Goal: Navigation & Orientation: Find specific page/section

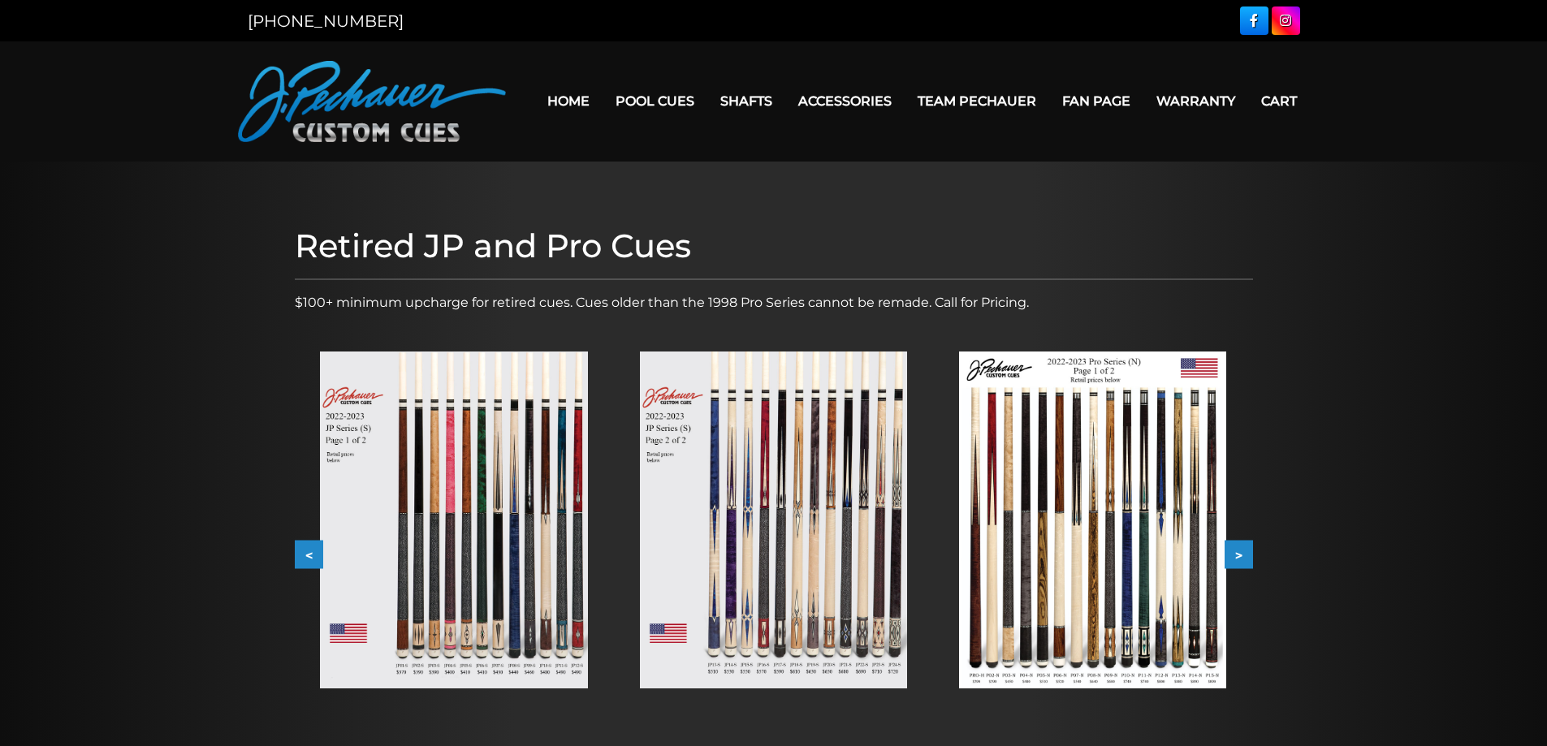
click at [1245, 554] on button ">" at bounding box center [1238, 555] width 28 height 28
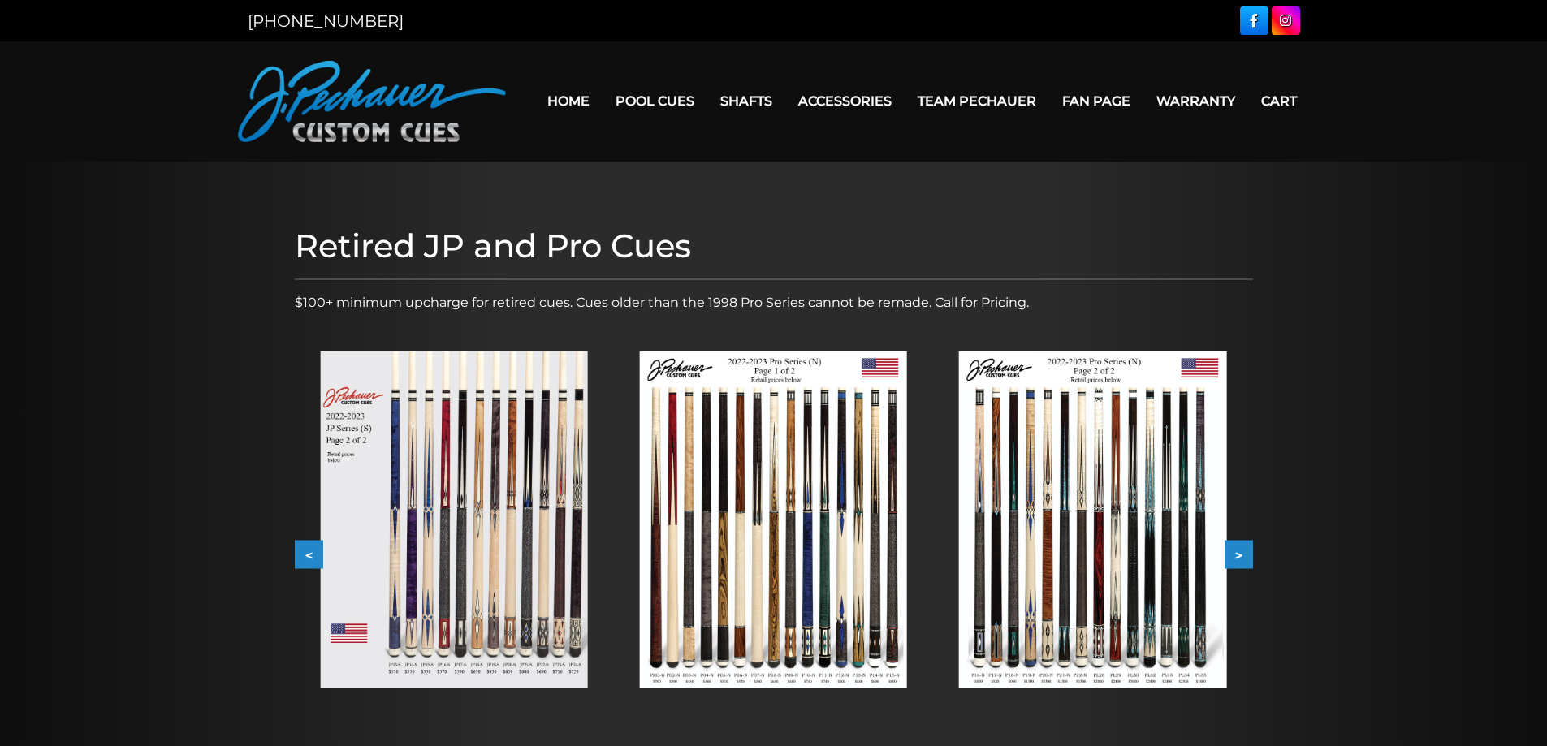
click at [1245, 554] on button ">" at bounding box center [1238, 555] width 28 height 28
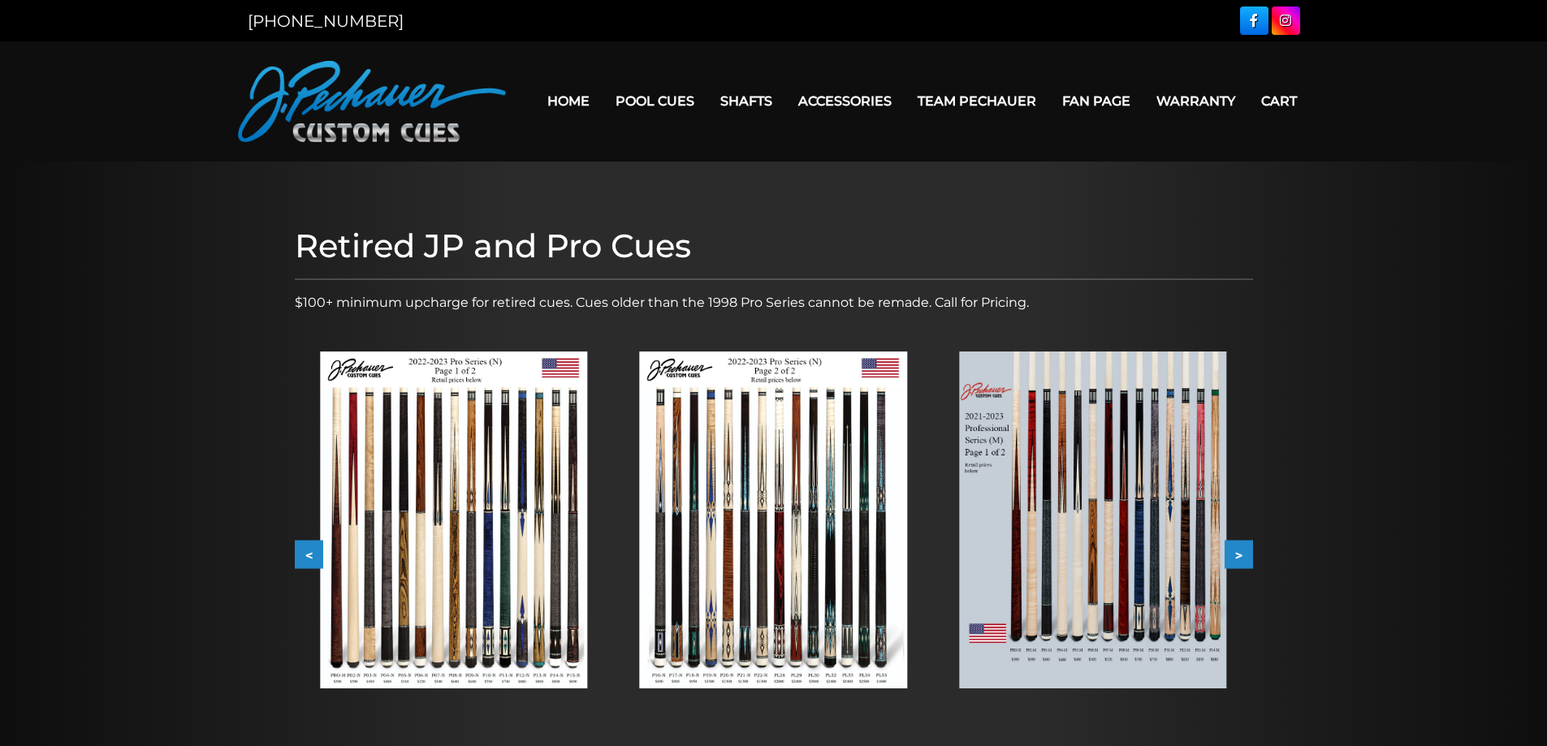
click at [1245, 554] on button ">" at bounding box center [1238, 555] width 28 height 28
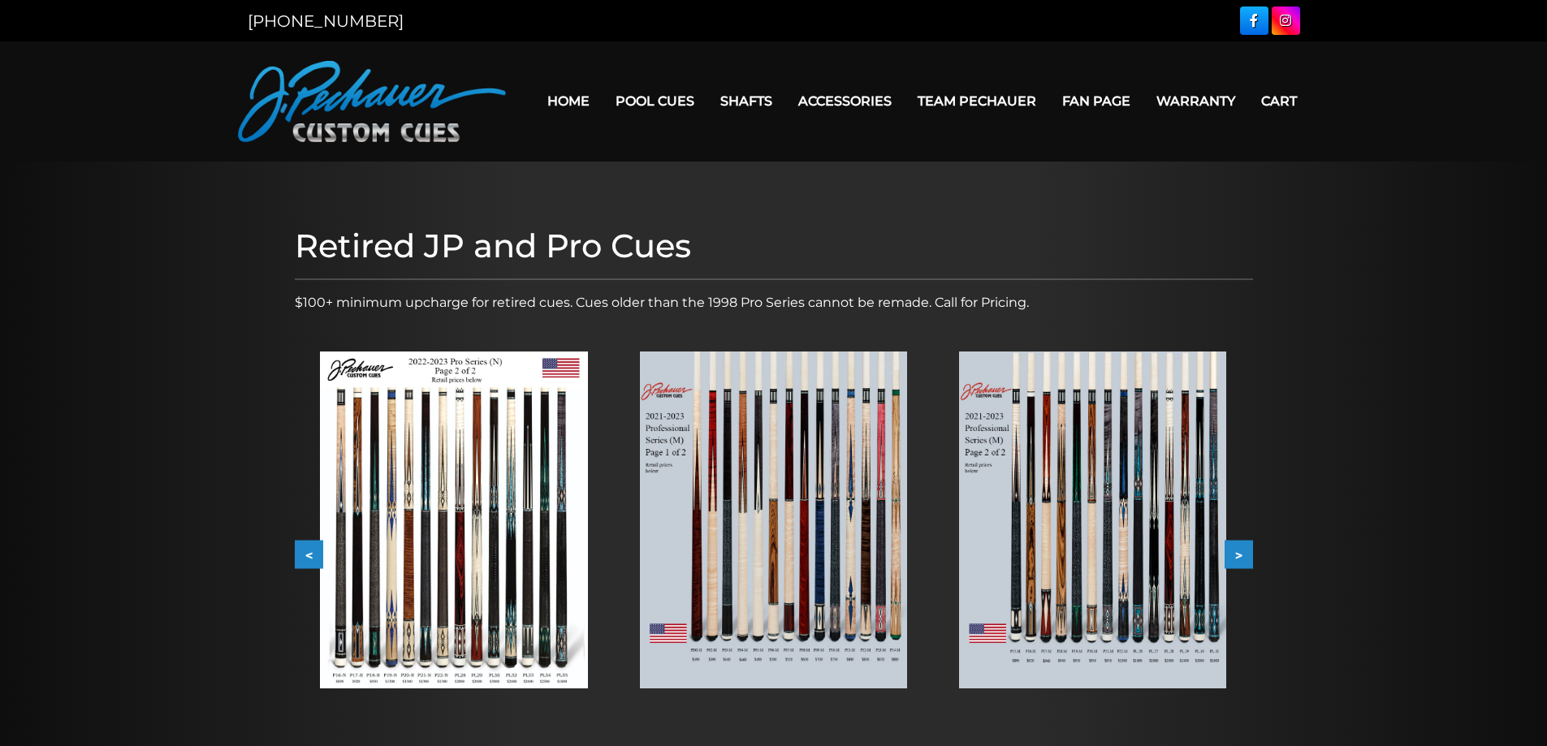
click at [1245, 554] on button ">" at bounding box center [1238, 555] width 28 height 28
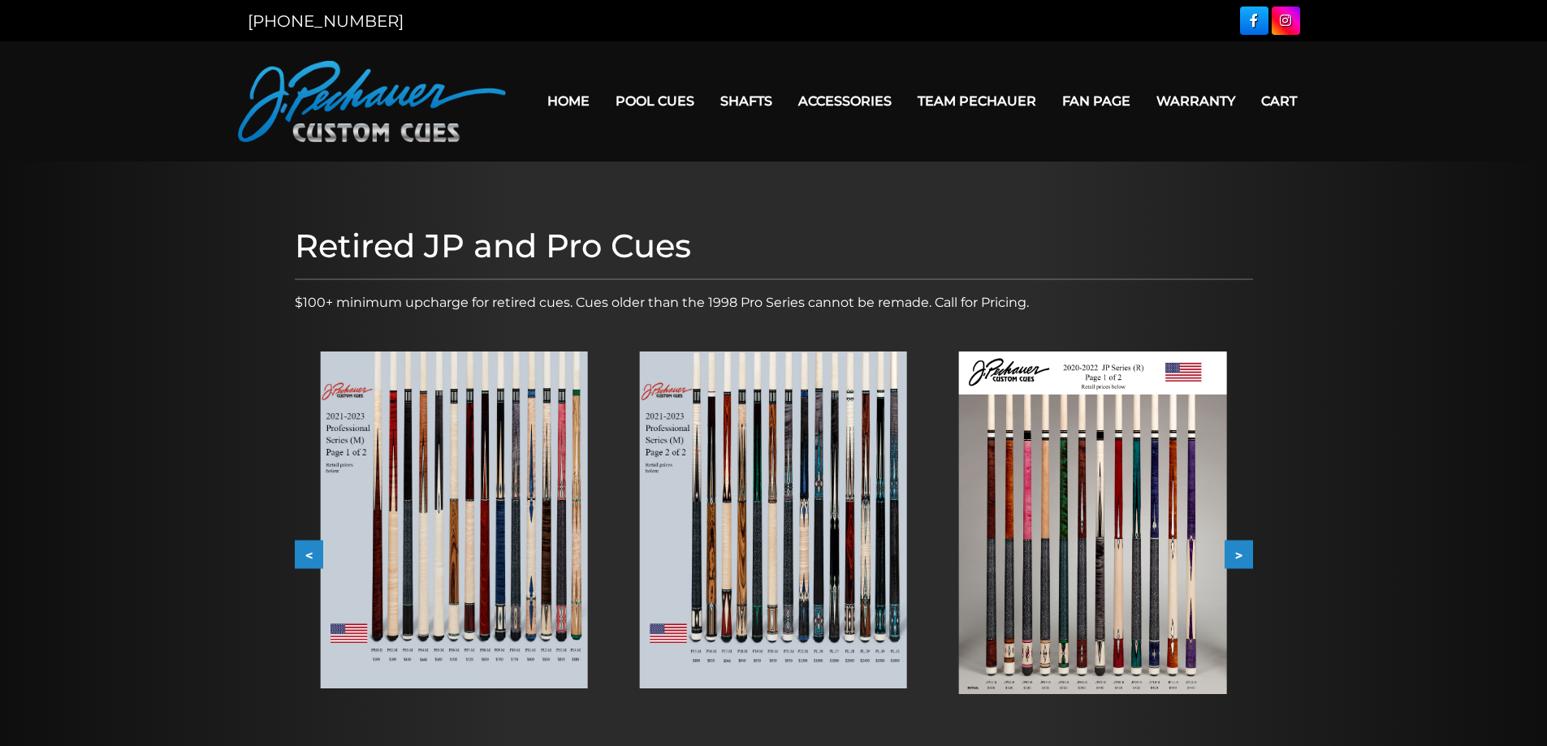
click at [1245, 554] on button ">" at bounding box center [1238, 555] width 28 height 28
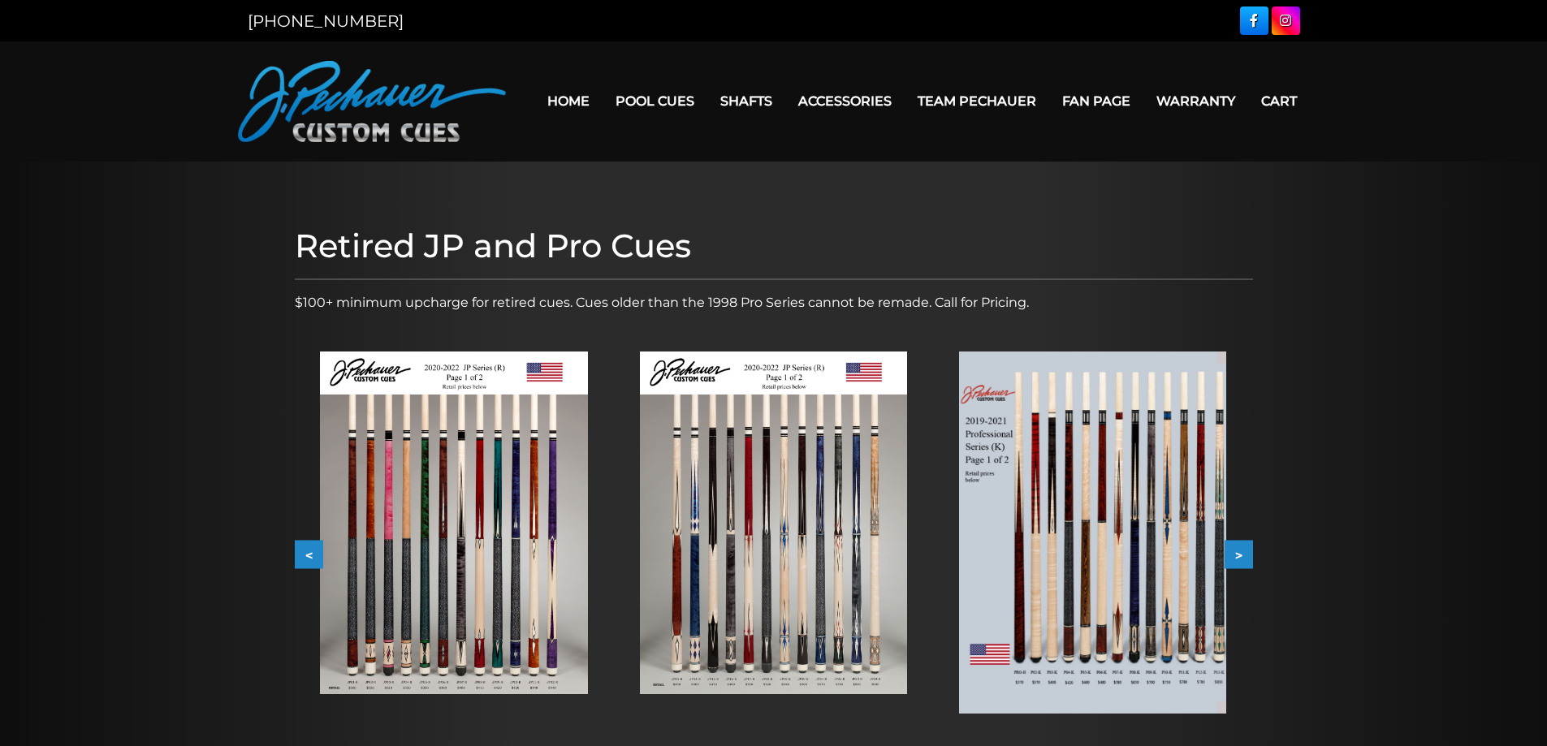
click at [1245, 554] on button ">" at bounding box center [1238, 555] width 28 height 28
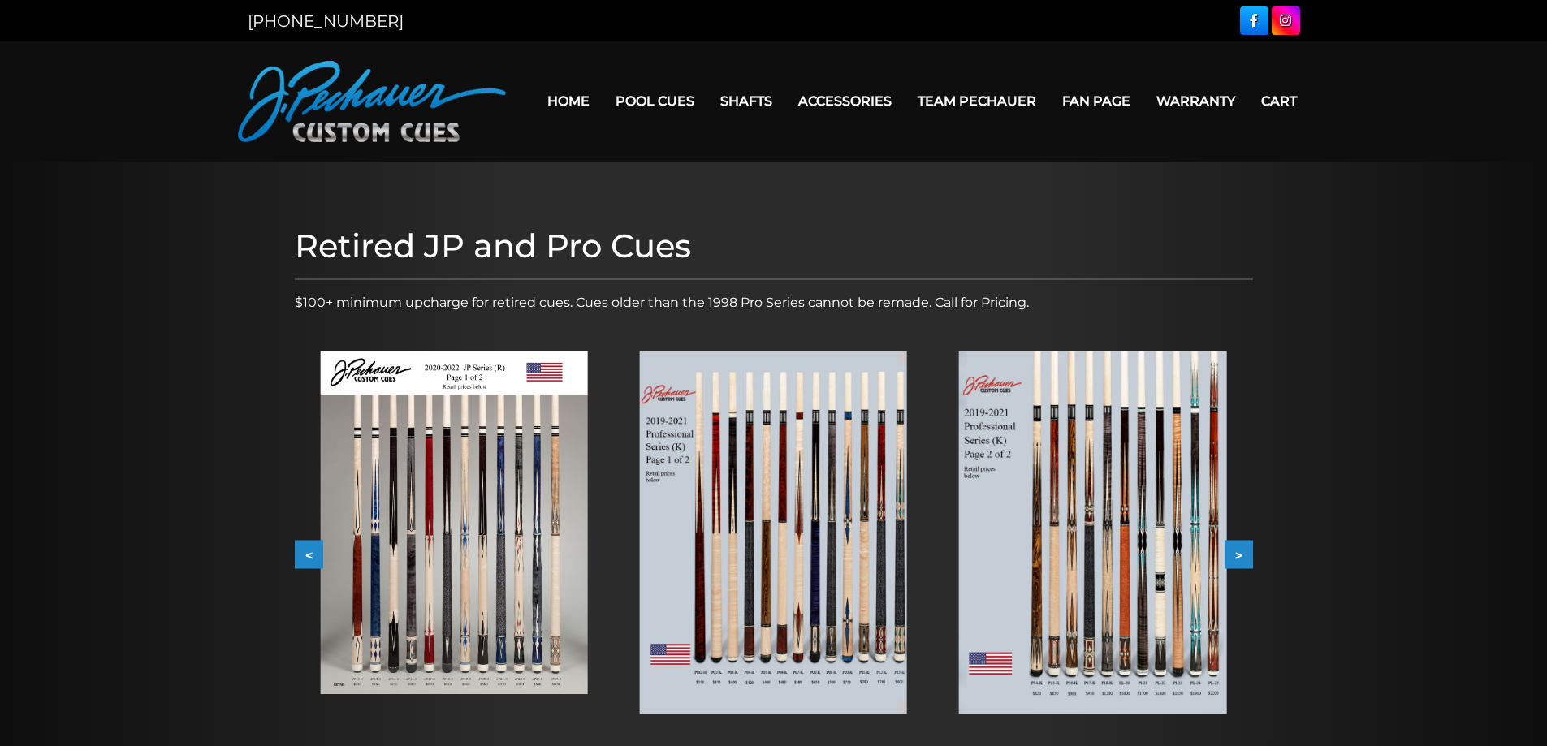
click at [1245, 554] on button ">" at bounding box center [1238, 555] width 28 height 28
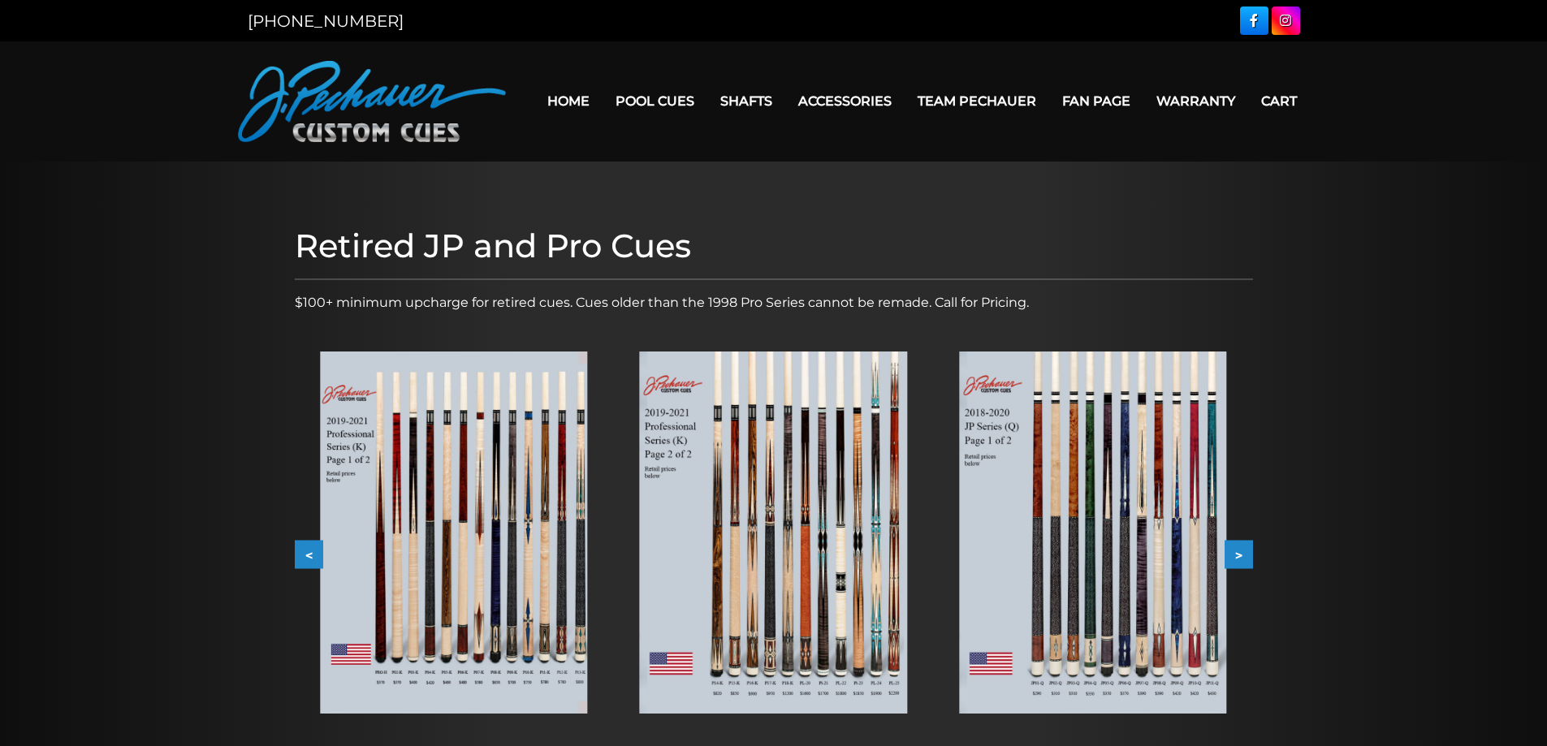
click at [1245, 554] on button ">" at bounding box center [1238, 555] width 28 height 28
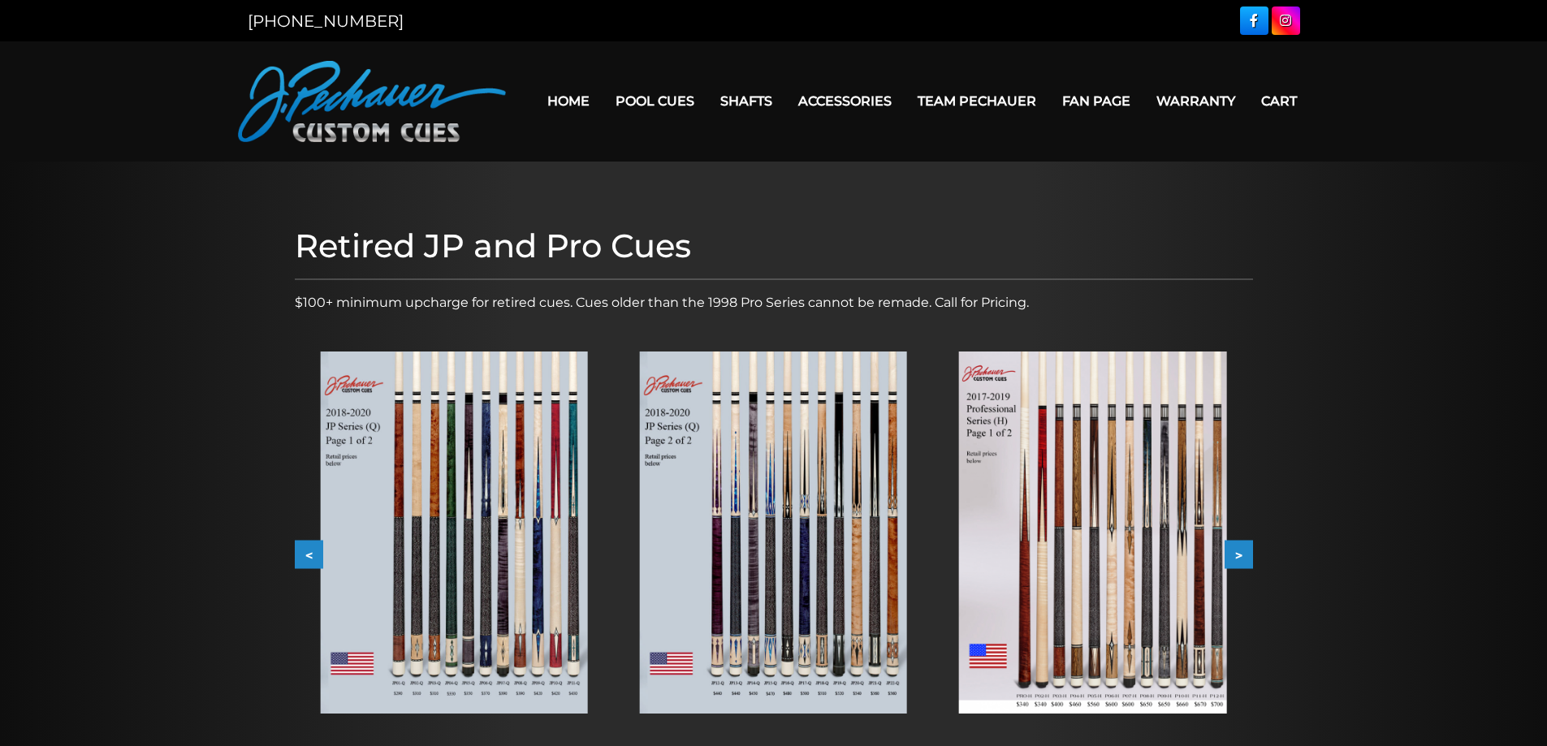
click at [1245, 554] on button ">" at bounding box center [1238, 555] width 28 height 28
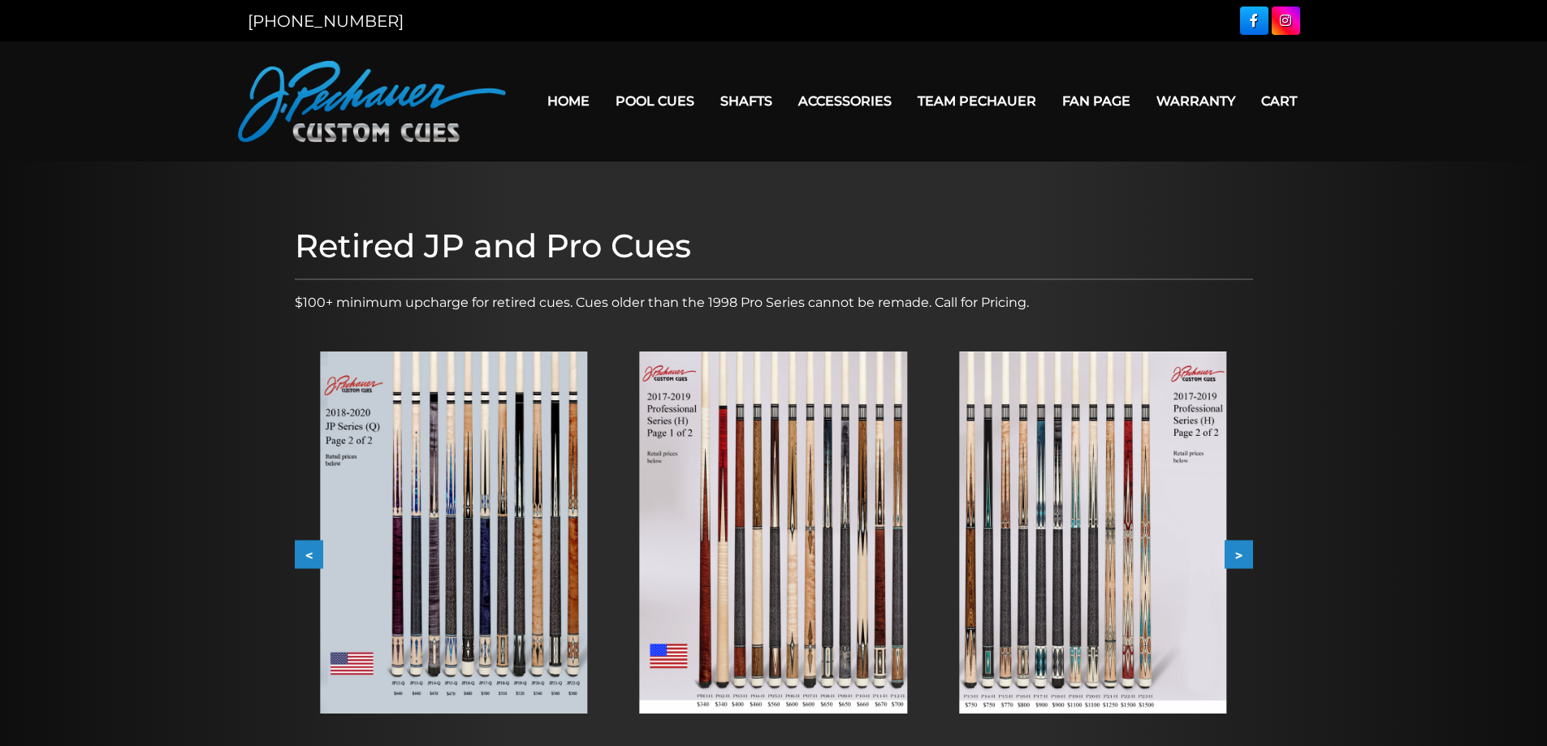
click at [1245, 554] on button ">" at bounding box center [1238, 555] width 28 height 28
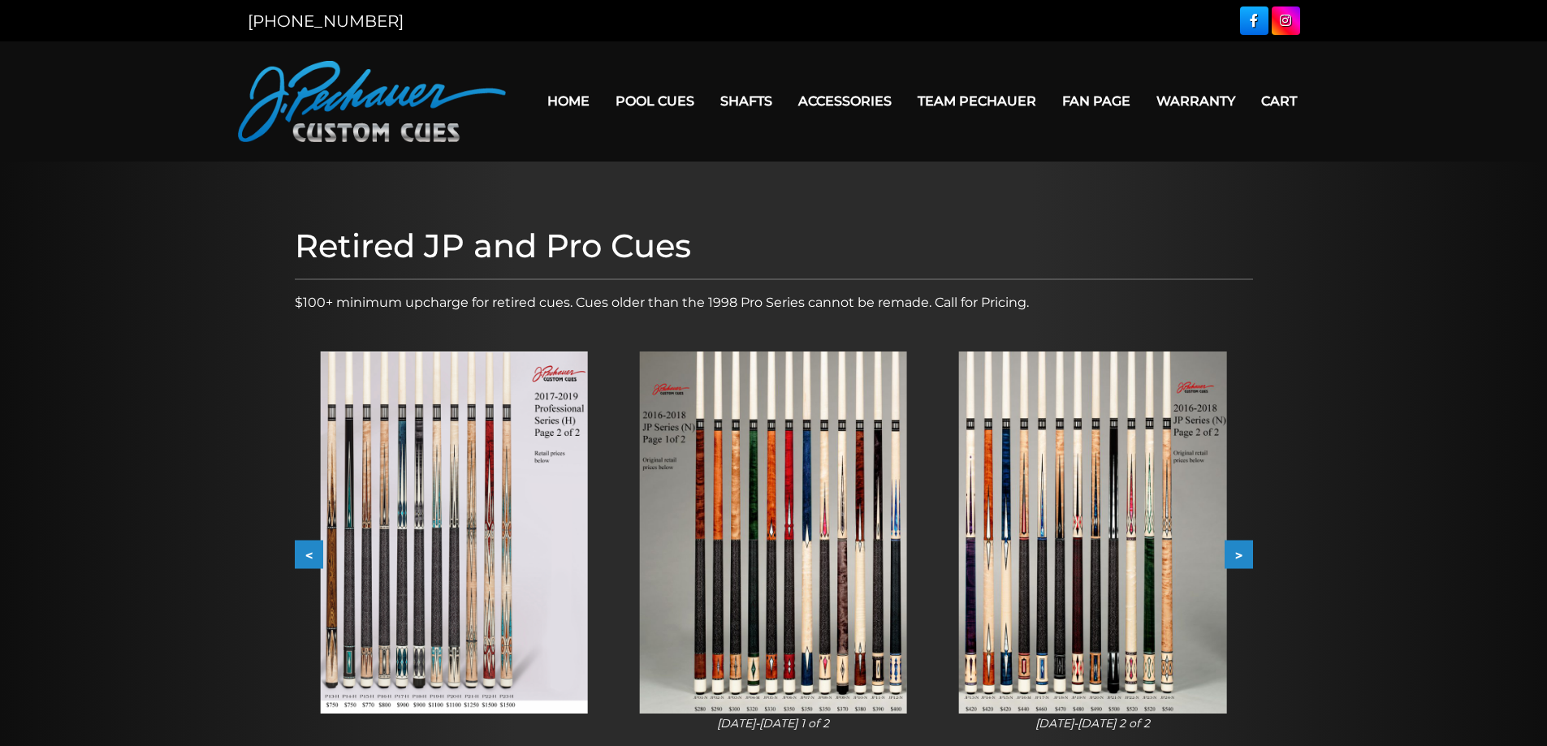
click at [1245, 554] on button ">" at bounding box center [1238, 555] width 28 height 28
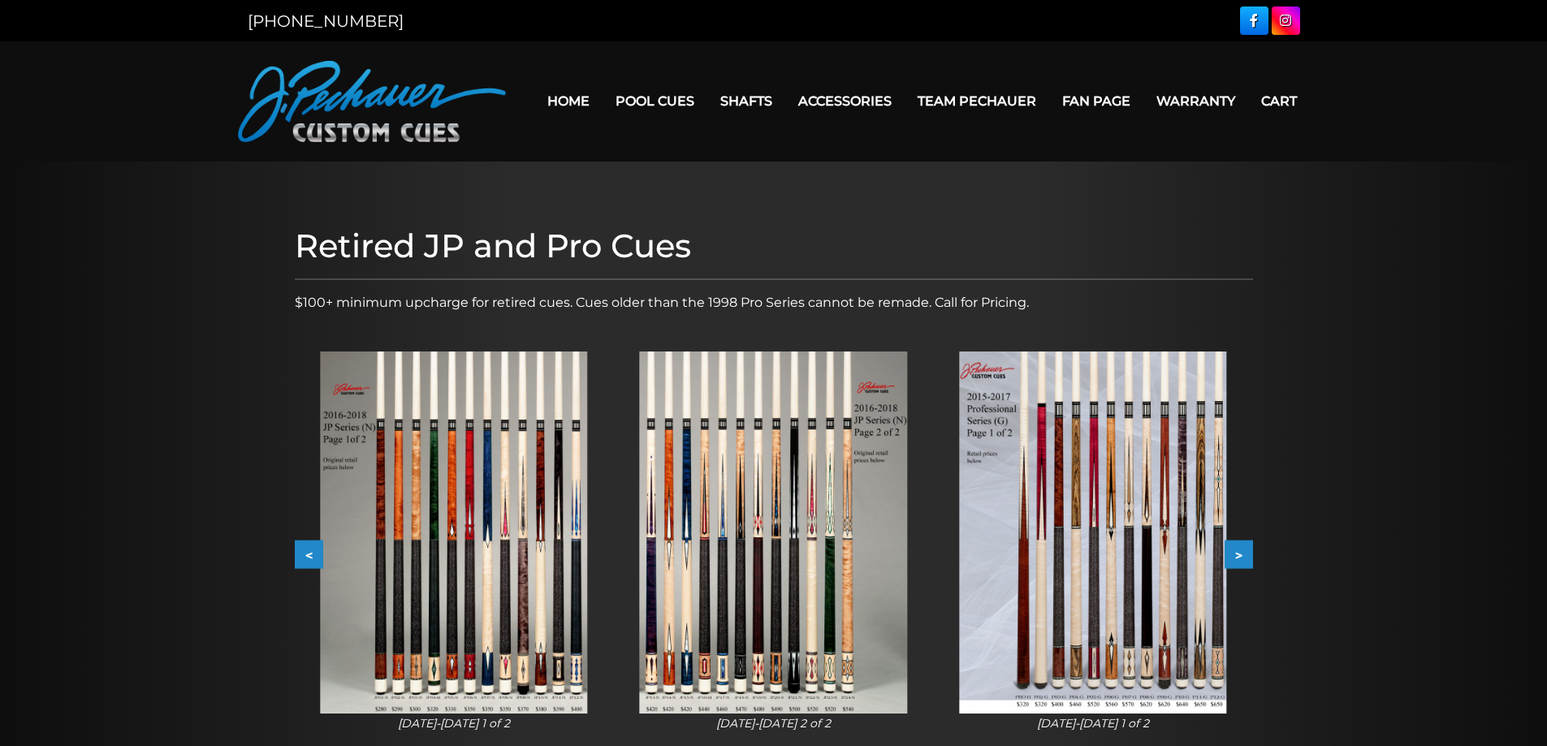
click at [1245, 554] on button ">" at bounding box center [1238, 555] width 28 height 28
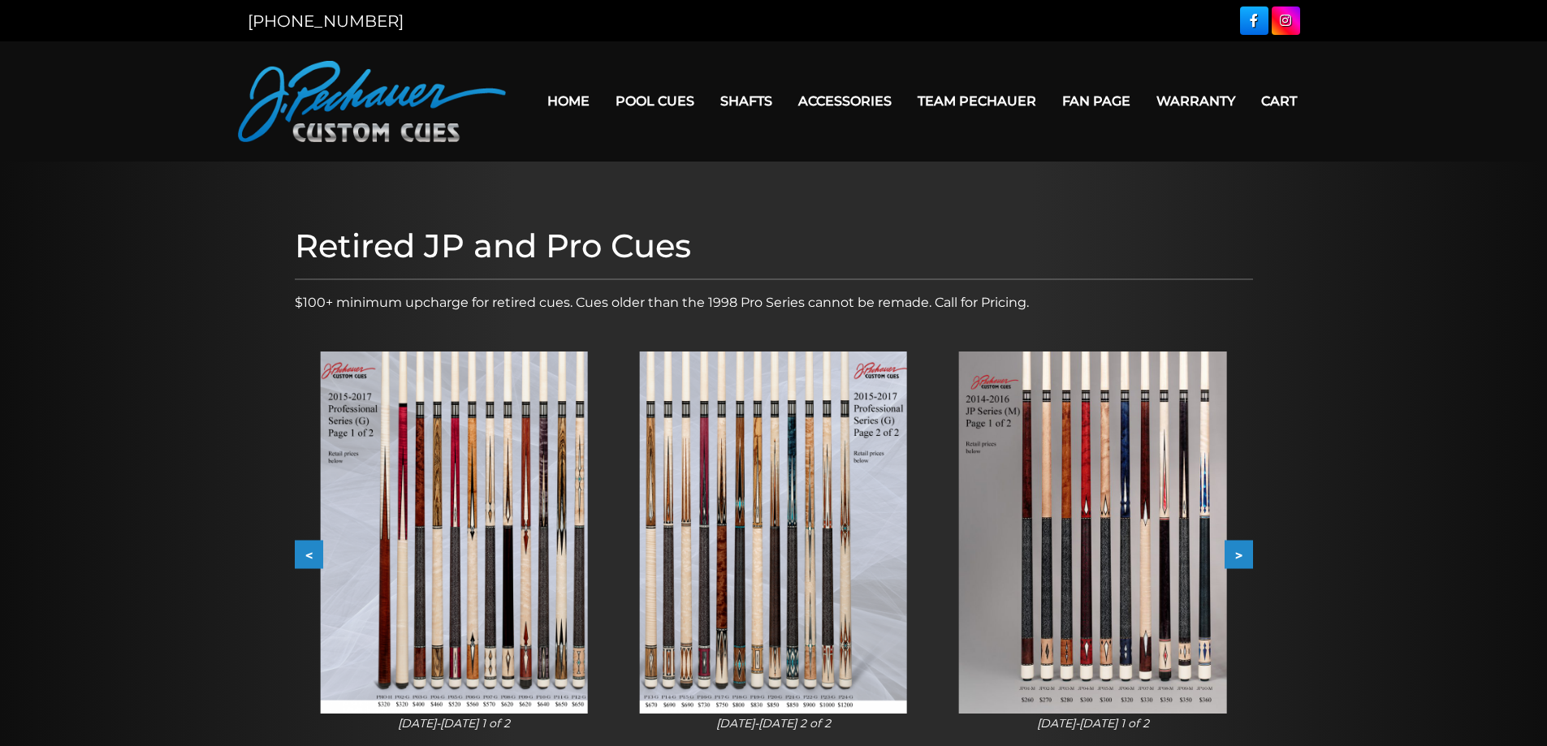
click at [1245, 554] on button ">" at bounding box center [1238, 555] width 28 height 28
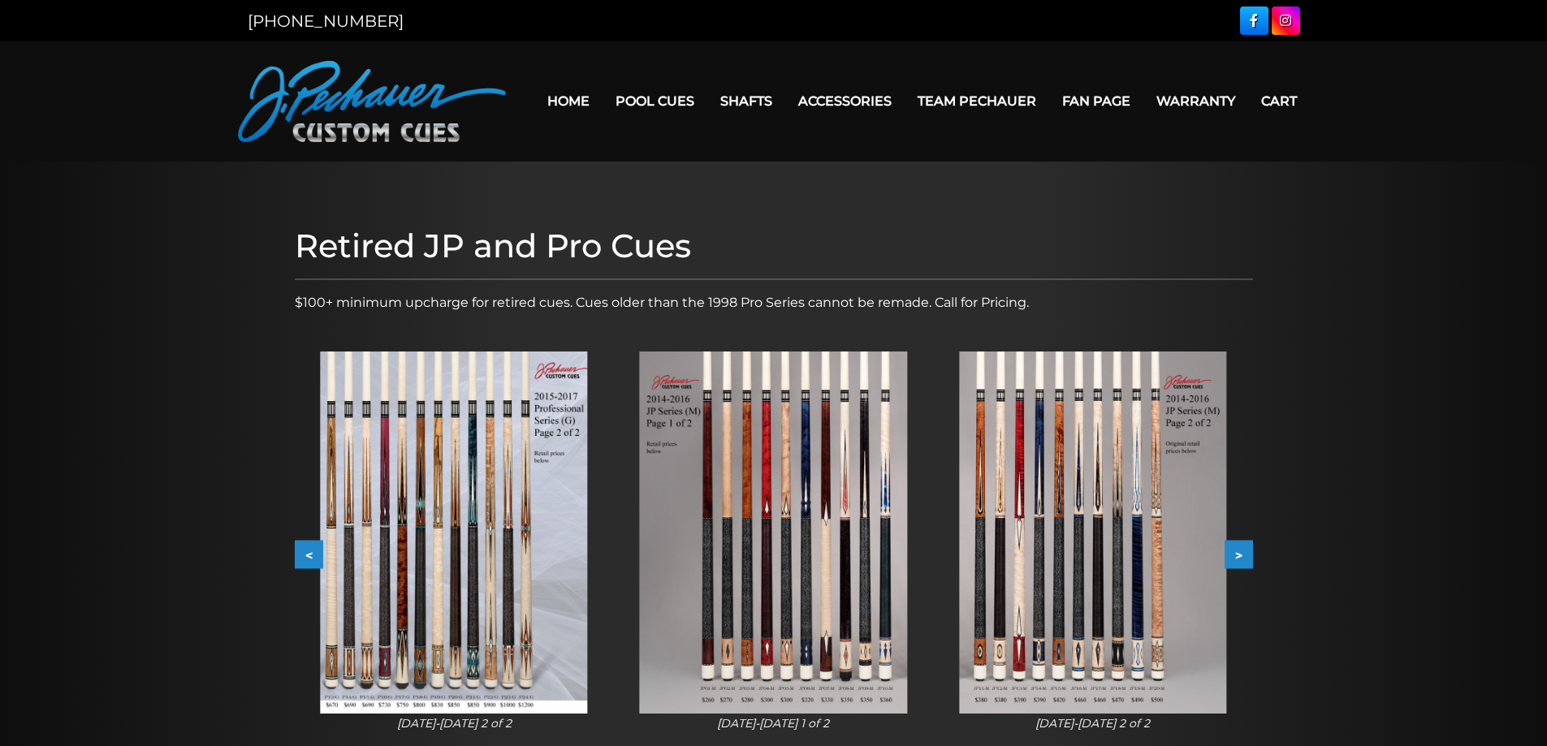
click at [1245, 554] on button ">" at bounding box center [1238, 555] width 28 height 28
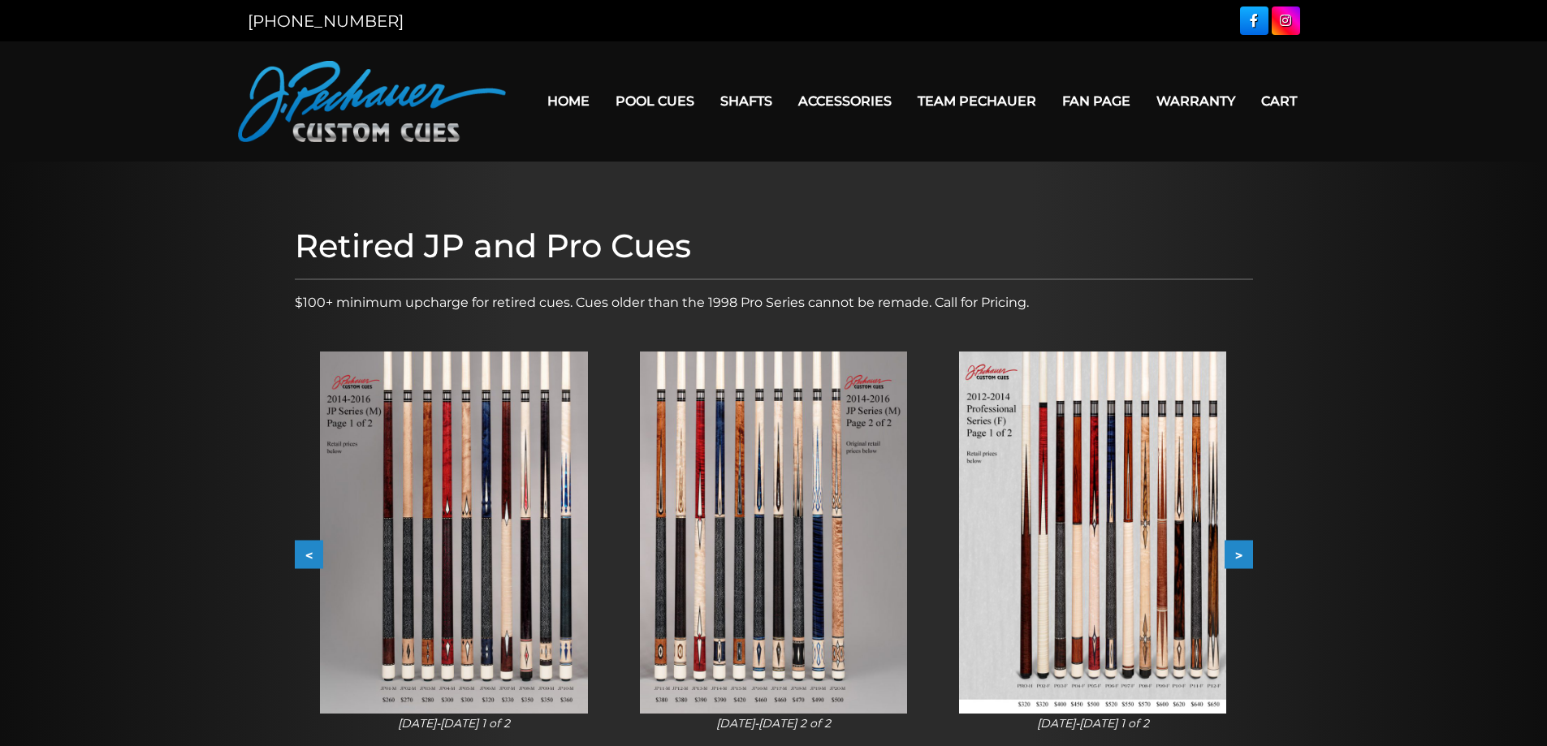
click at [1245, 554] on button ">" at bounding box center [1238, 555] width 28 height 28
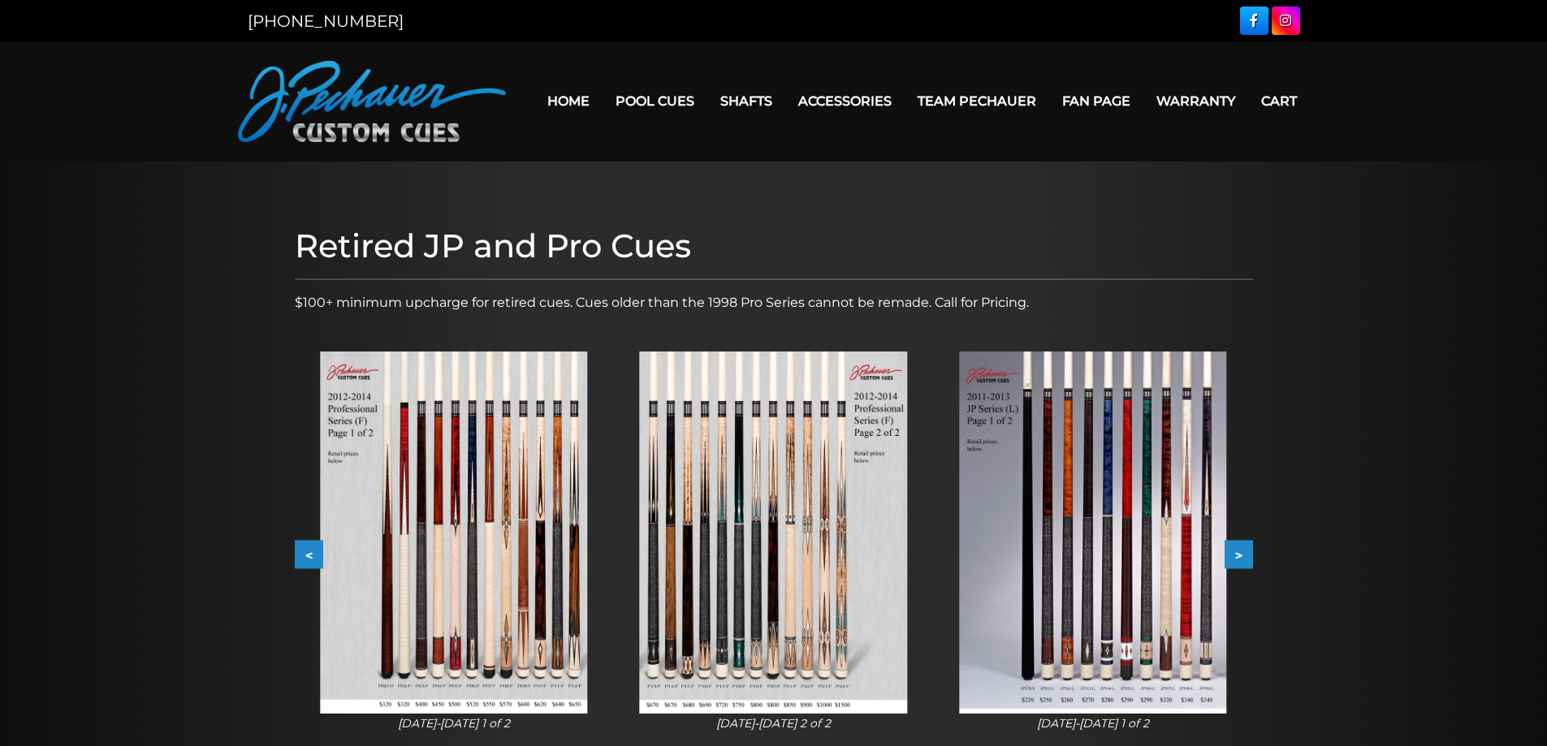
click at [1245, 554] on button ">" at bounding box center [1238, 555] width 28 height 28
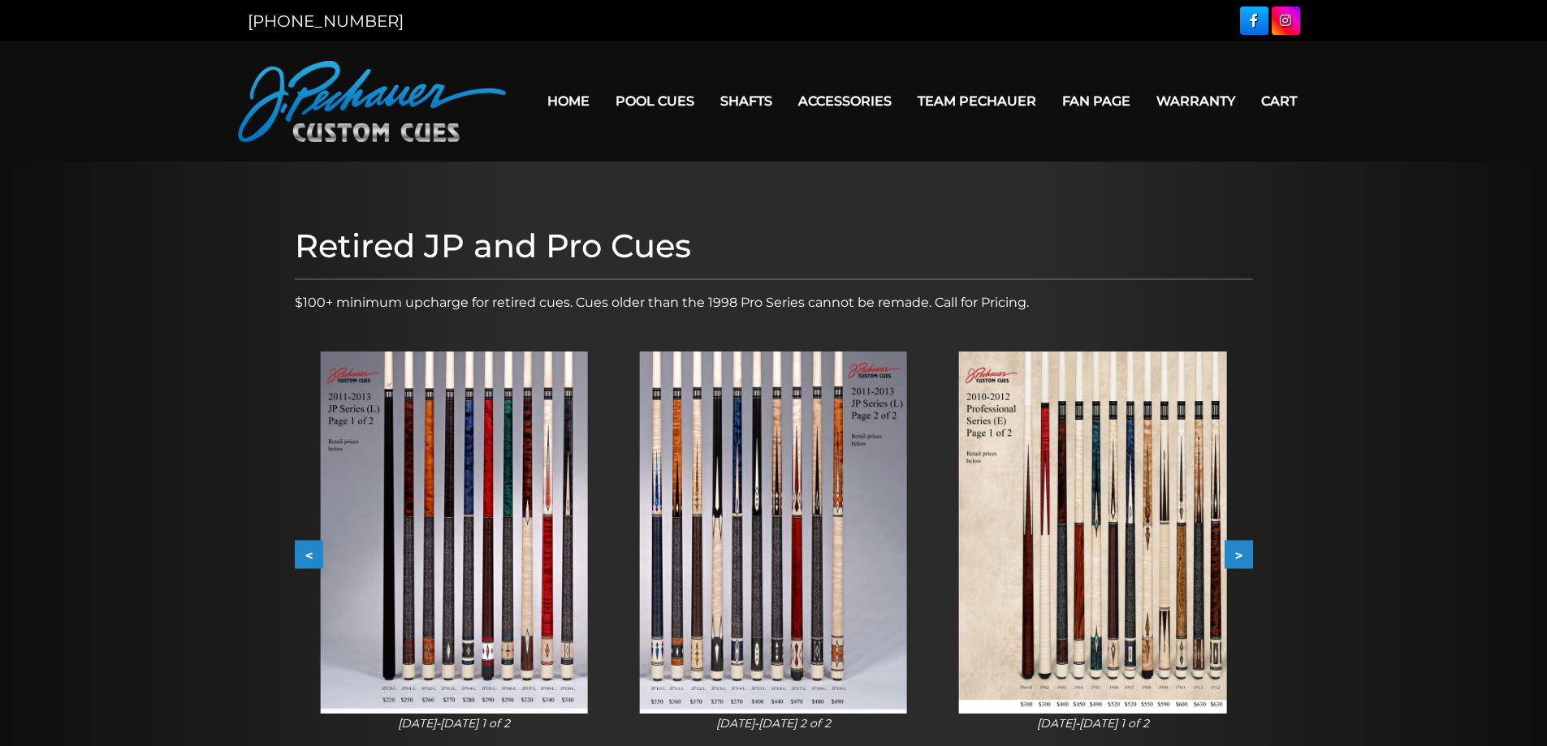
click at [1245, 554] on button ">" at bounding box center [1238, 555] width 28 height 28
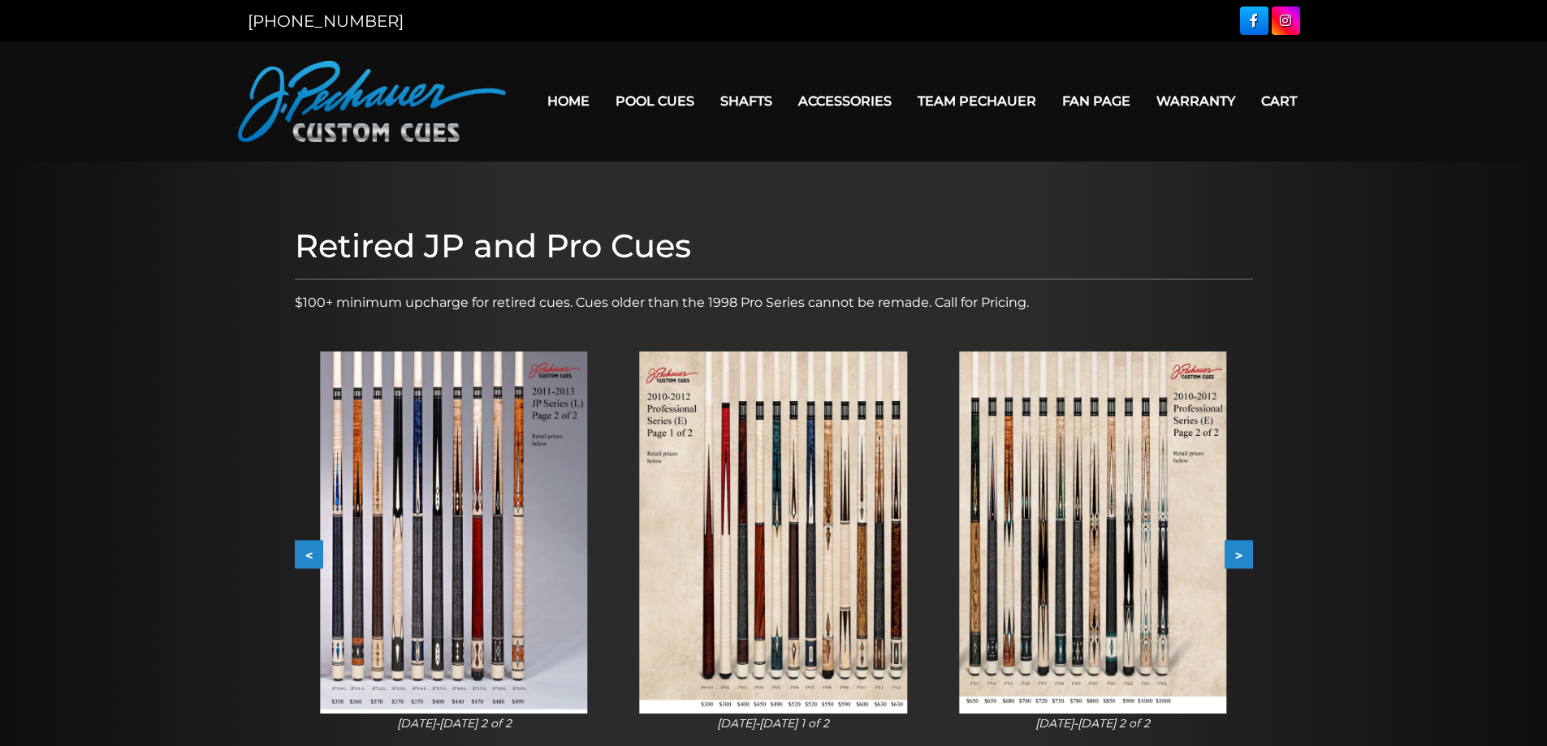
click at [824, 549] on img at bounding box center [773, 533] width 267 height 362
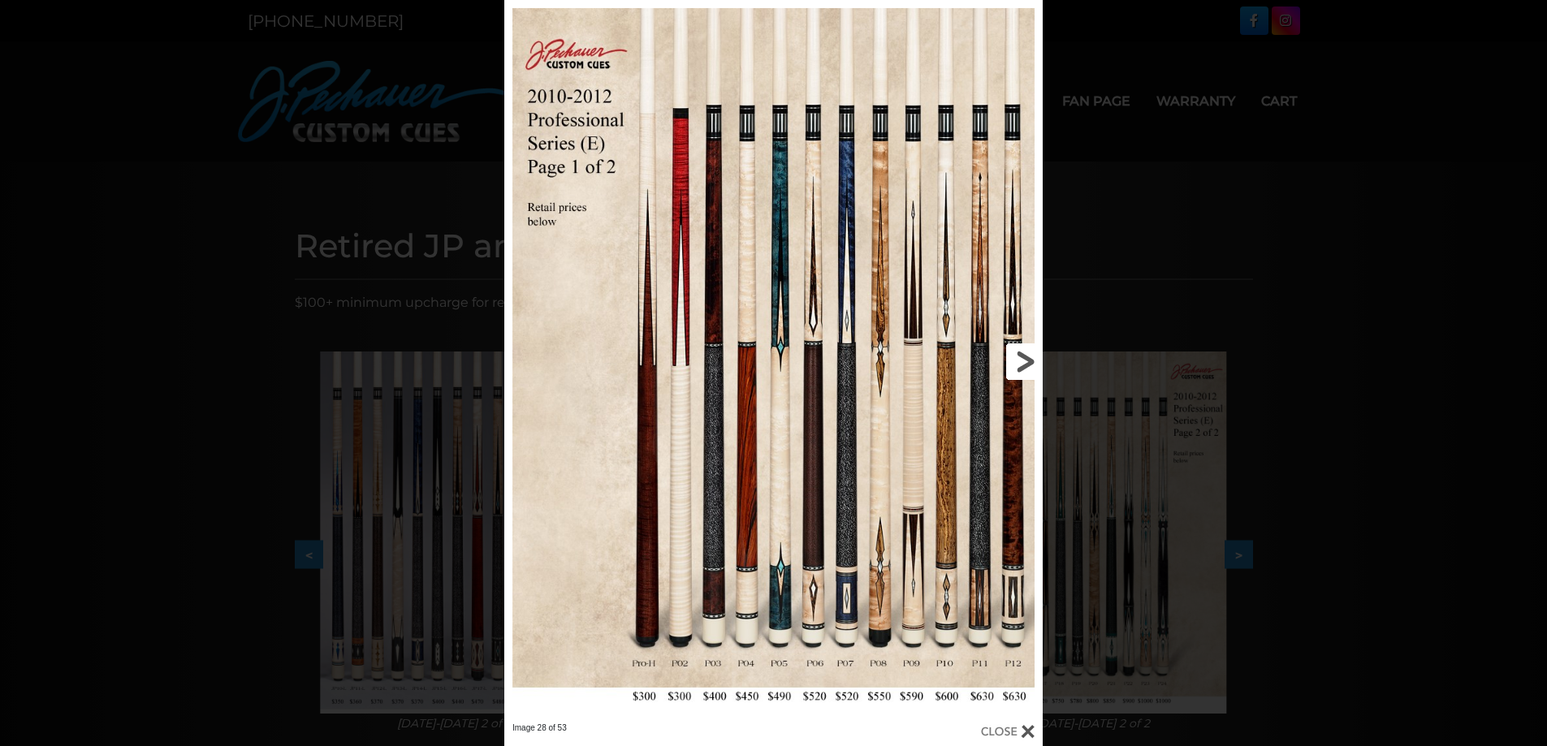
click at [1031, 358] on link at bounding box center [921, 361] width 242 height 723
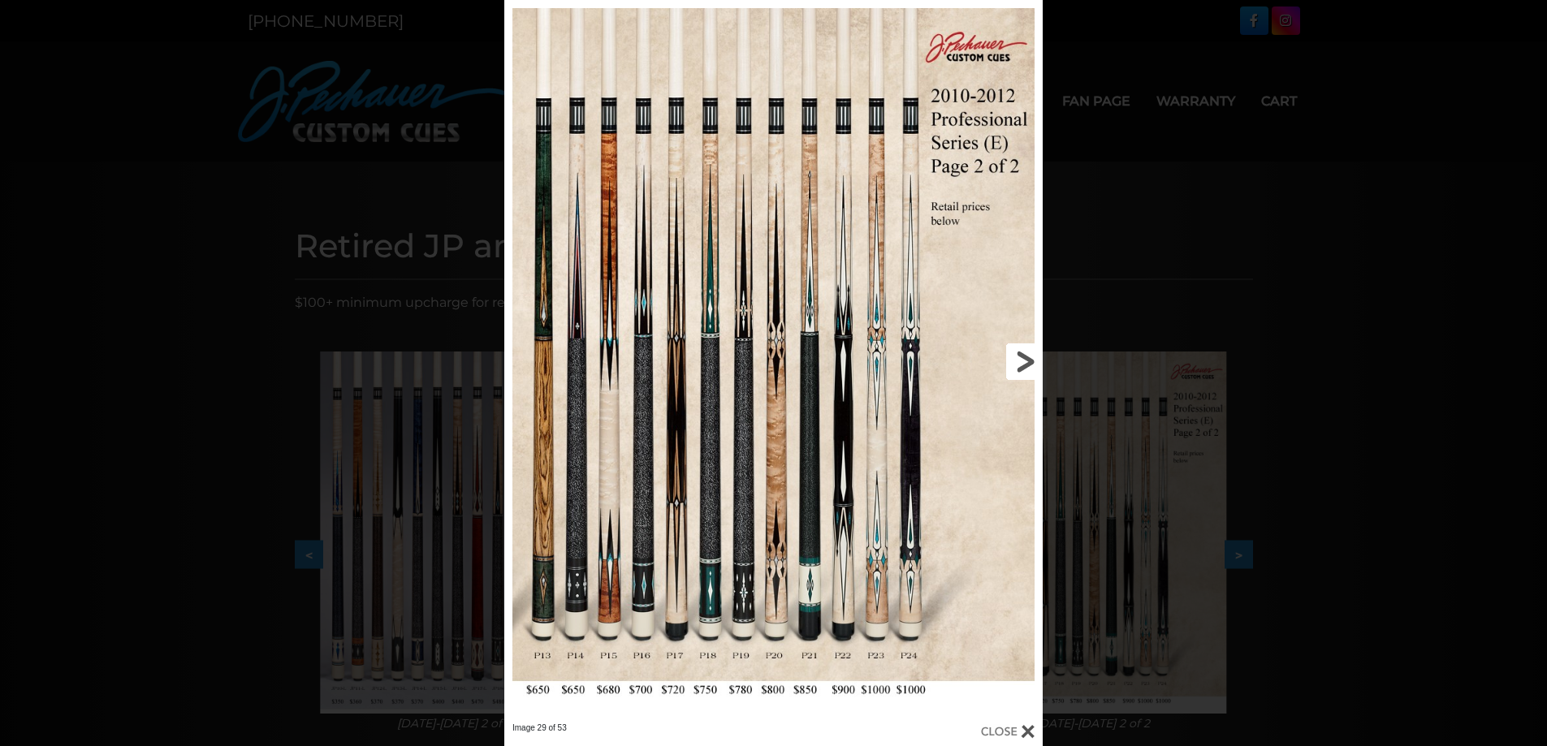
click at [1021, 352] on link at bounding box center [921, 361] width 242 height 723
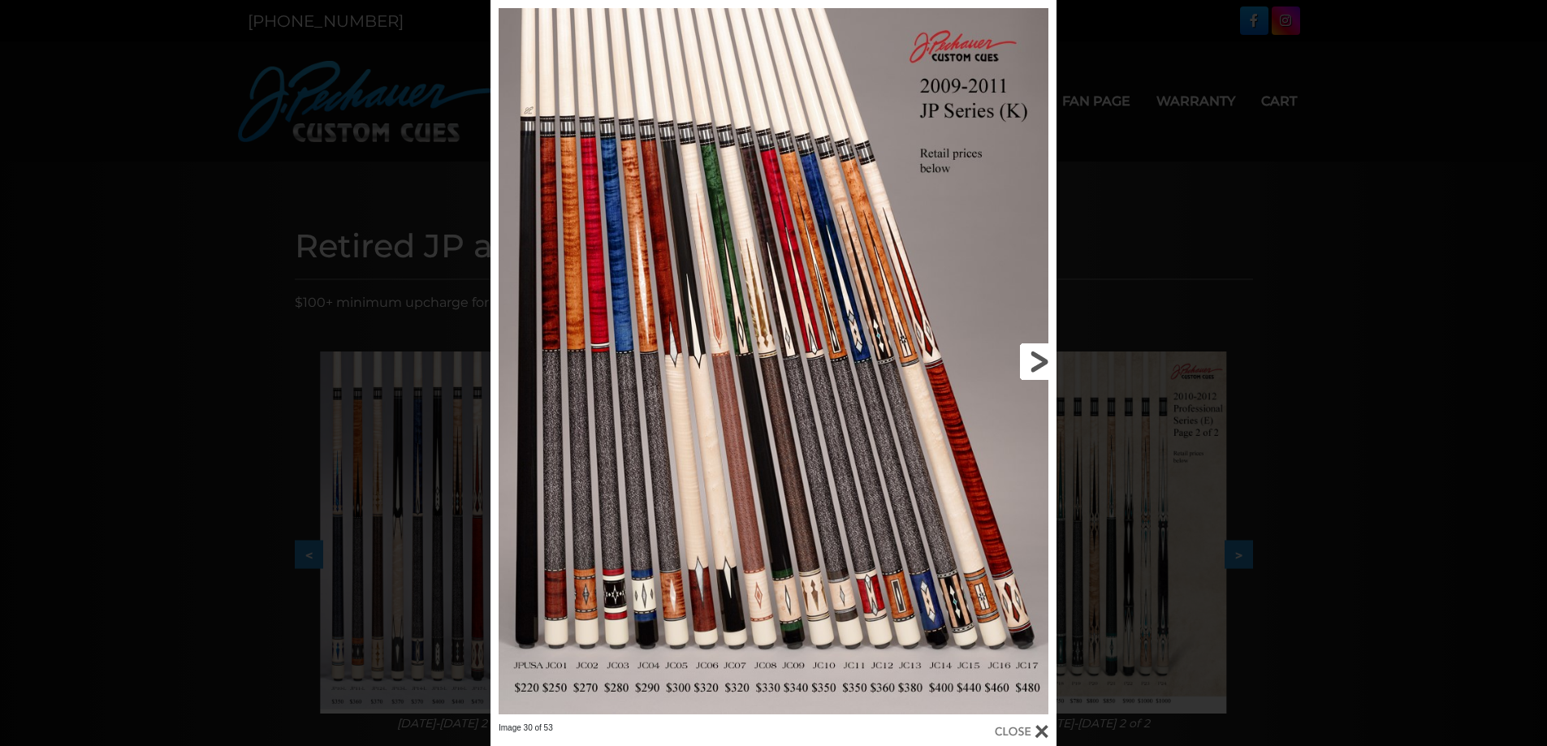
click at [1021, 352] on link at bounding box center [928, 361] width 255 height 723
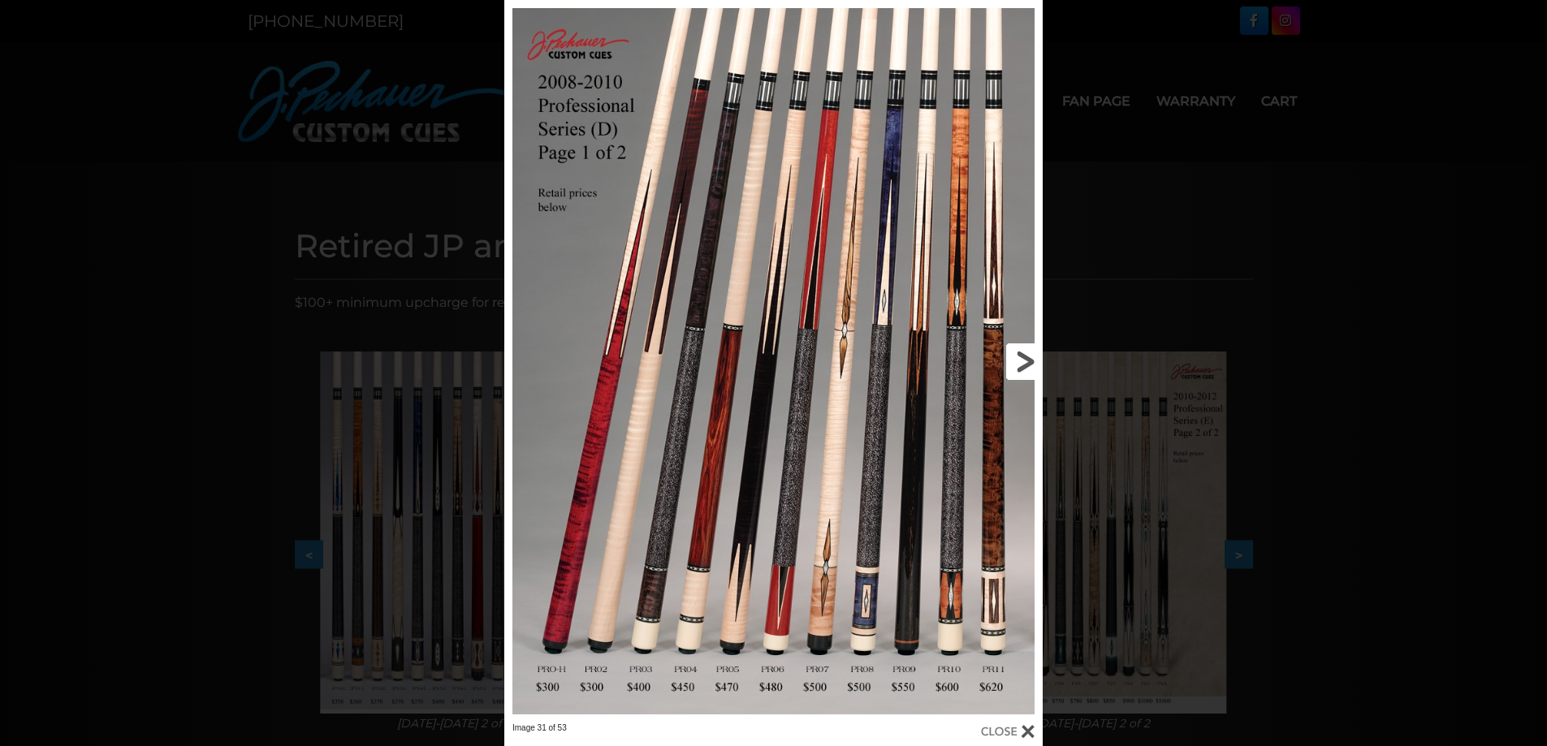
click at [1021, 352] on link at bounding box center [921, 361] width 242 height 723
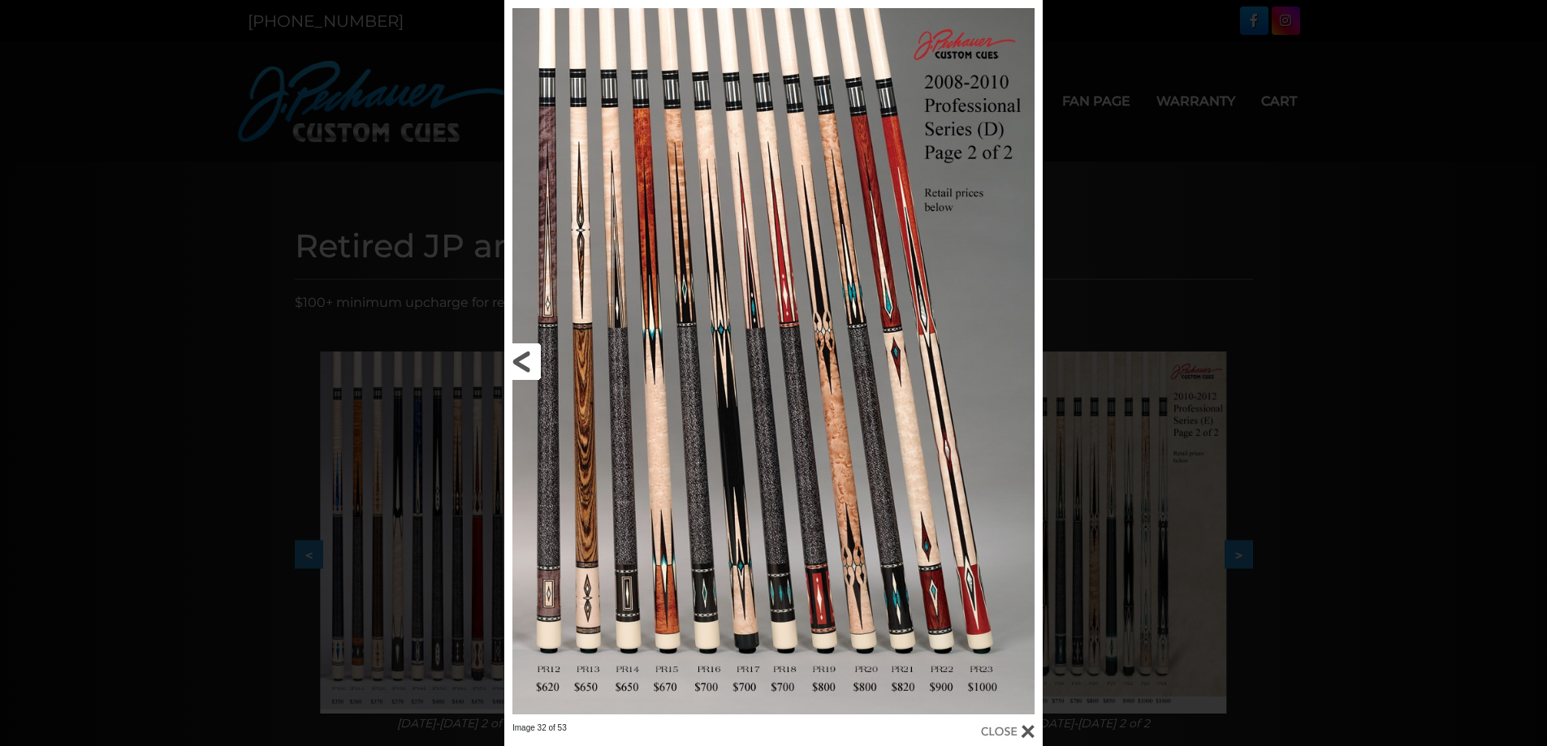
click at [524, 350] on link at bounding box center [625, 361] width 242 height 723
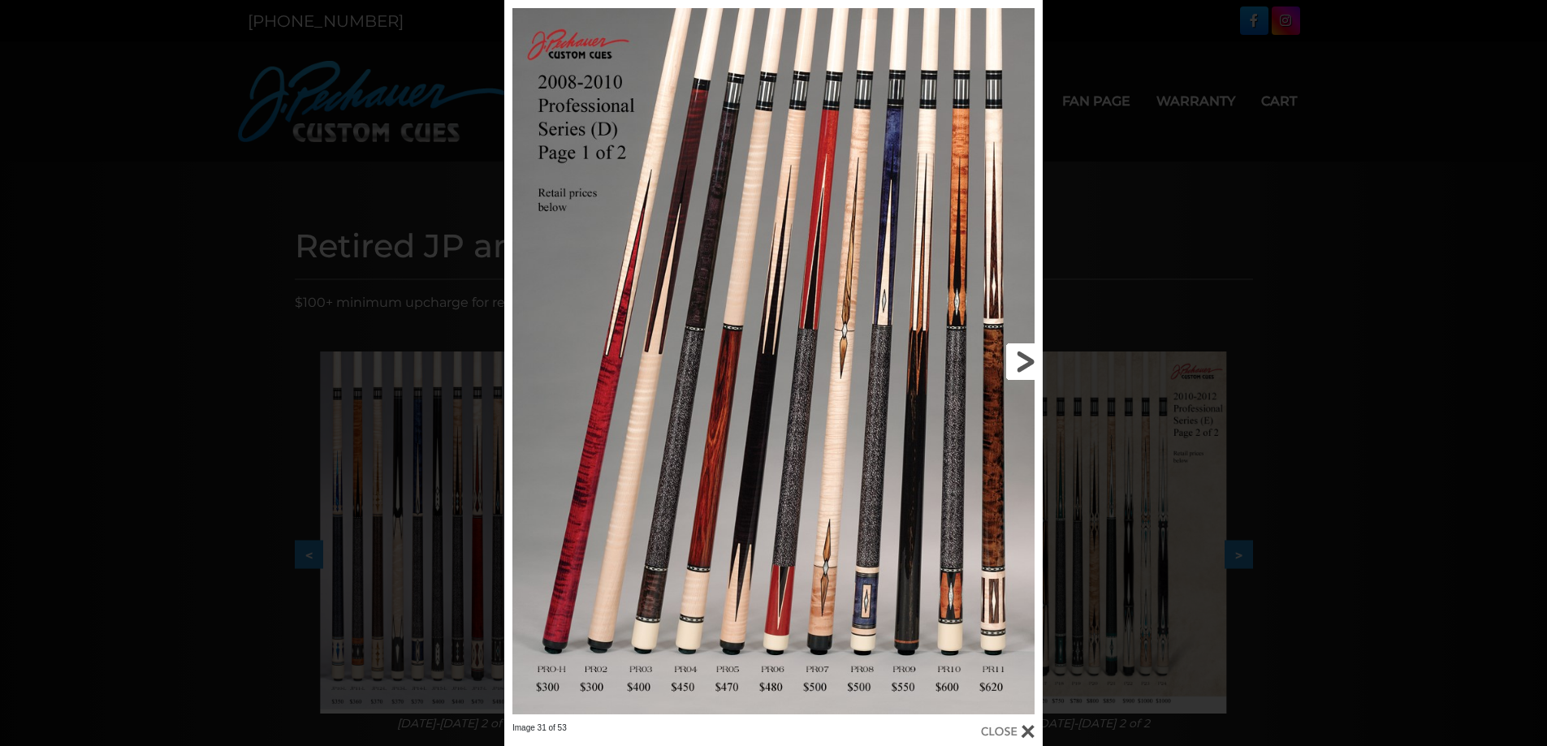
click at [1015, 354] on link at bounding box center [921, 361] width 242 height 723
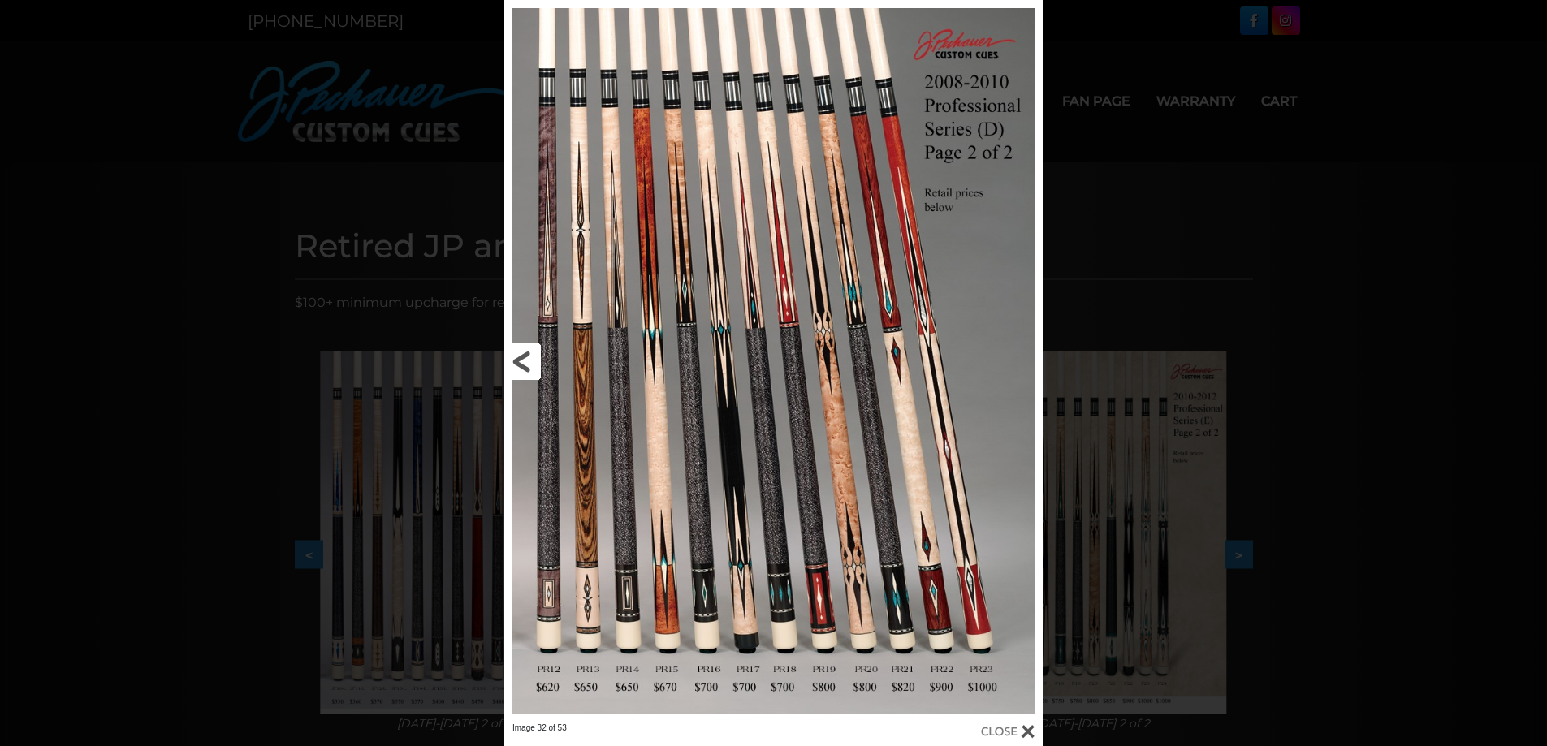
click at [534, 364] on link at bounding box center [625, 361] width 242 height 723
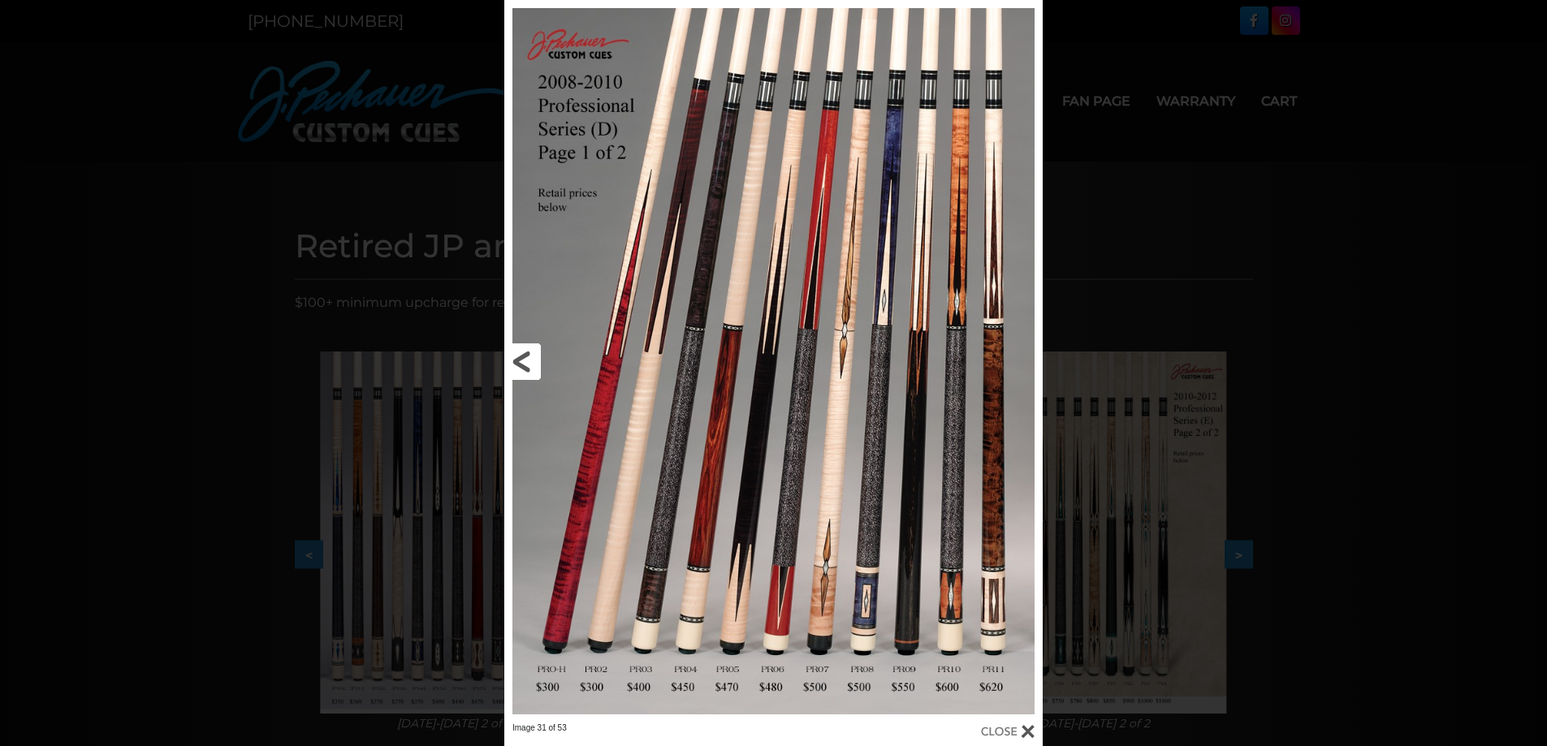
click at [532, 352] on link at bounding box center [625, 361] width 242 height 723
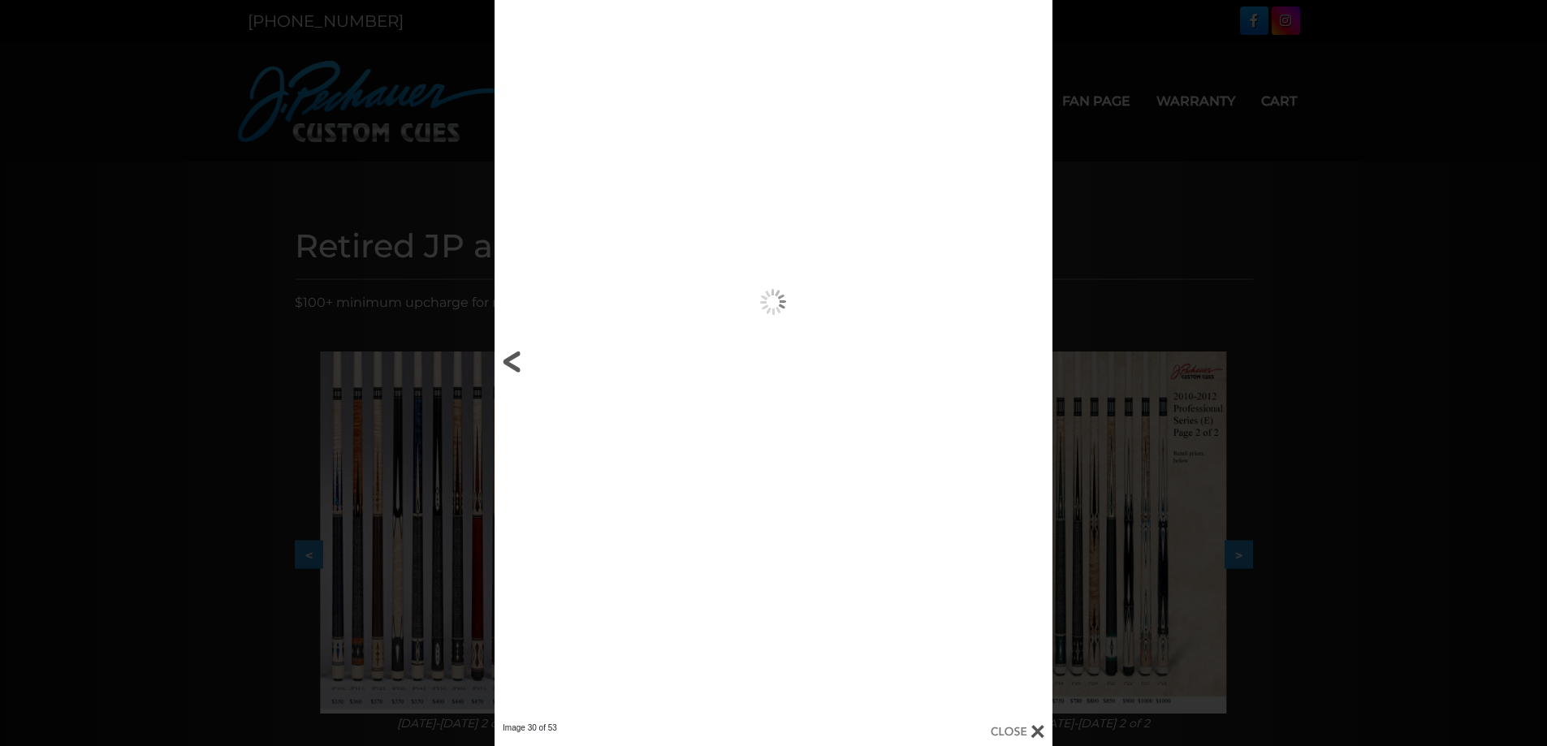
click at [532, 352] on link at bounding box center [619, 361] width 251 height 723
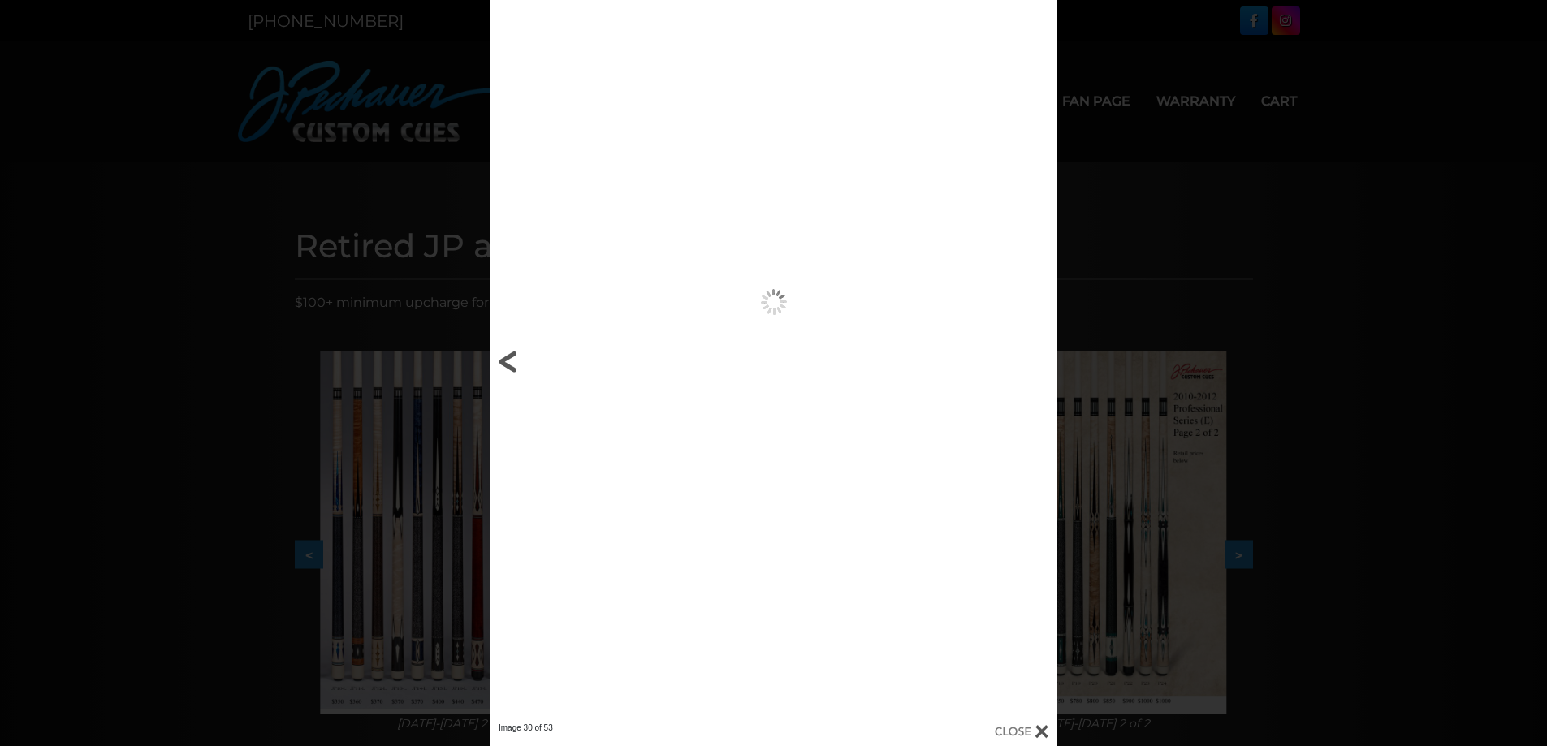
click at [532, 352] on link at bounding box center [617, 361] width 255 height 723
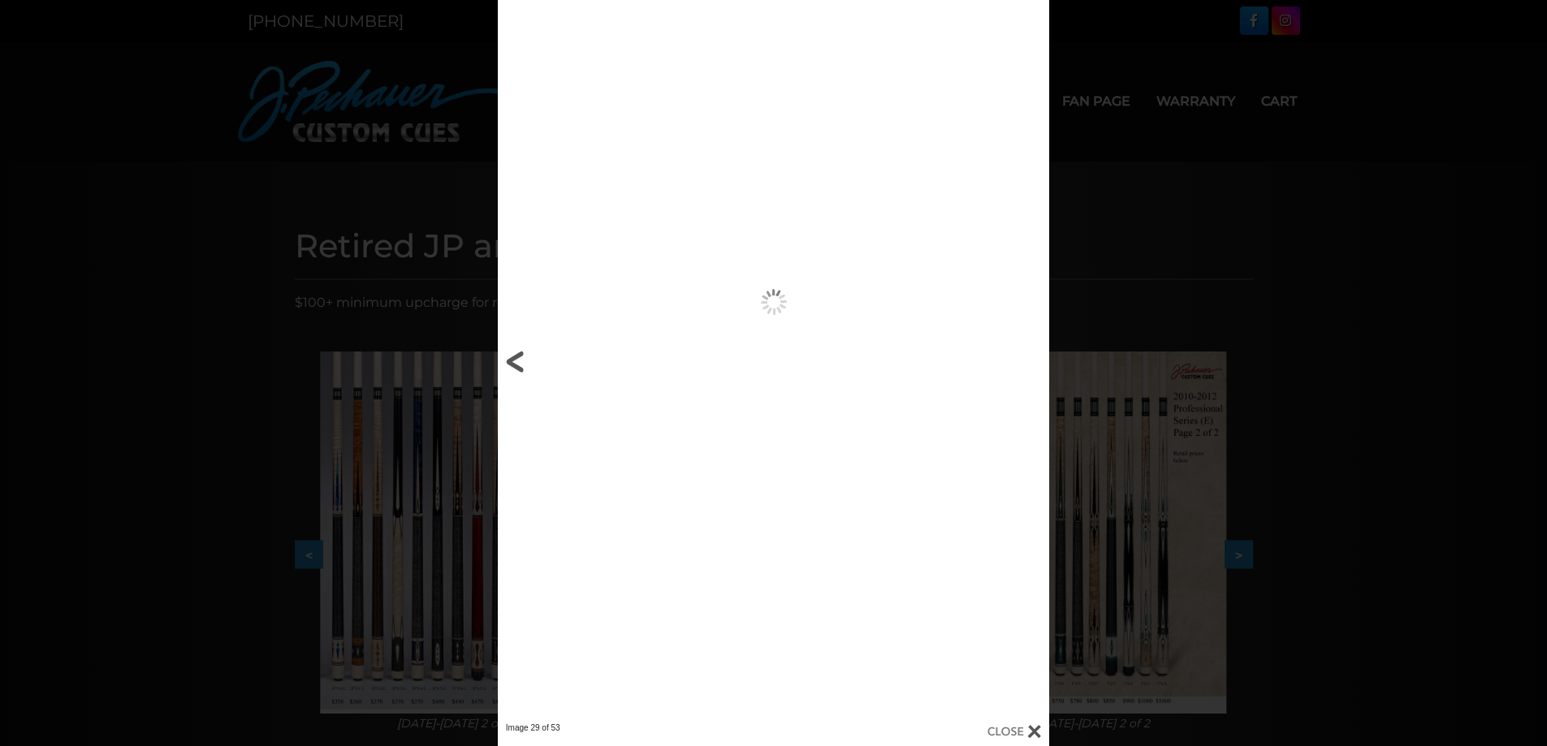
click at [532, 352] on link at bounding box center [622, 361] width 248 height 723
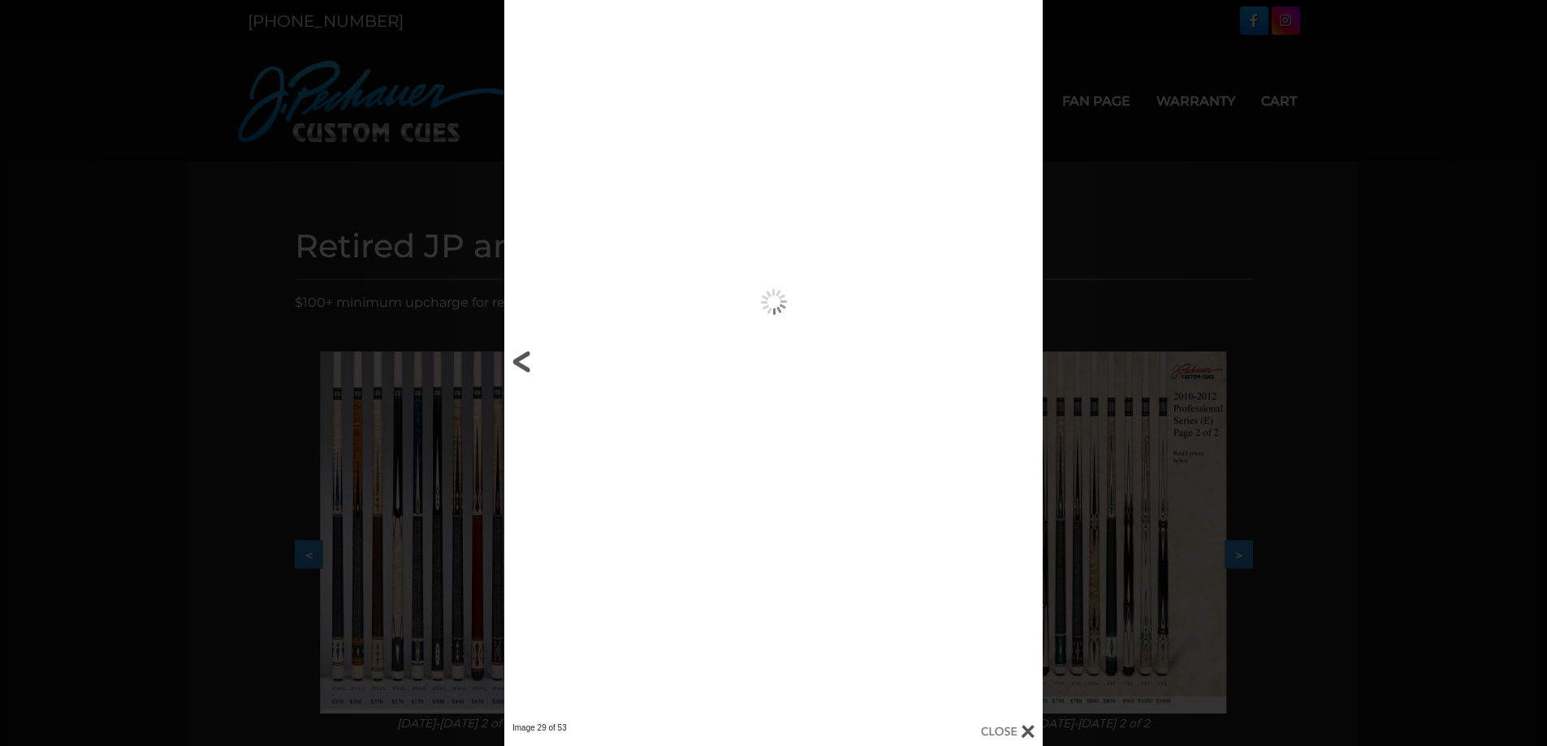
click at [532, 352] on link at bounding box center [625, 361] width 242 height 723
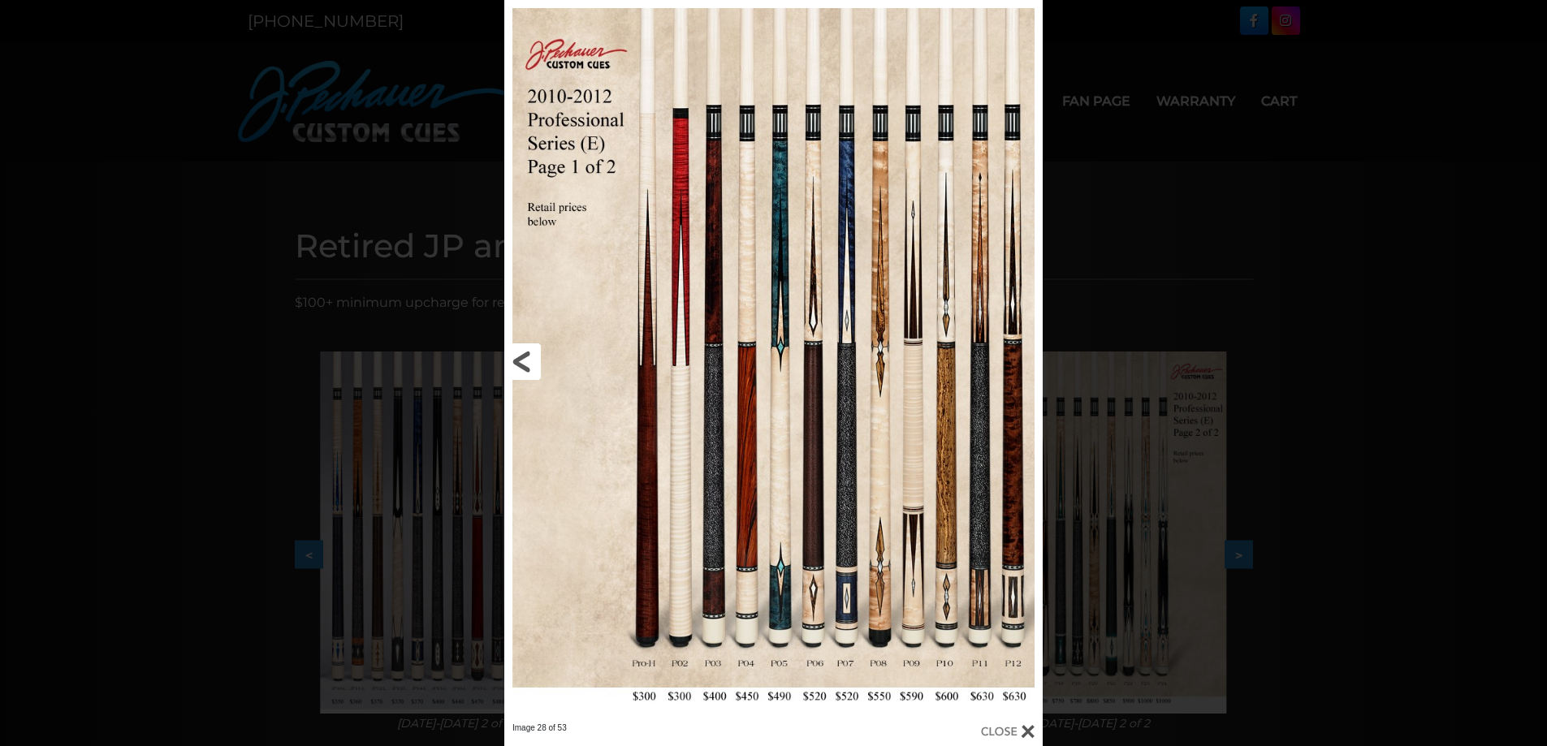
click at [532, 352] on link at bounding box center [625, 361] width 242 height 723
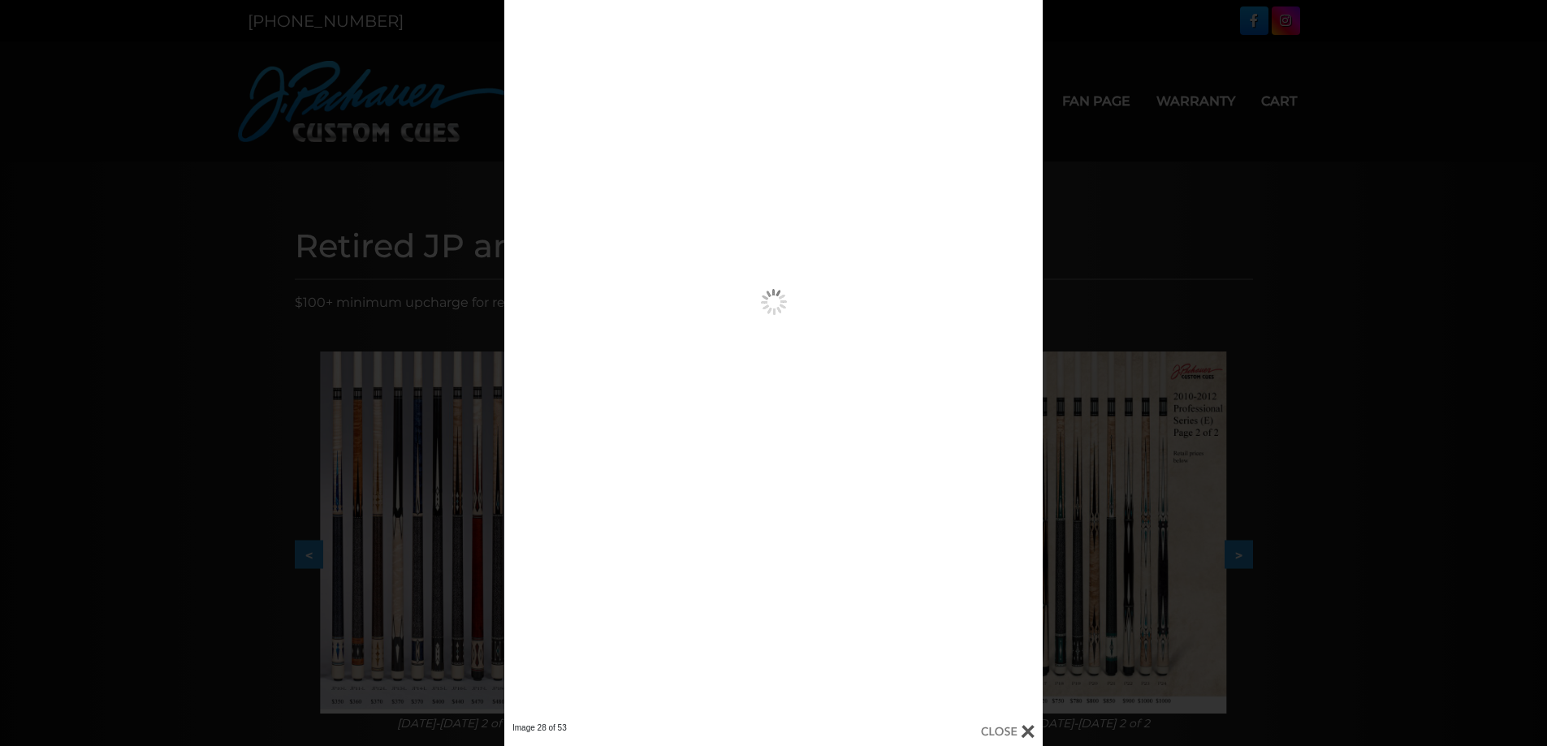
click at [0, 0] on link at bounding box center [0, 0] width 0 height 0
click at [532, 352] on link at bounding box center [625, 361] width 242 height 723
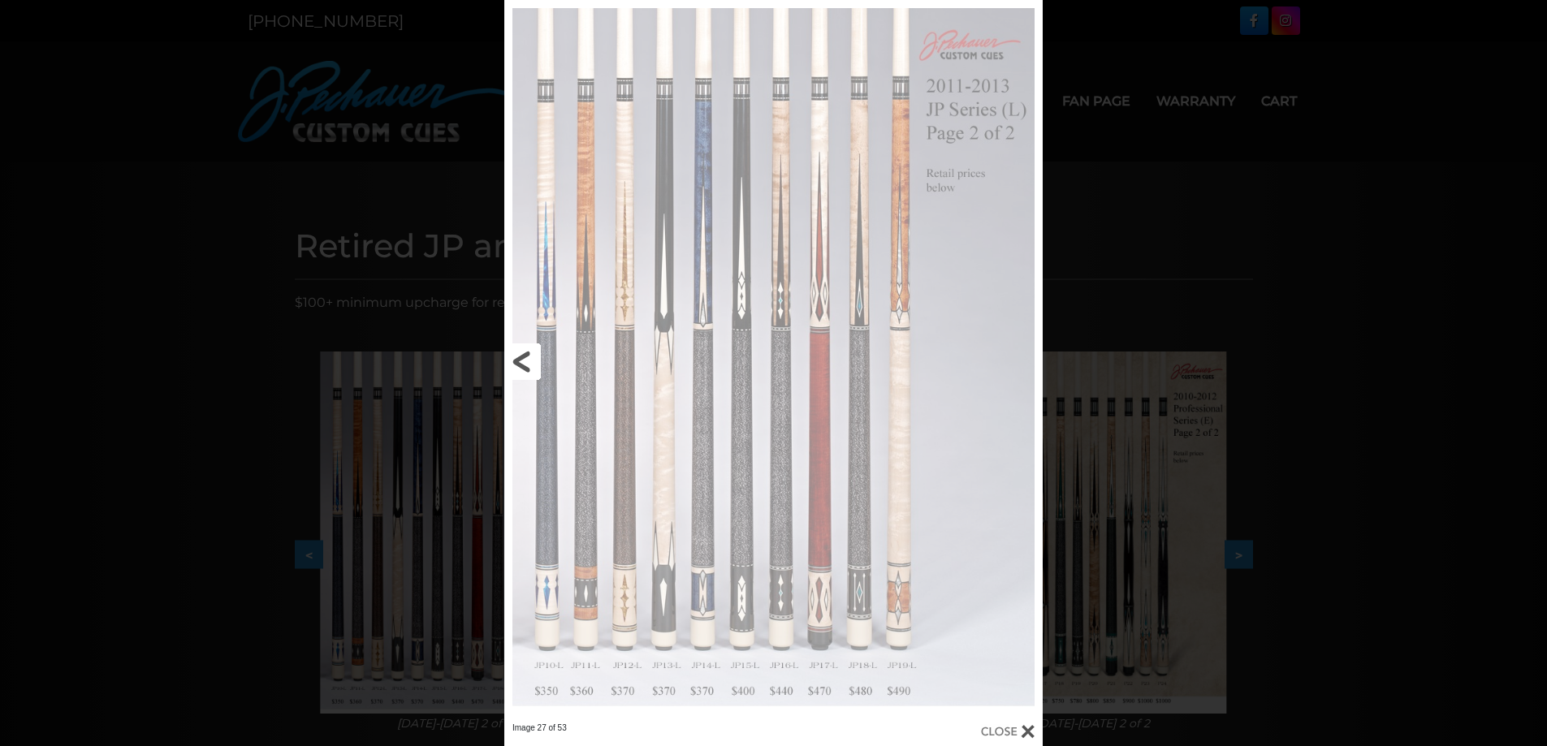
click at [532, 352] on link at bounding box center [625, 361] width 242 height 723
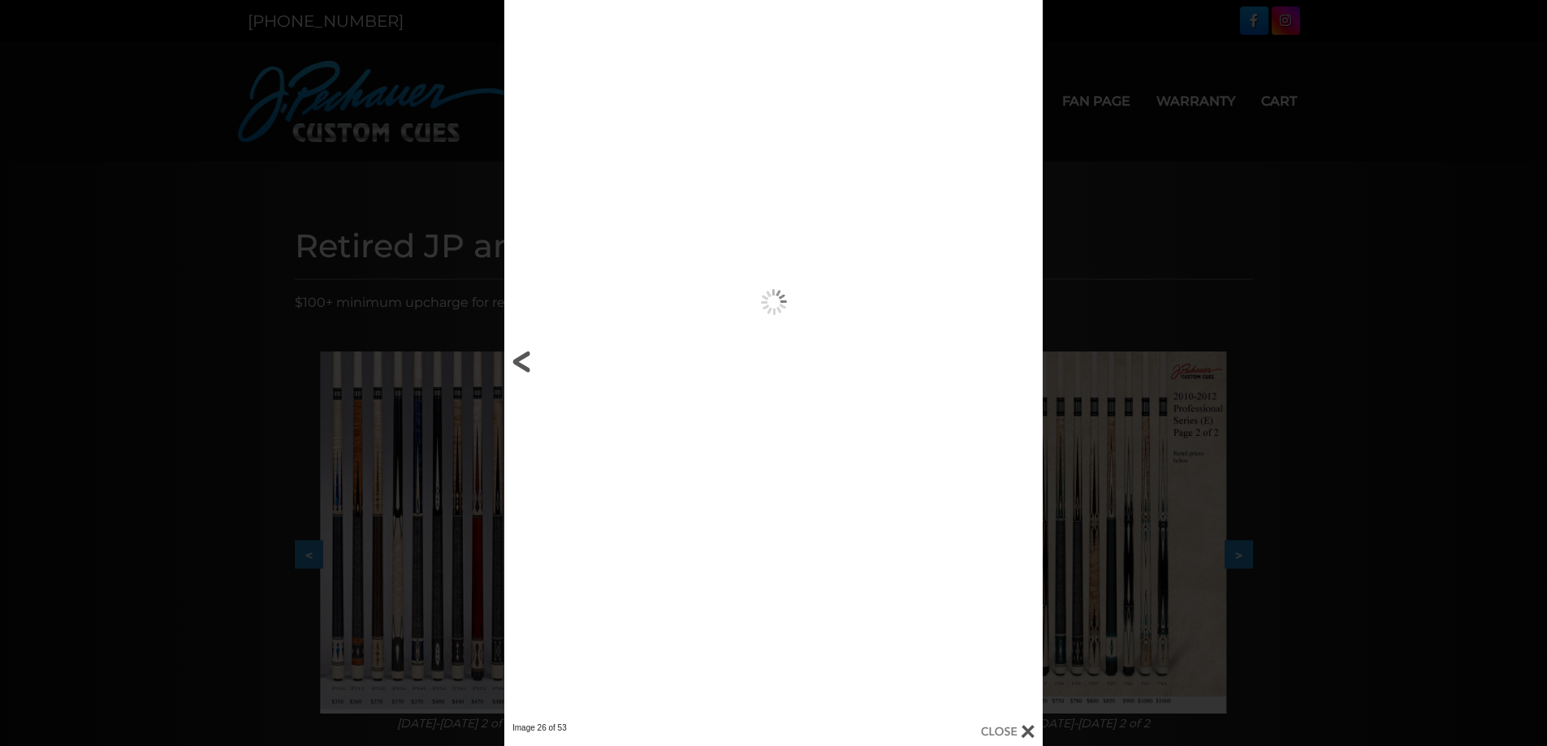
click at [532, 352] on link at bounding box center [625, 361] width 242 height 723
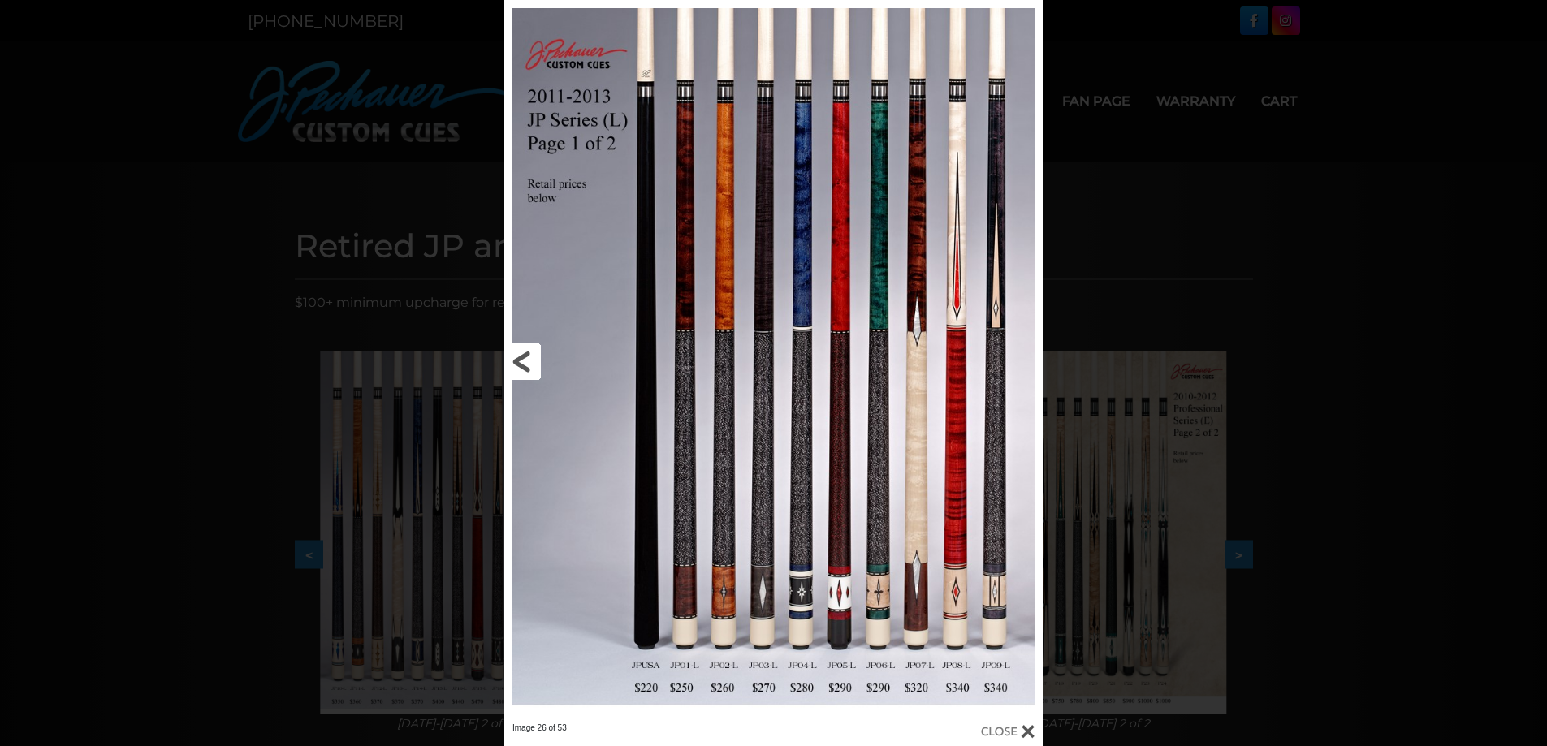
click at [532, 352] on link at bounding box center [625, 361] width 242 height 723
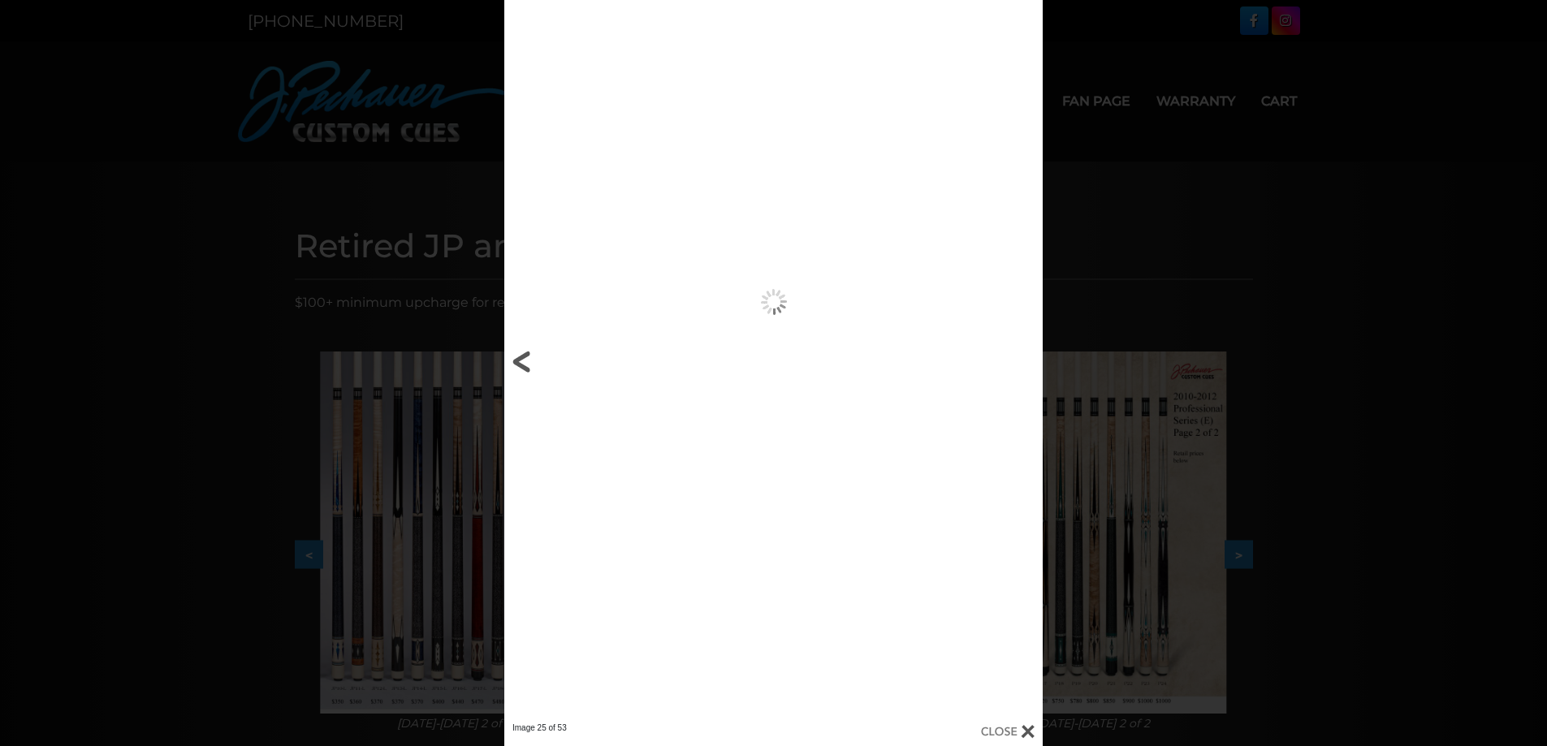
click at [532, 352] on link at bounding box center [625, 361] width 242 height 723
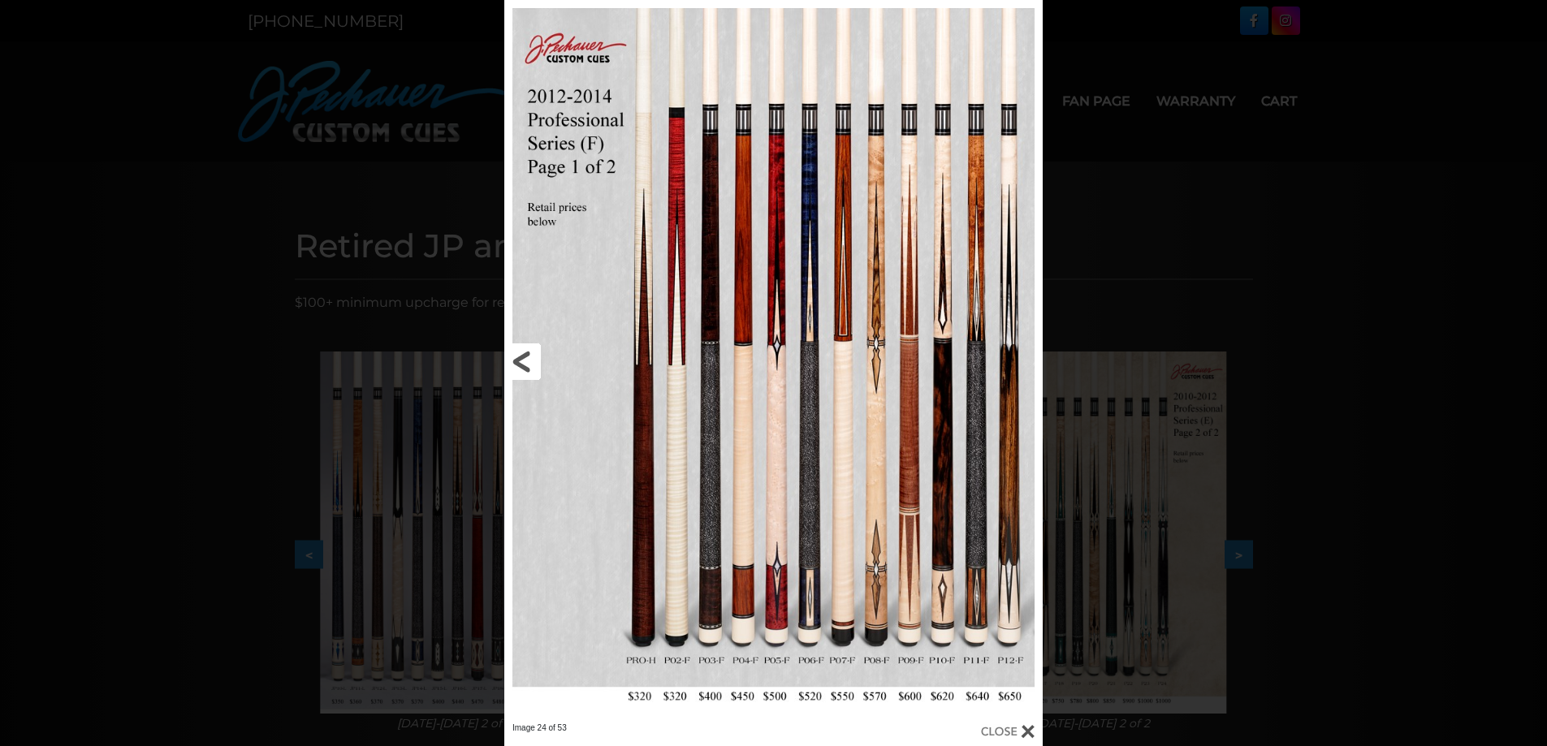
click at [532, 352] on link at bounding box center [625, 361] width 242 height 723
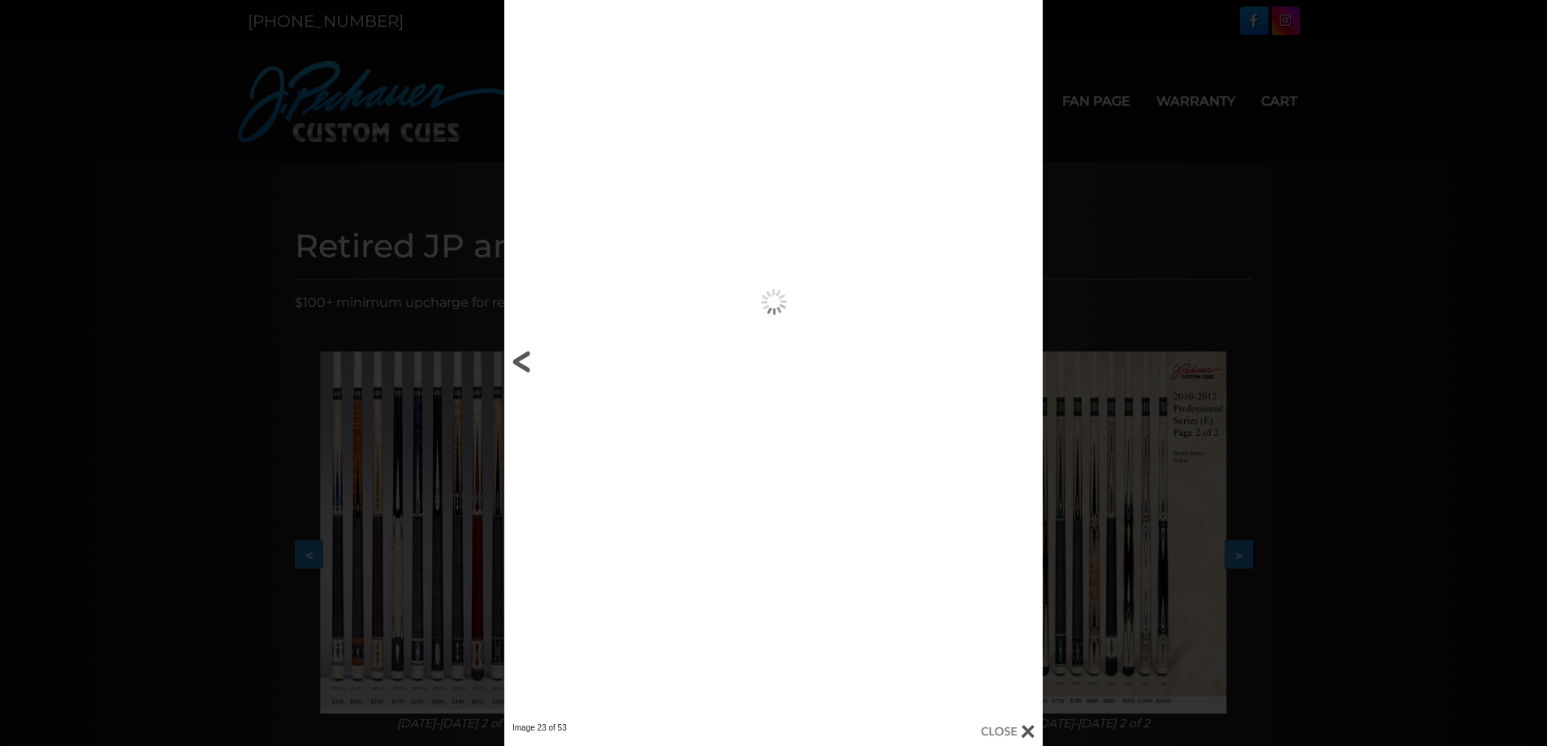
click at [532, 352] on link at bounding box center [625, 361] width 242 height 723
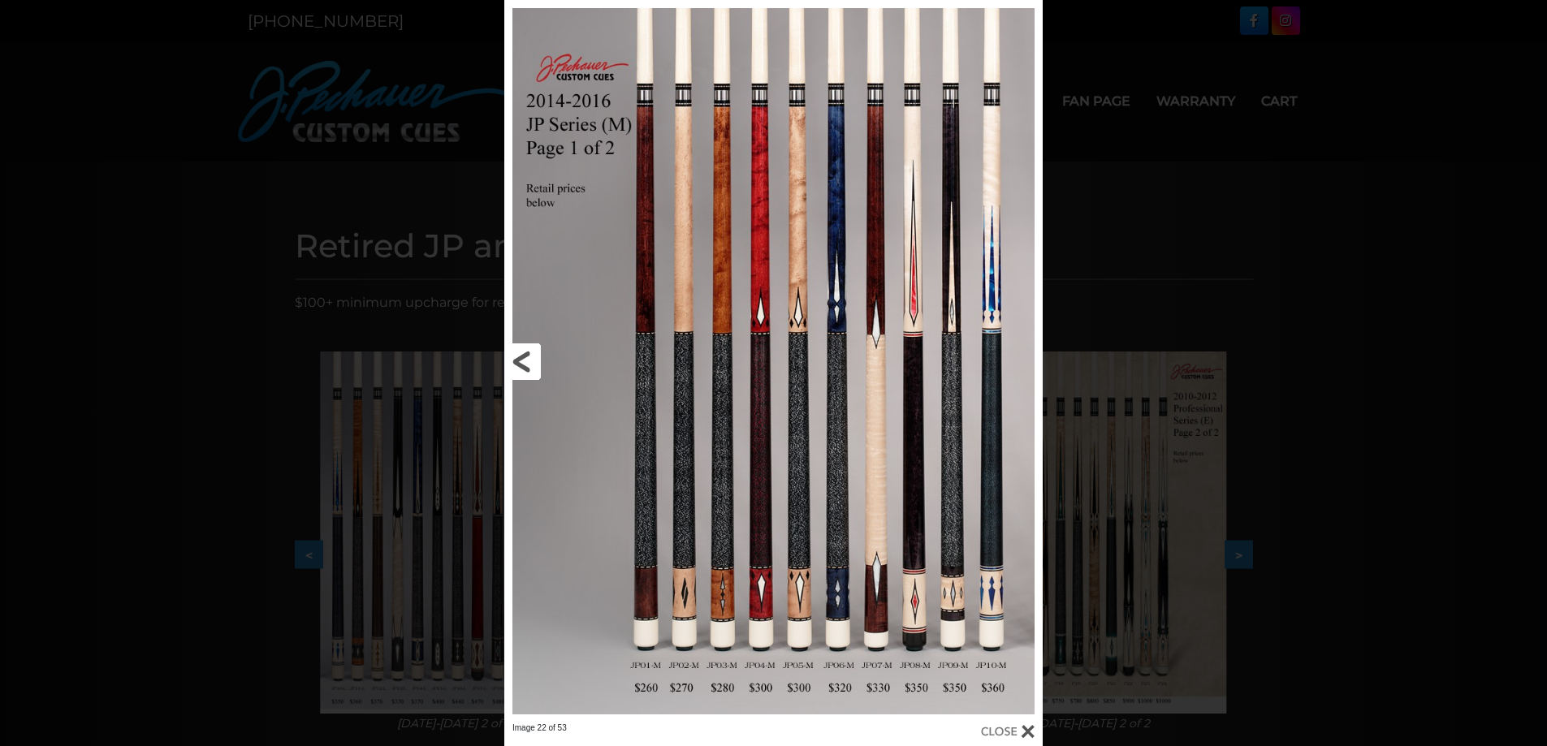
click at [532, 352] on link at bounding box center [625, 361] width 242 height 723
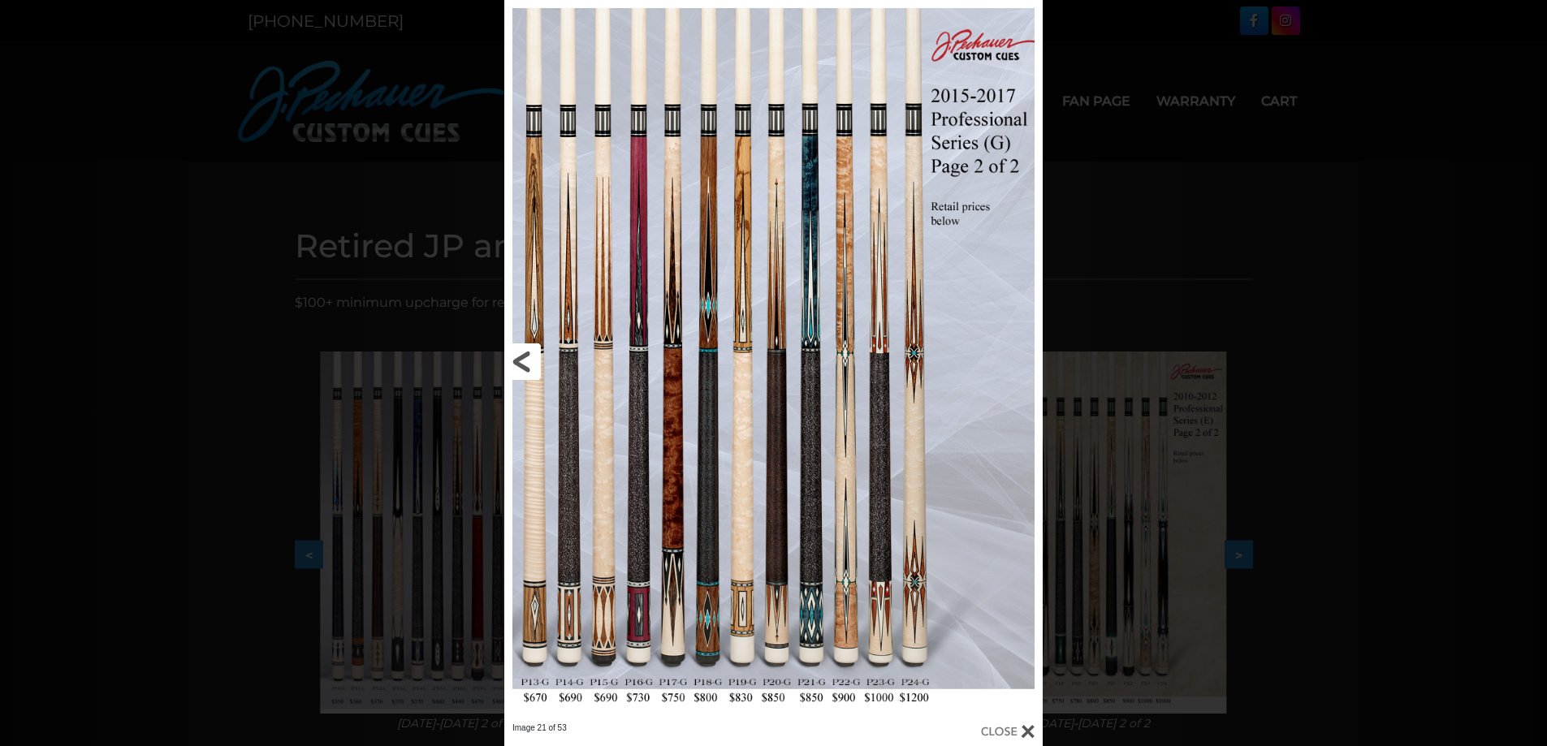
click at [521, 357] on link at bounding box center [625, 361] width 242 height 723
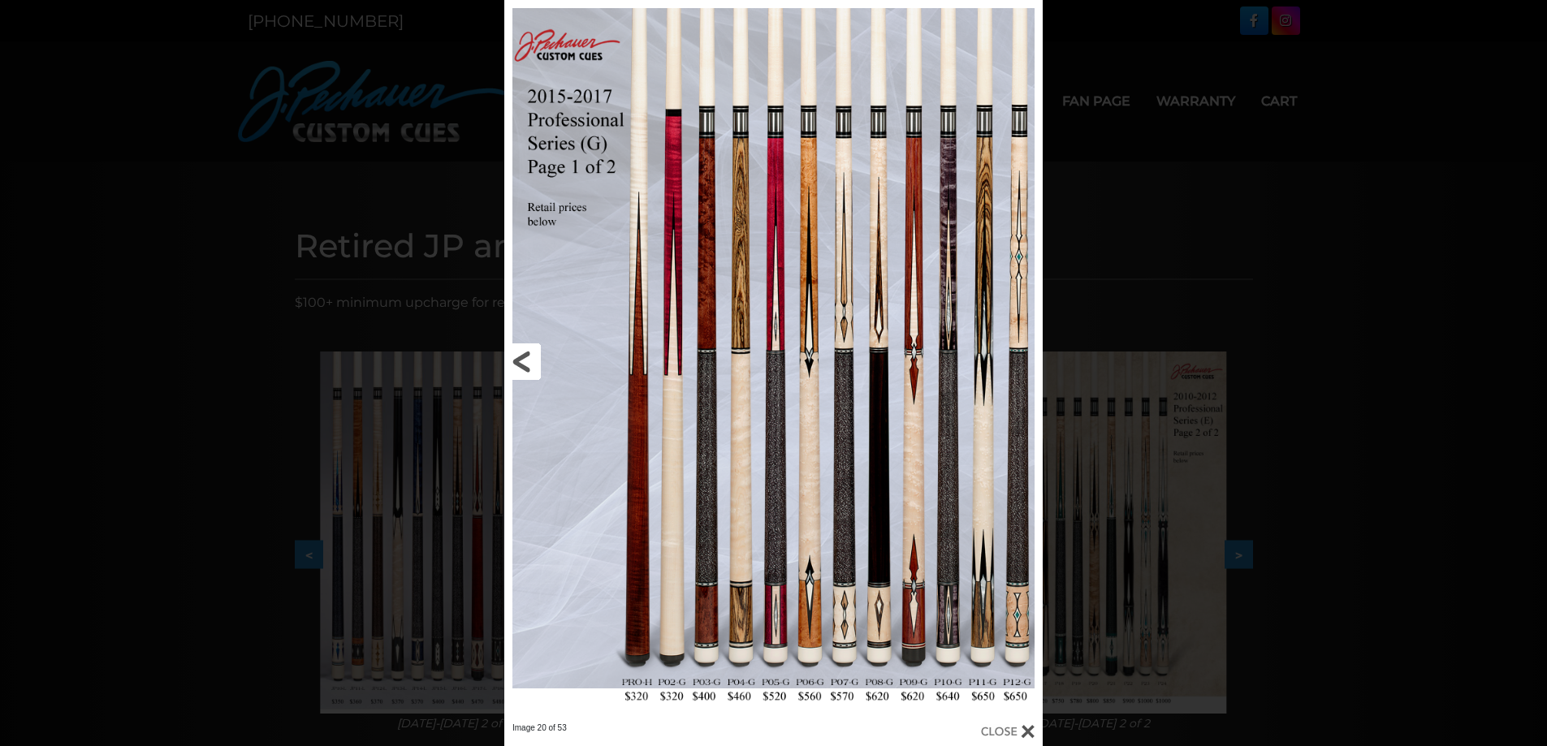
click at [521, 357] on link at bounding box center [625, 361] width 242 height 723
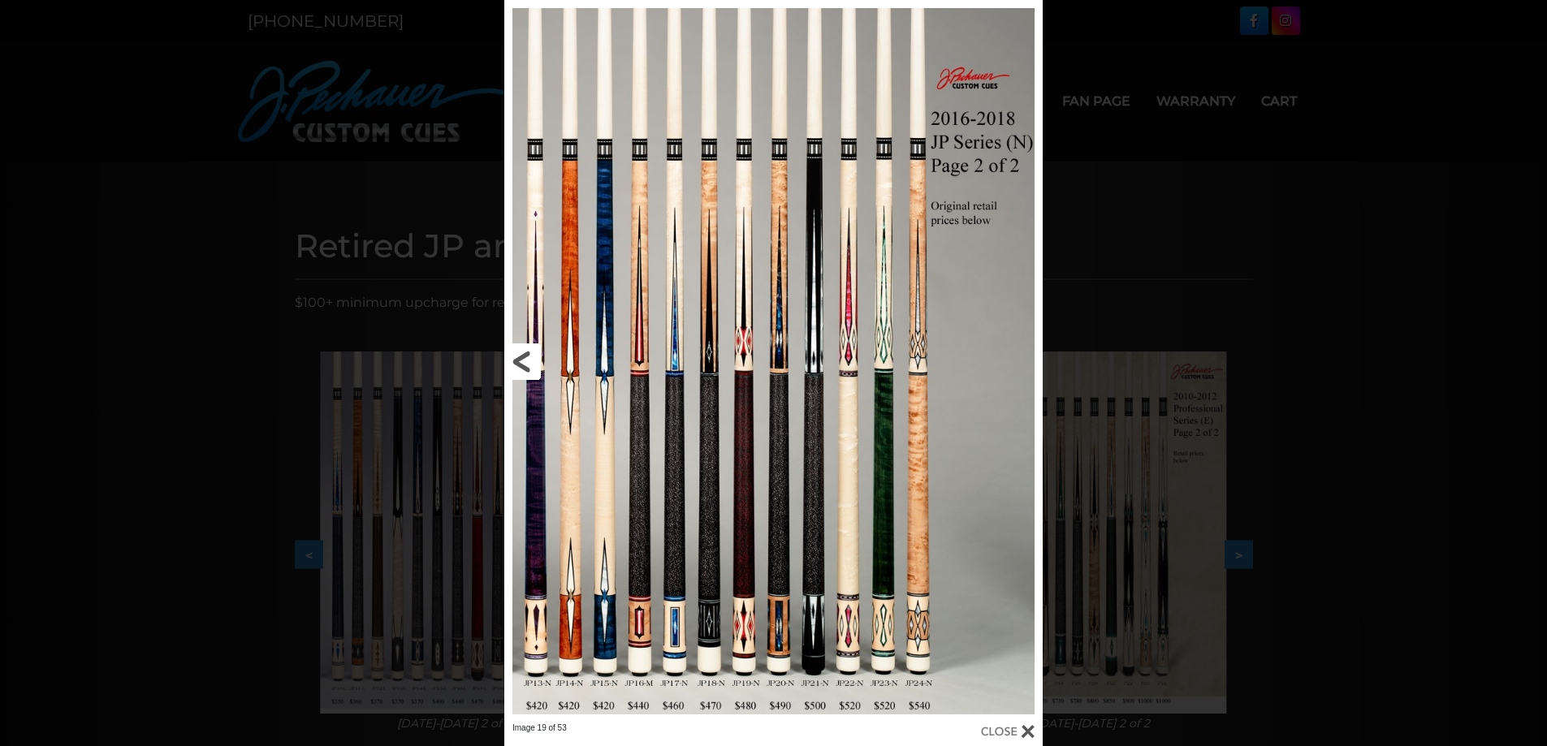
click at [521, 357] on link at bounding box center [625, 361] width 242 height 723
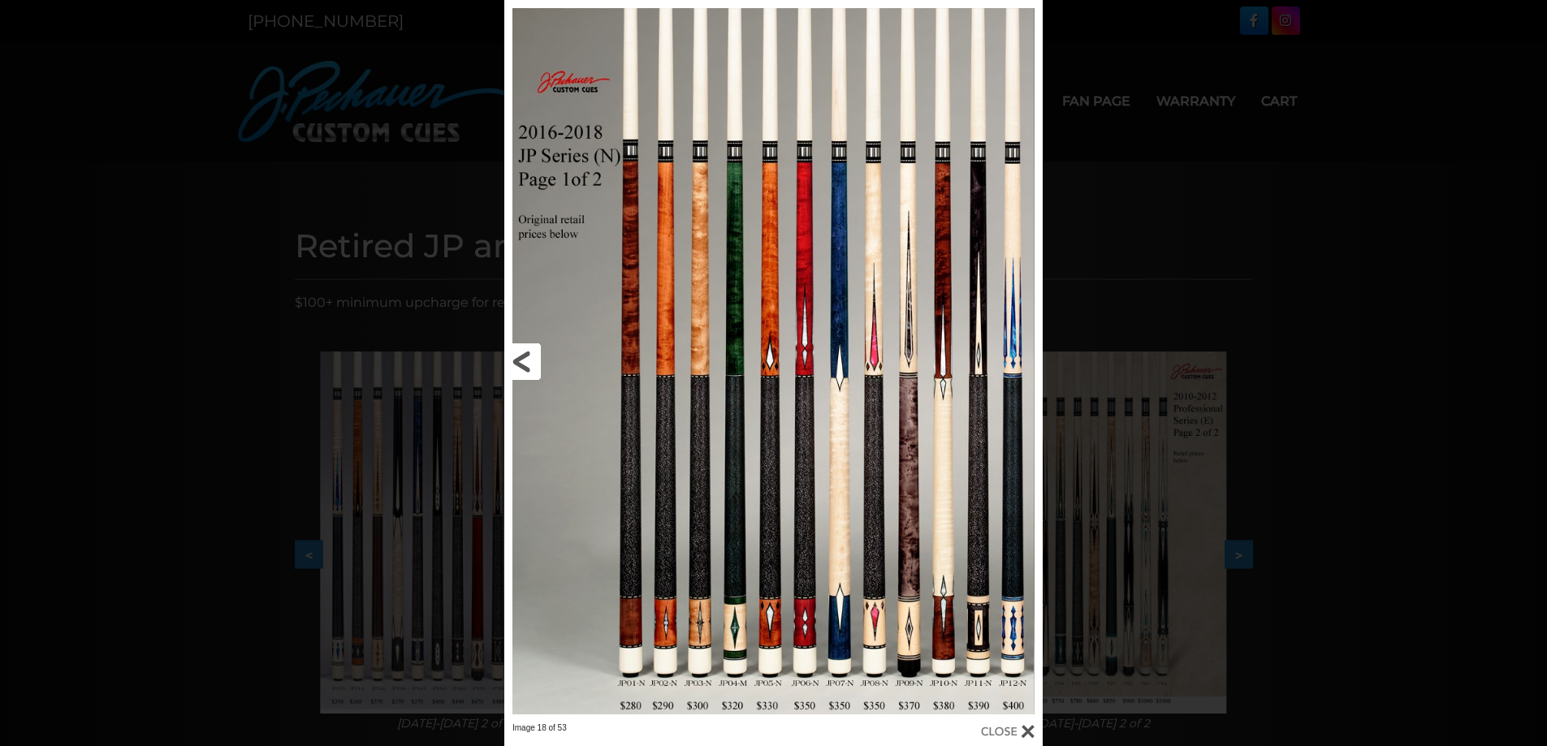
click at [524, 356] on link at bounding box center [625, 361] width 242 height 723
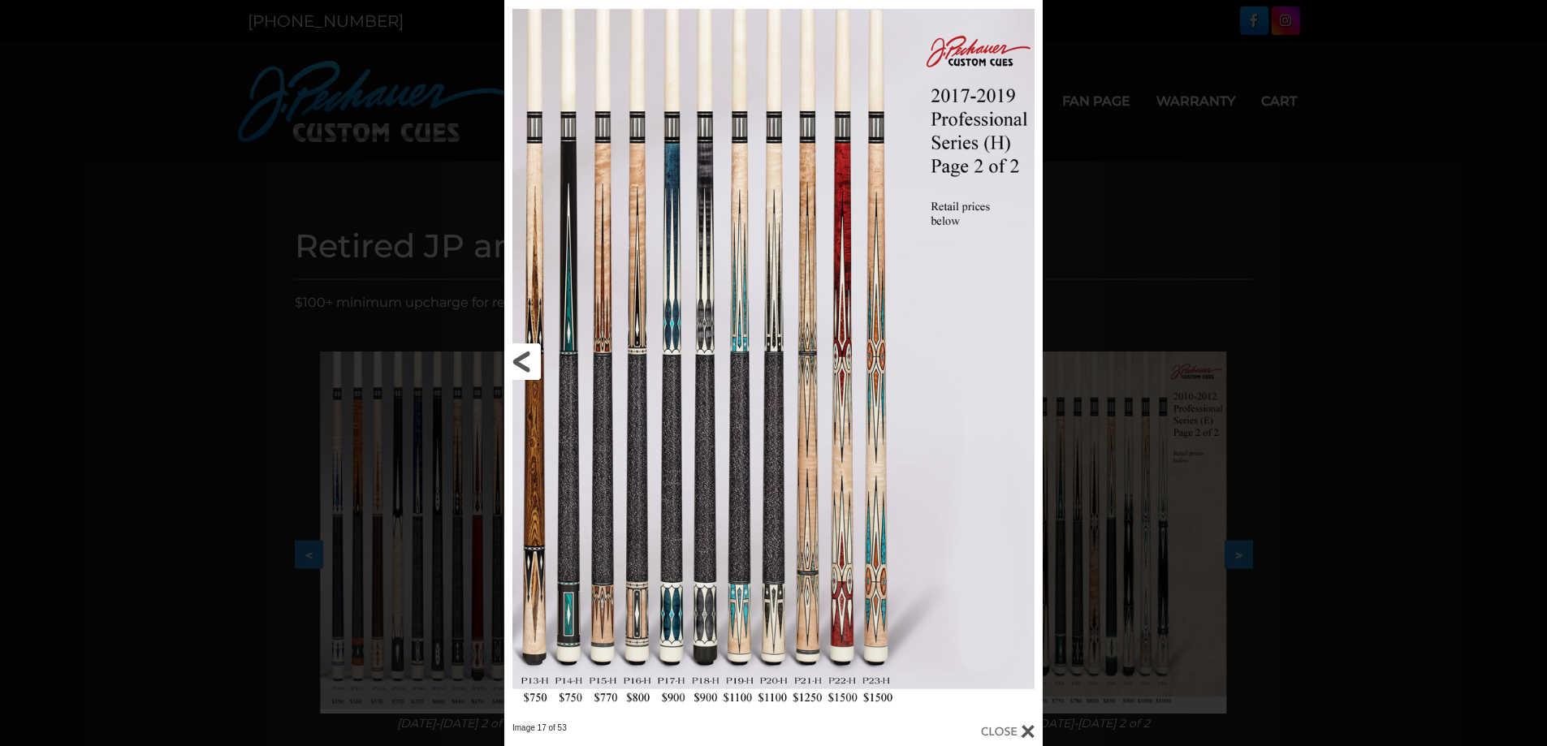
click at [526, 373] on link at bounding box center [625, 361] width 242 height 723
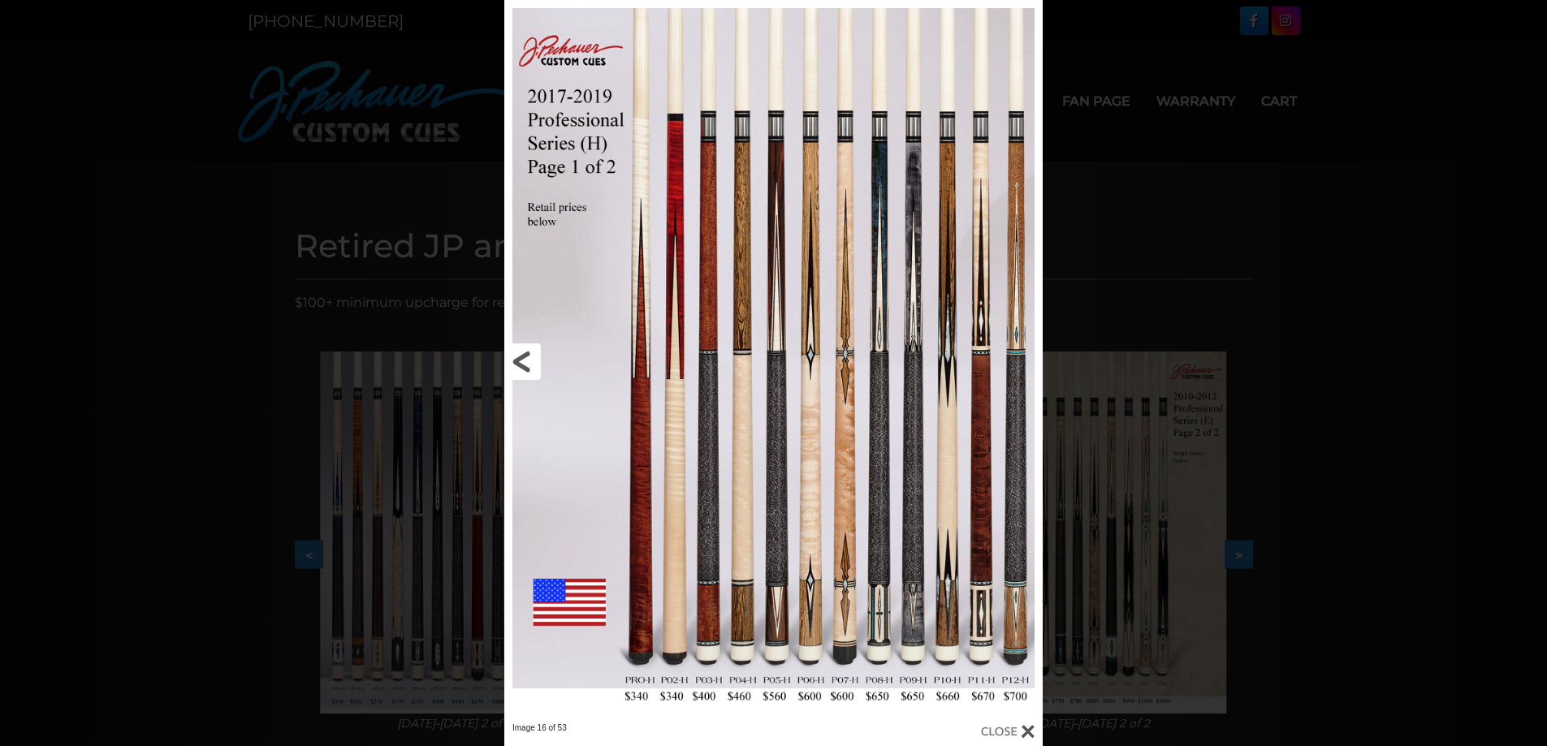
click at [526, 373] on link at bounding box center [625, 361] width 242 height 723
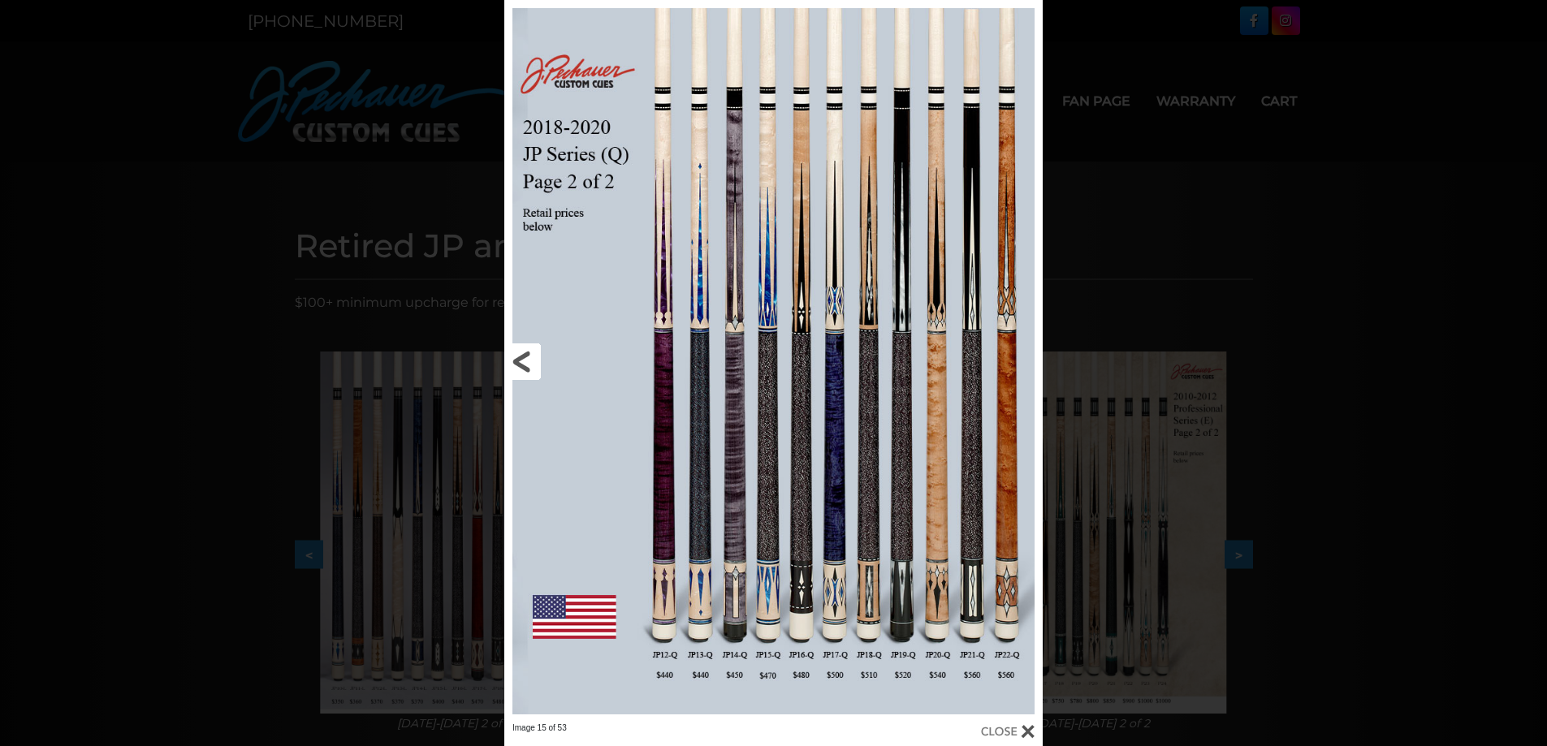
click at [528, 369] on link at bounding box center [625, 361] width 242 height 723
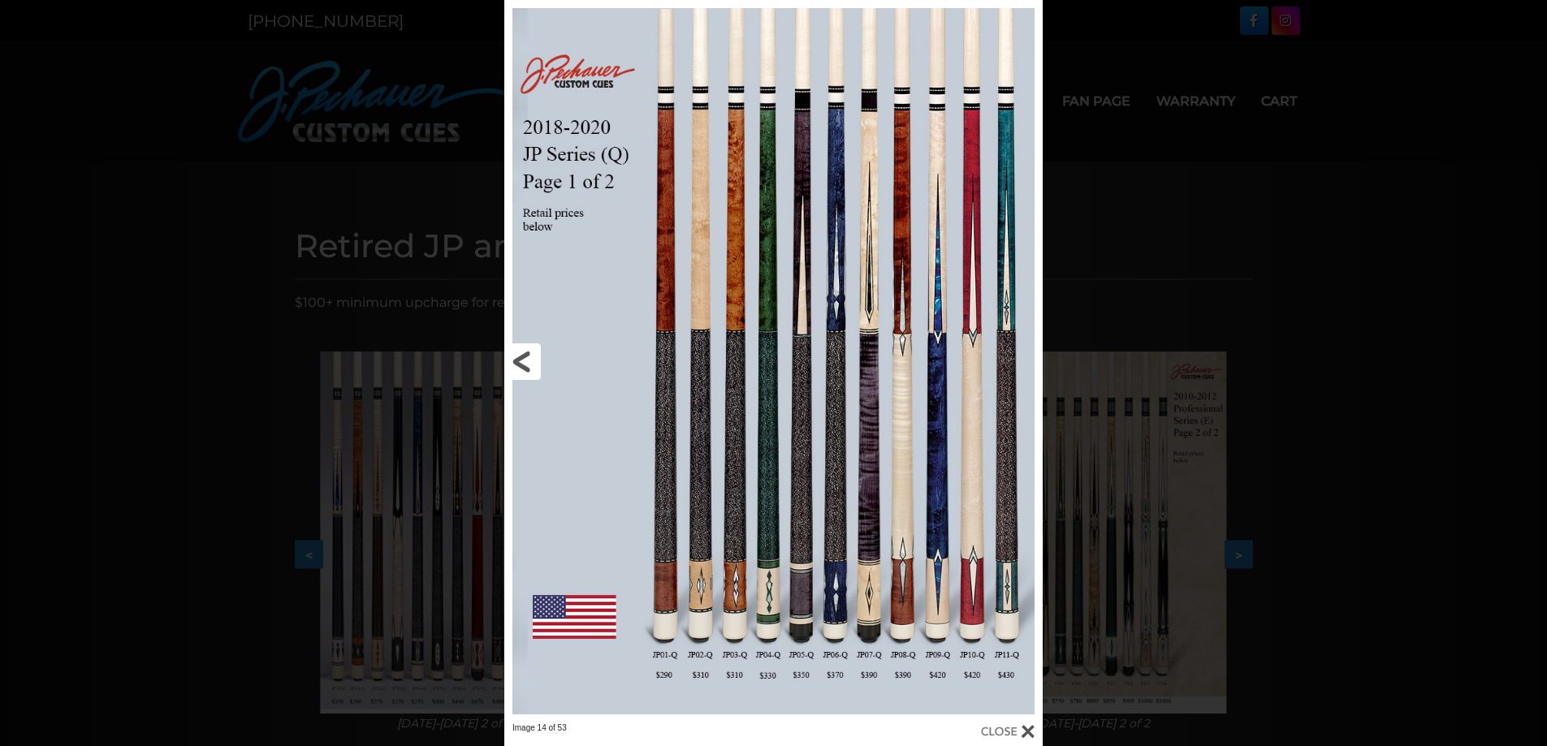
click at [528, 369] on link at bounding box center [625, 361] width 242 height 723
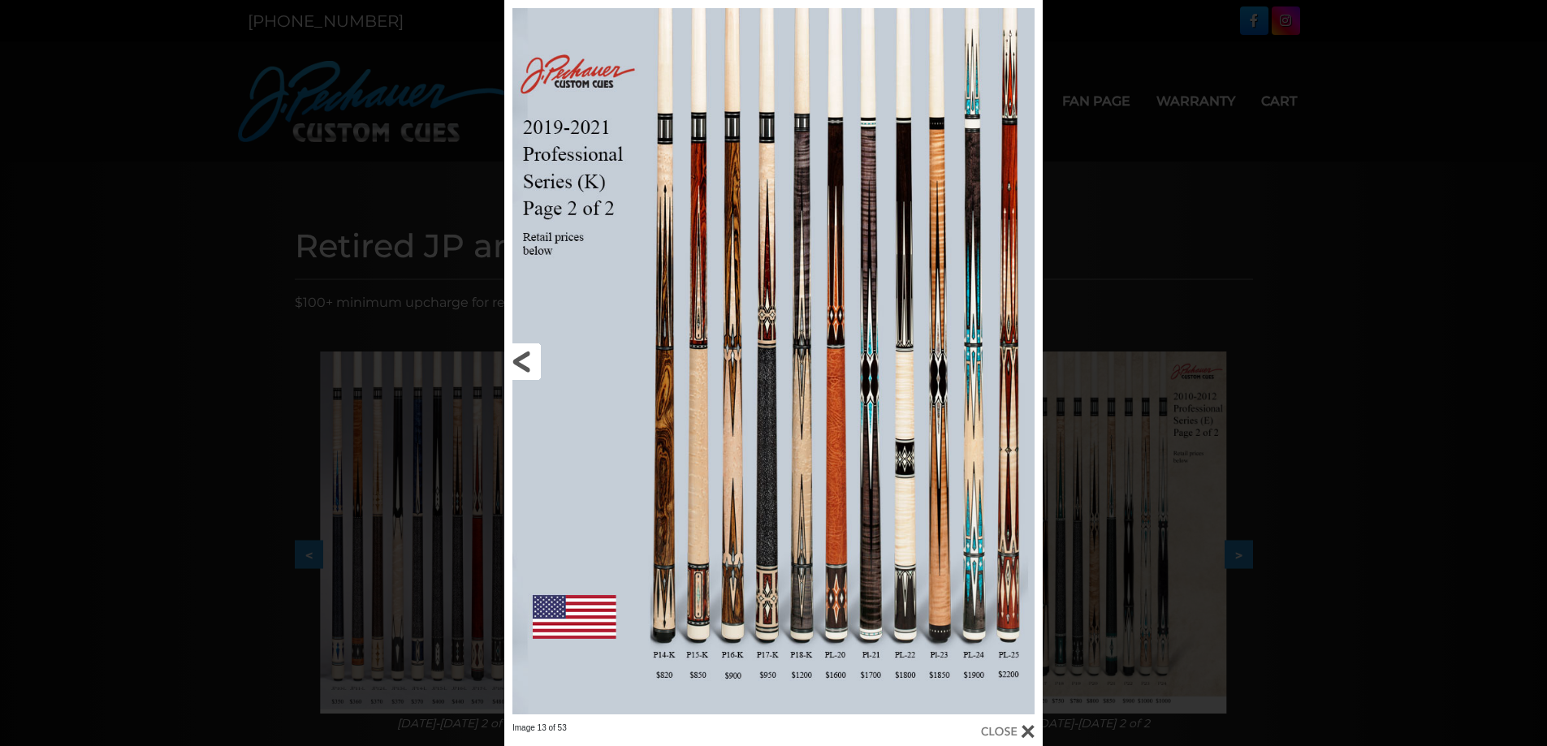
click at [528, 369] on link at bounding box center [625, 361] width 242 height 723
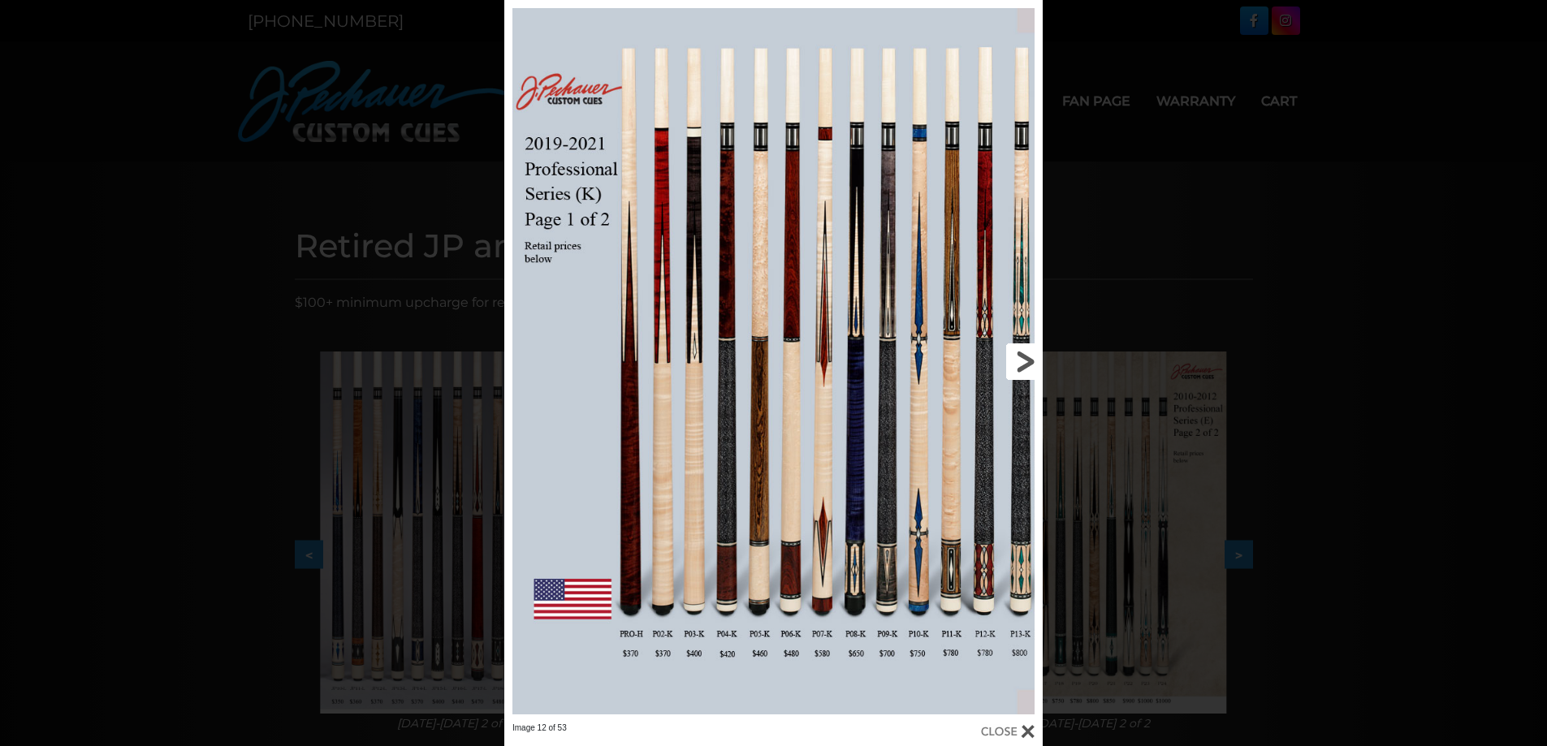
click at [1025, 366] on link at bounding box center [921, 361] width 242 height 723
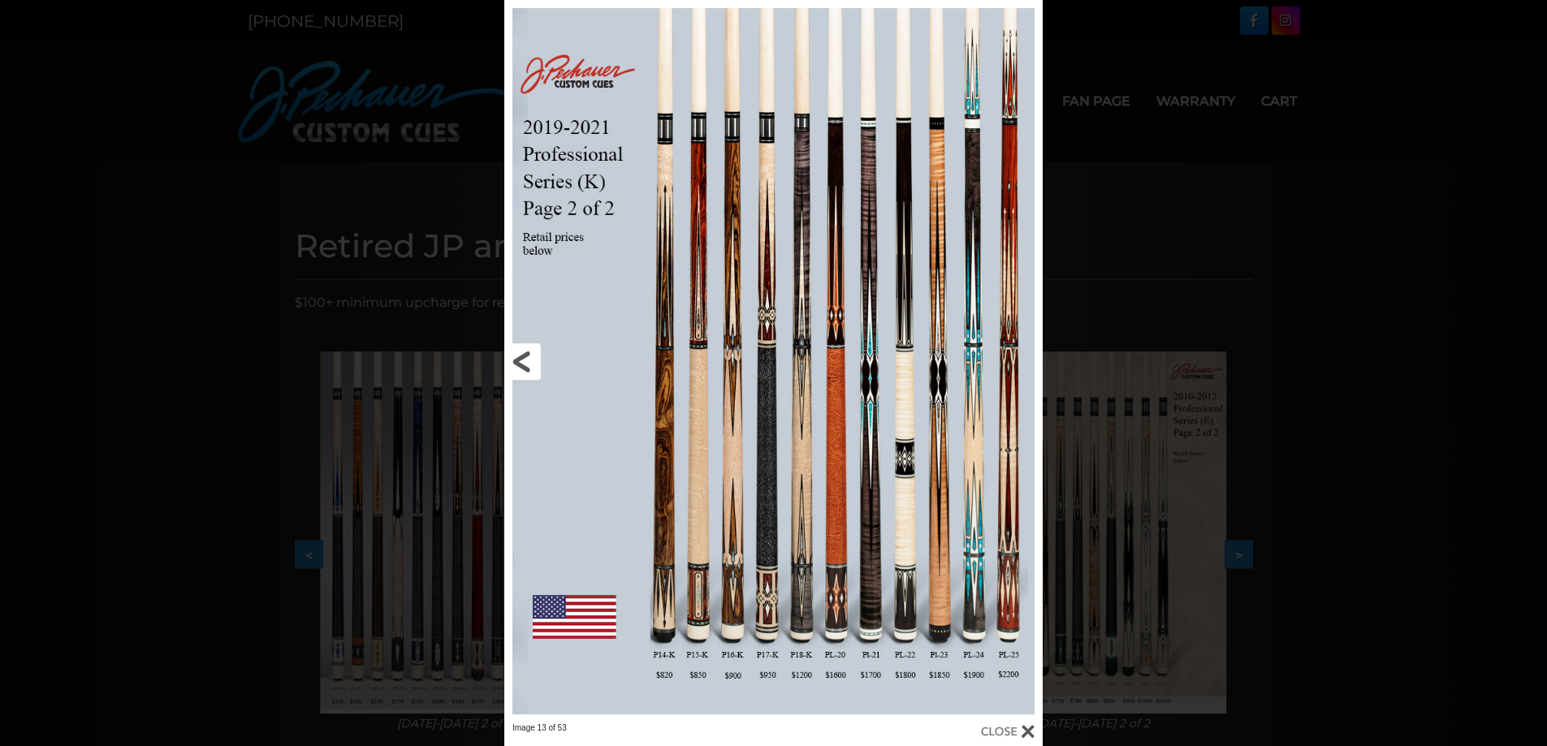
click at [528, 367] on link at bounding box center [625, 361] width 242 height 723
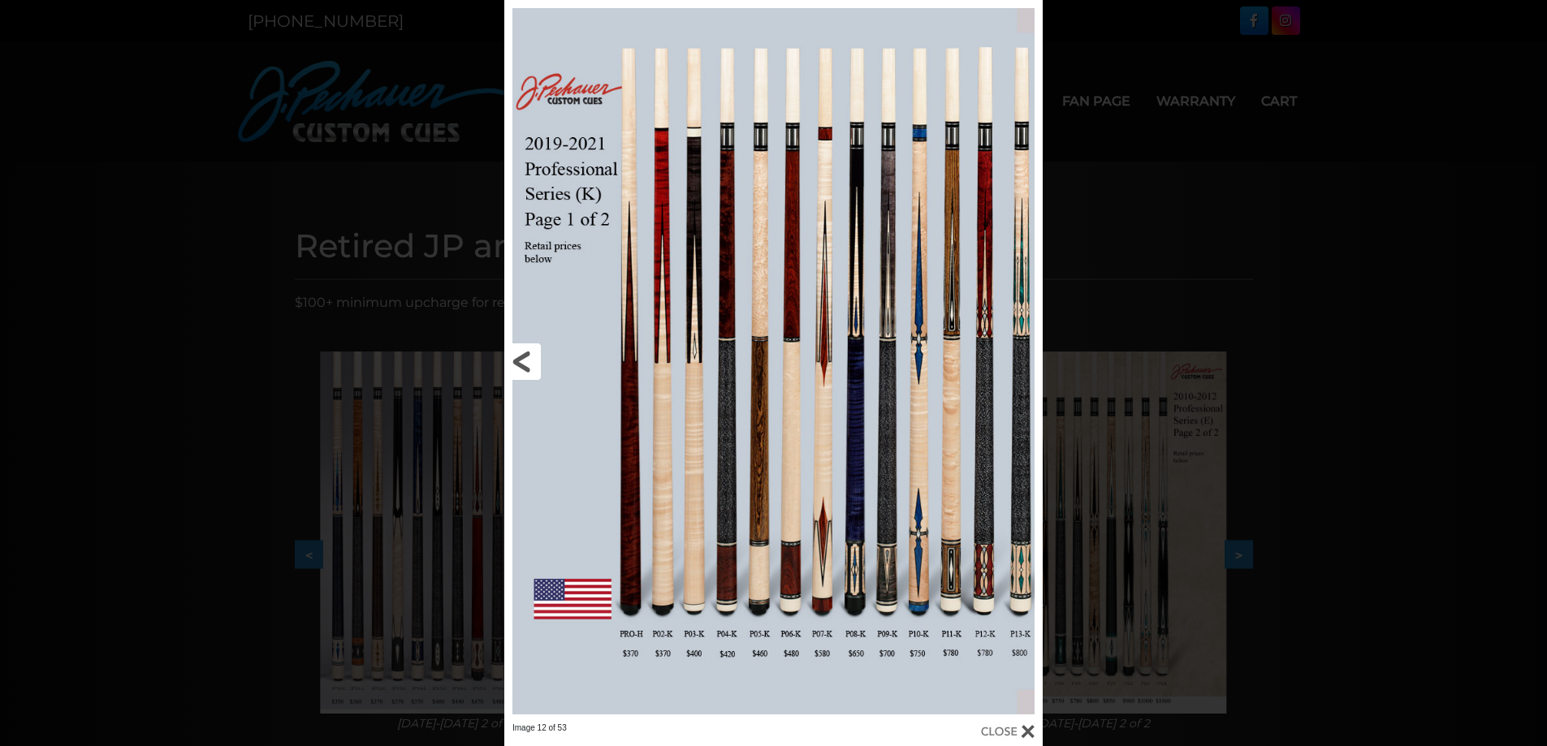
click at [528, 367] on link at bounding box center [625, 361] width 242 height 723
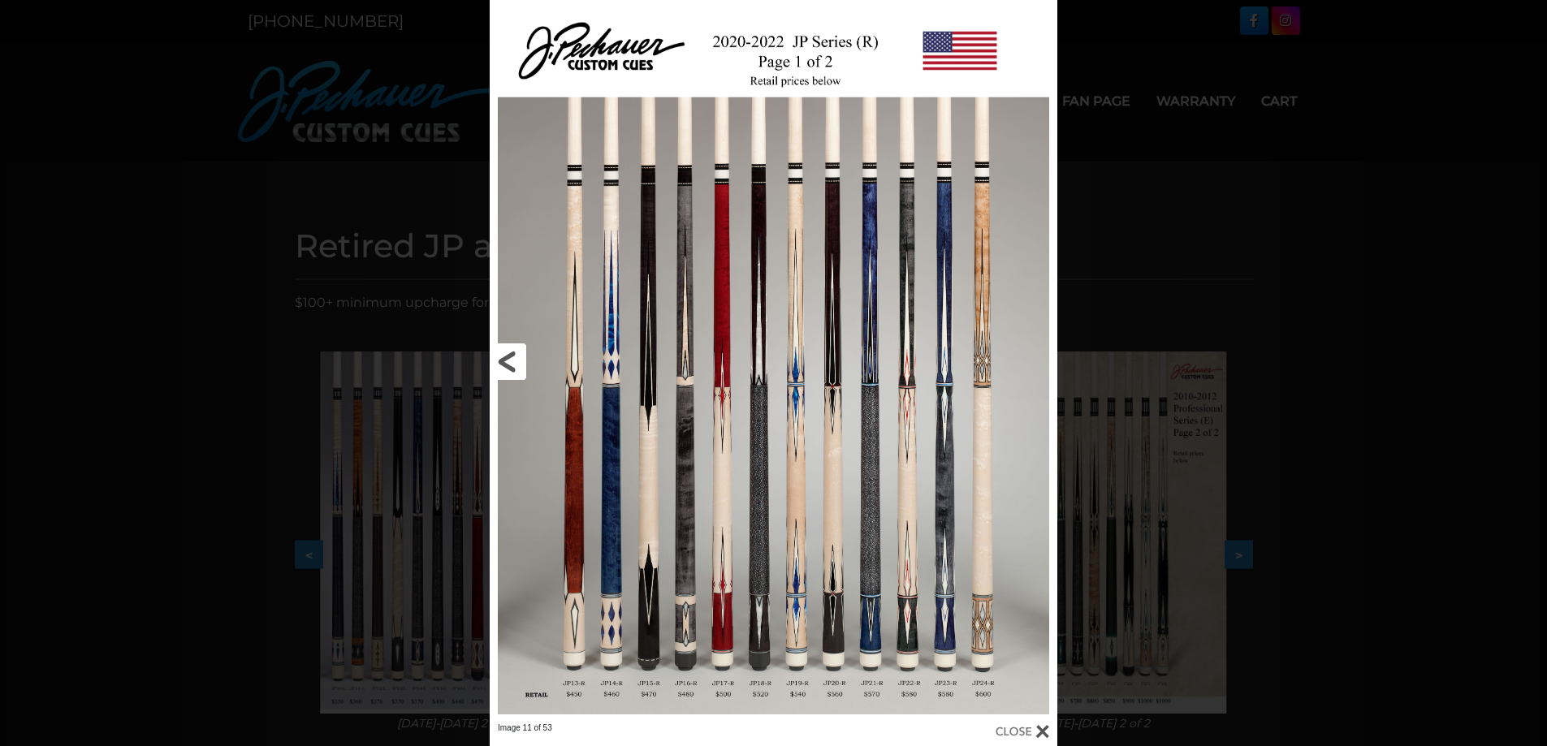
click at [528, 367] on link at bounding box center [618, 361] width 256 height 723
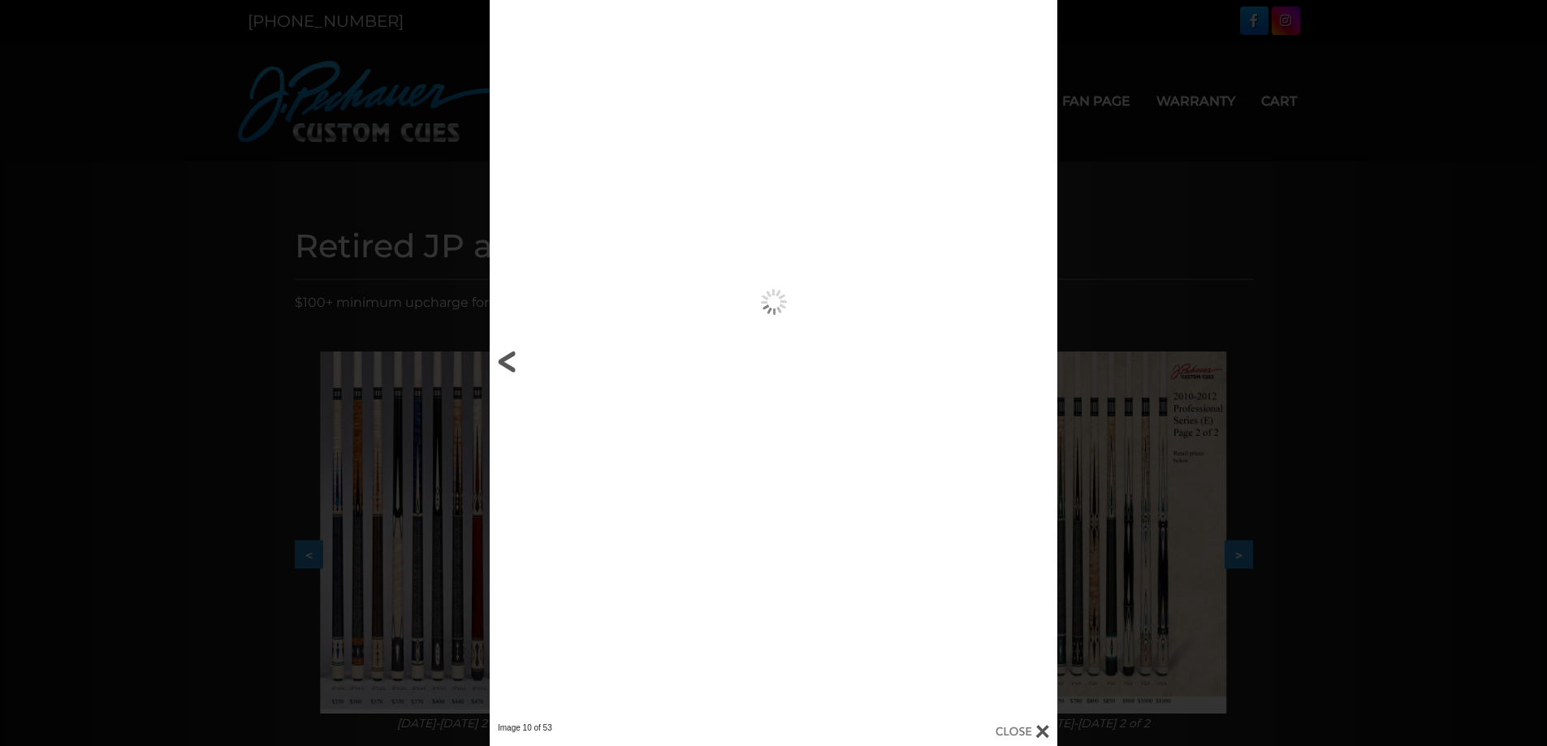
click at [528, 367] on link at bounding box center [618, 361] width 256 height 723
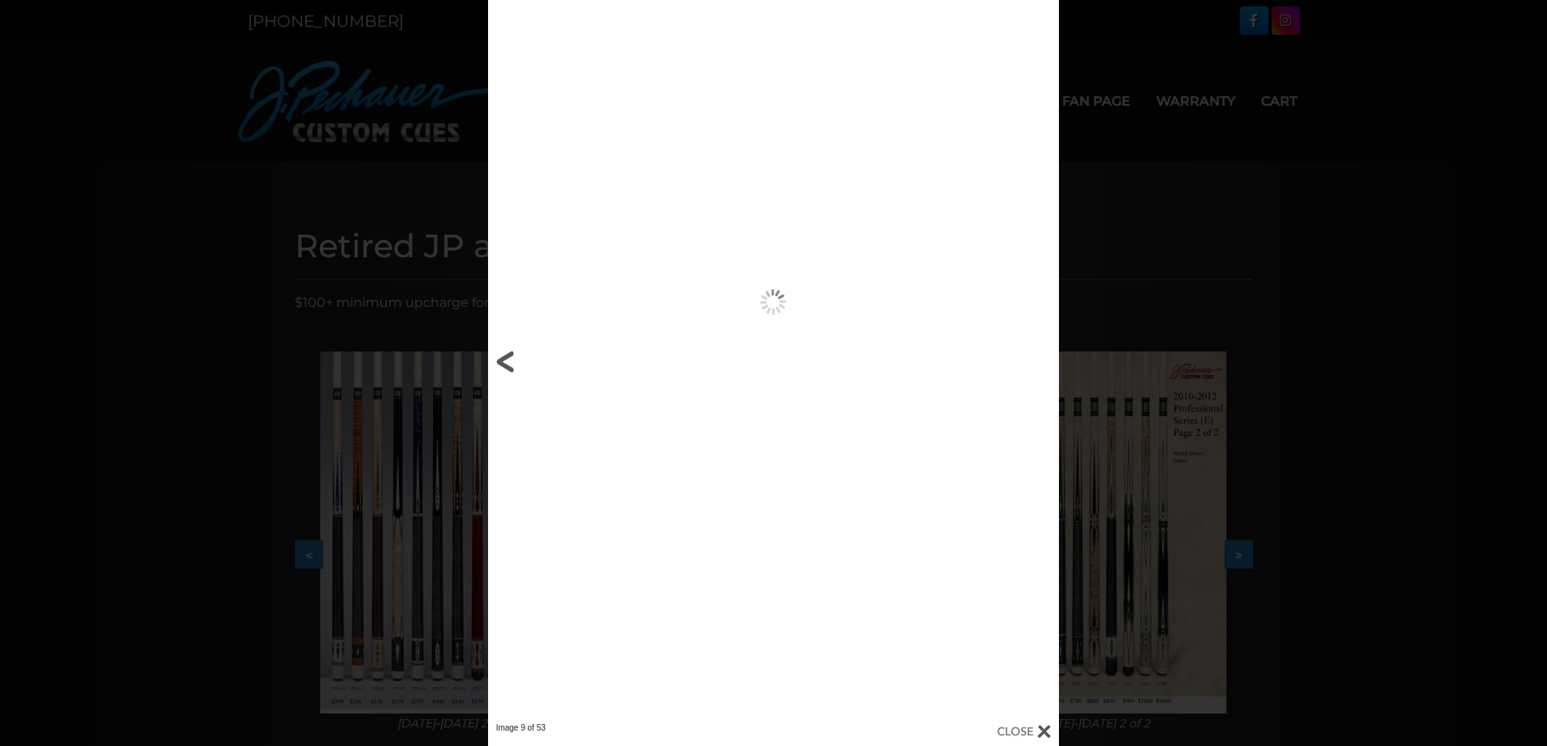
click at [528, 367] on link at bounding box center [616, 361] width 257 height 723
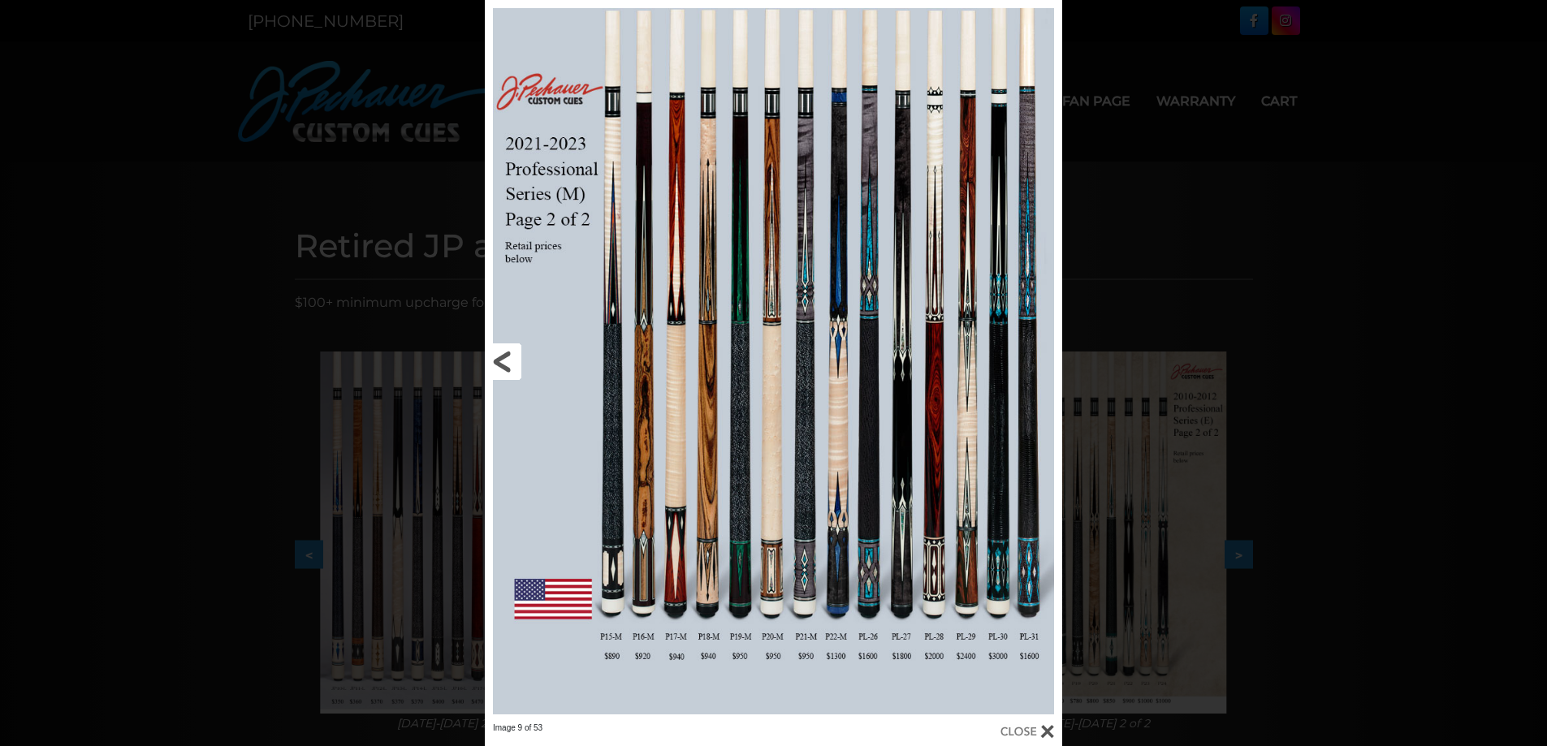
click at [528, 367] on link at bounding box center [615, 361] width 260 height 723
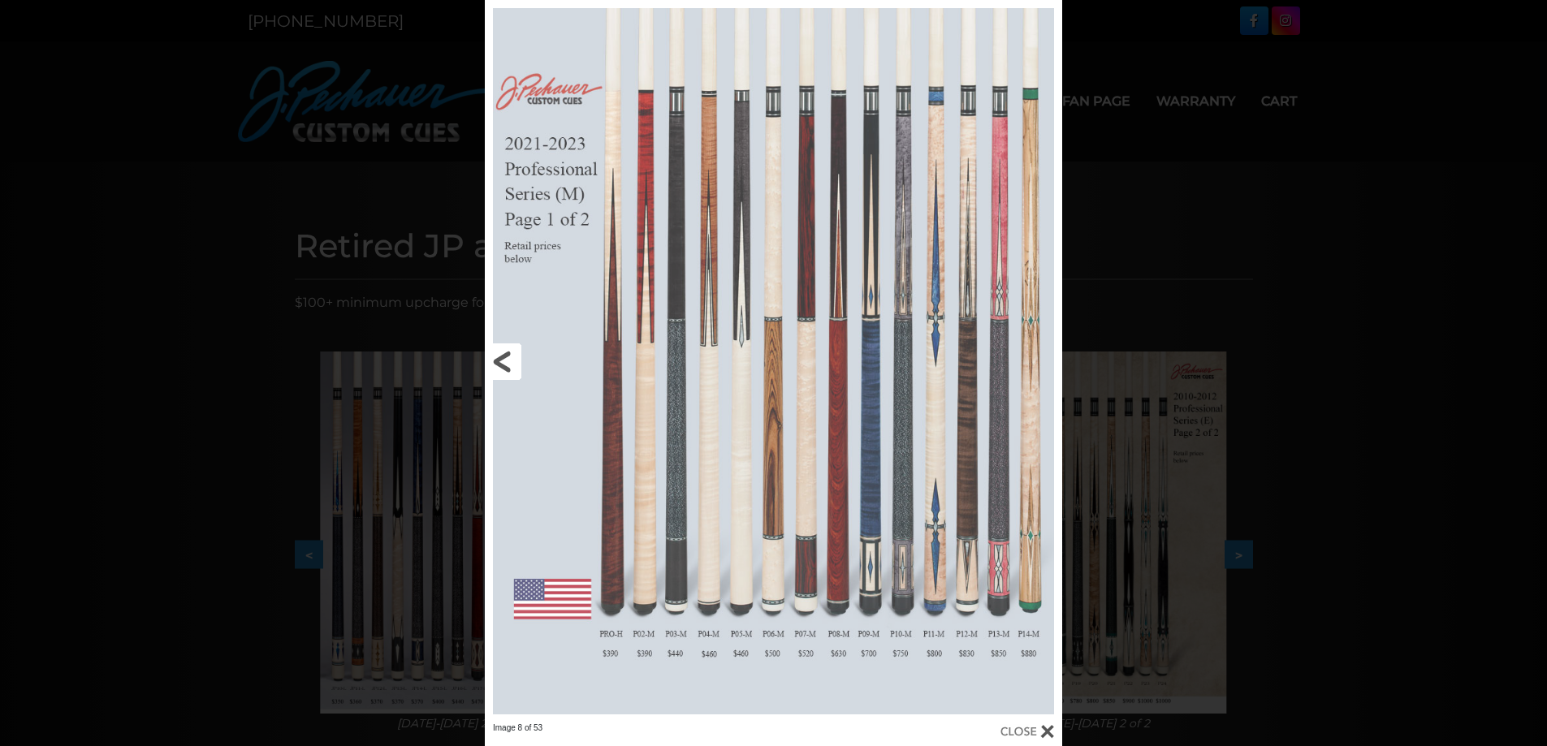
click at [528, 367] on link at bounding box center [615, 361] width 260 height 723
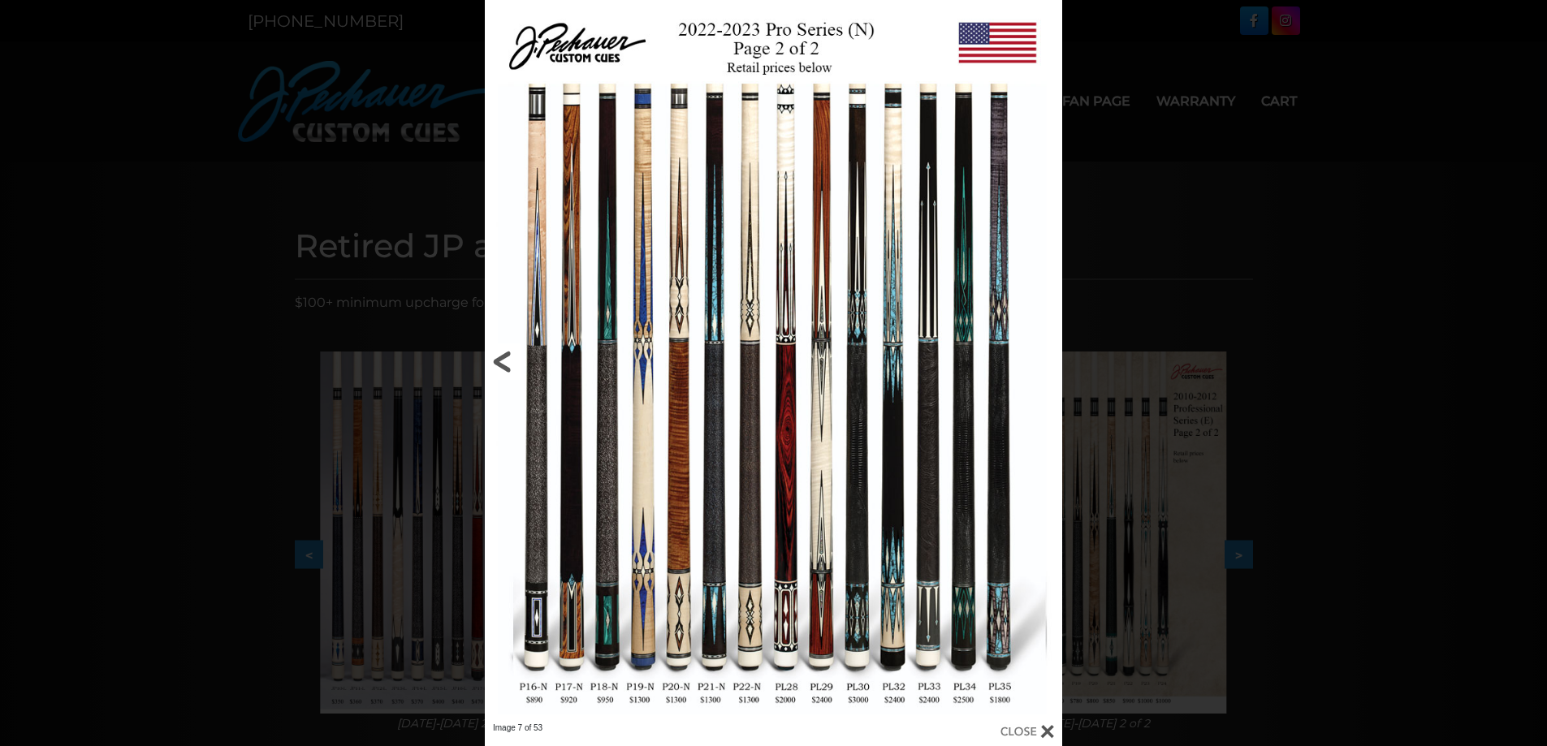
click at [528, 367] on link at bounding box center [615, 361] width 260 height 723
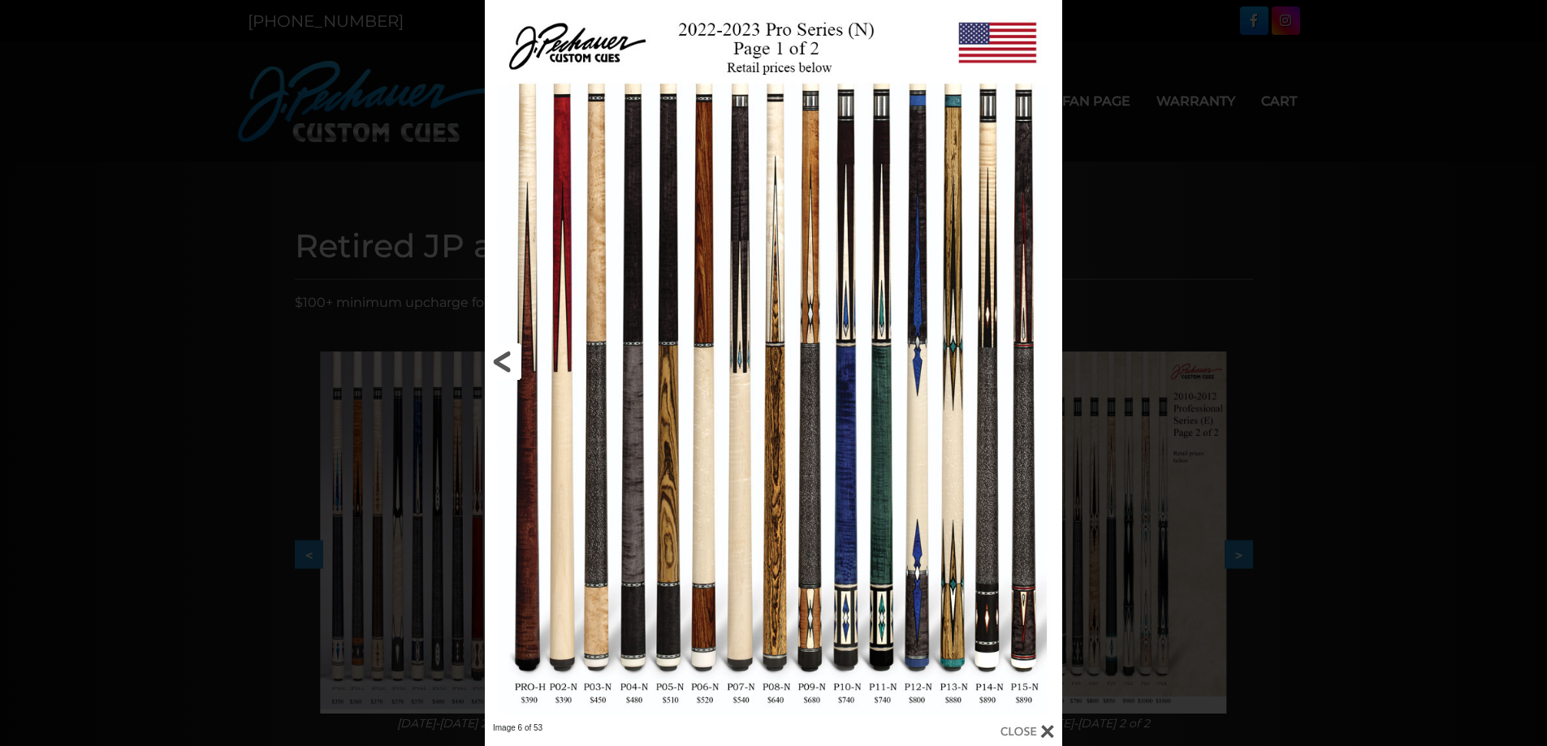
click at [528, 367] on link at bounding box center [615, 361] width 260 height 723
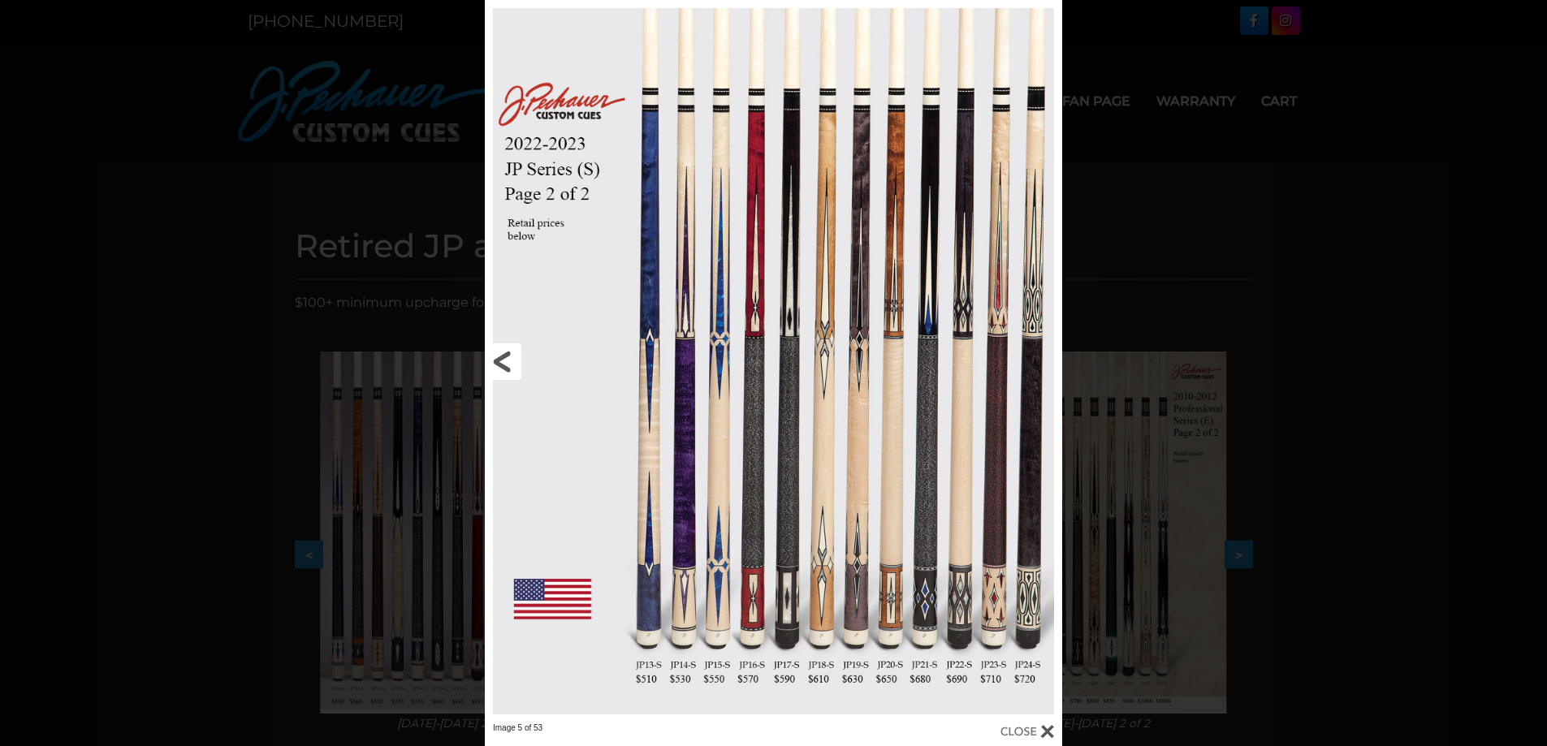
click at [528, 367] on link at bounding box center [615, 361] width 260 height 723
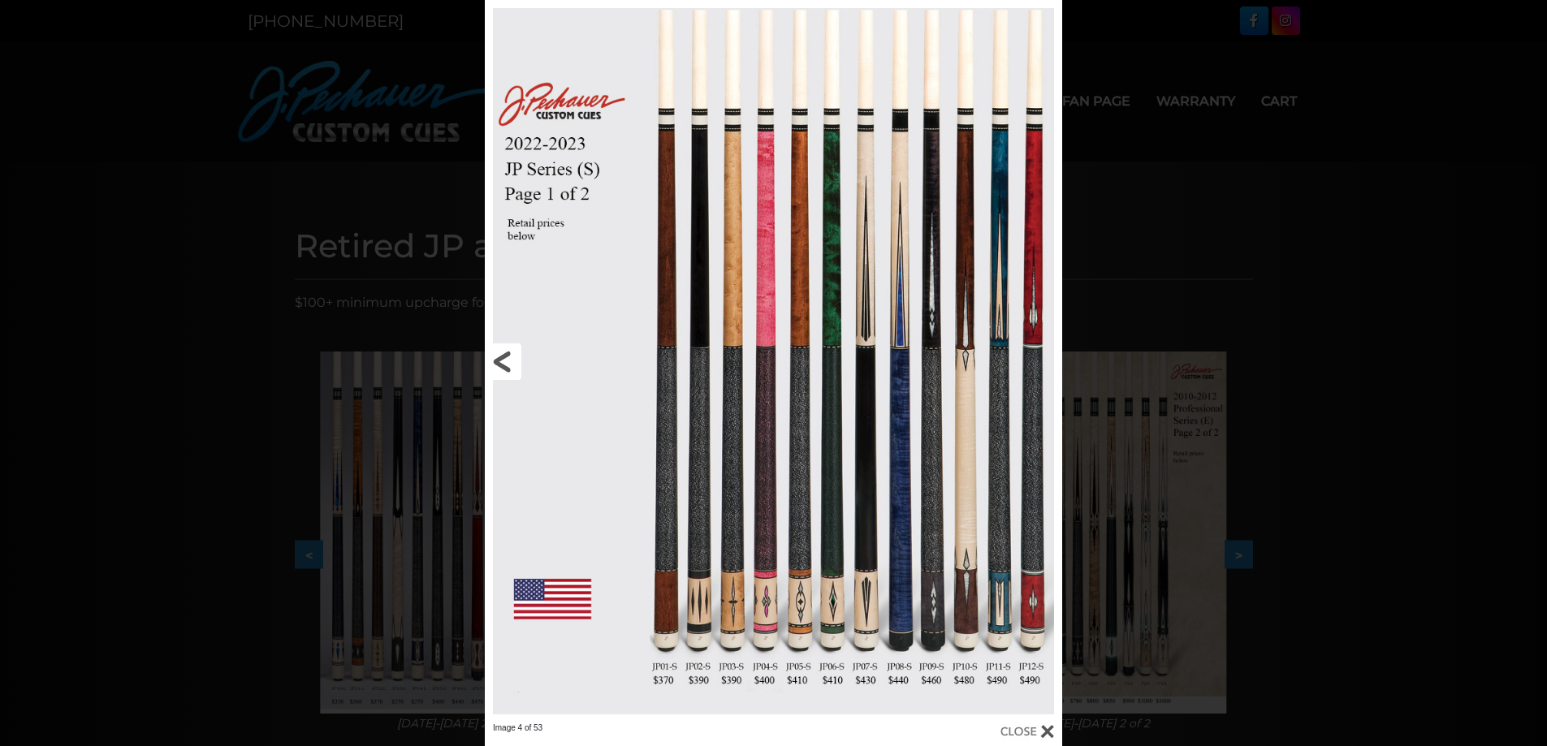
click at [528, 367] on link at bounding box center [615, 361] width 260 height 723
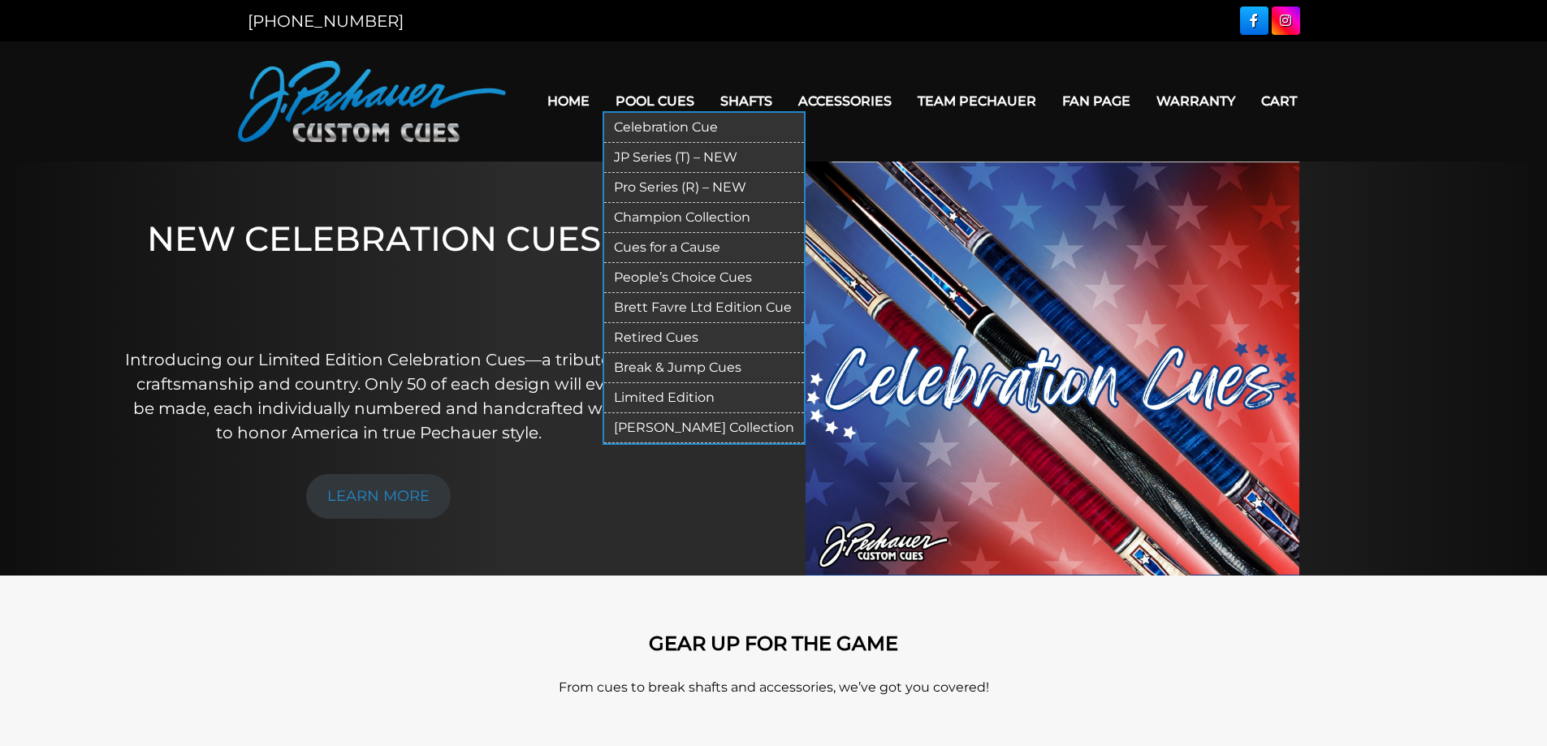
click at [668, 219] on link "Champion Collection" at bounding box center [704, 218] width 200 height 30
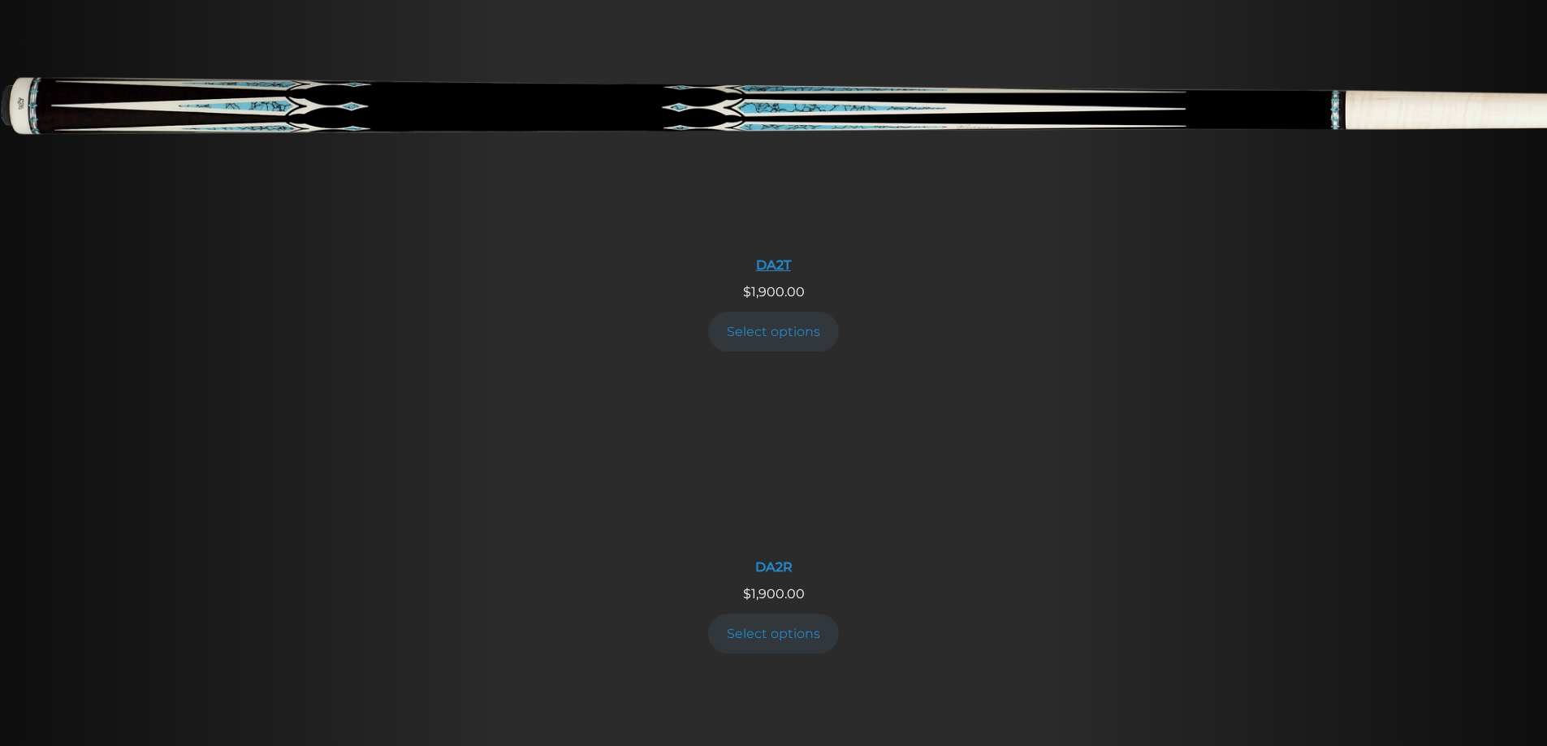
scroll to position [2425, 0]
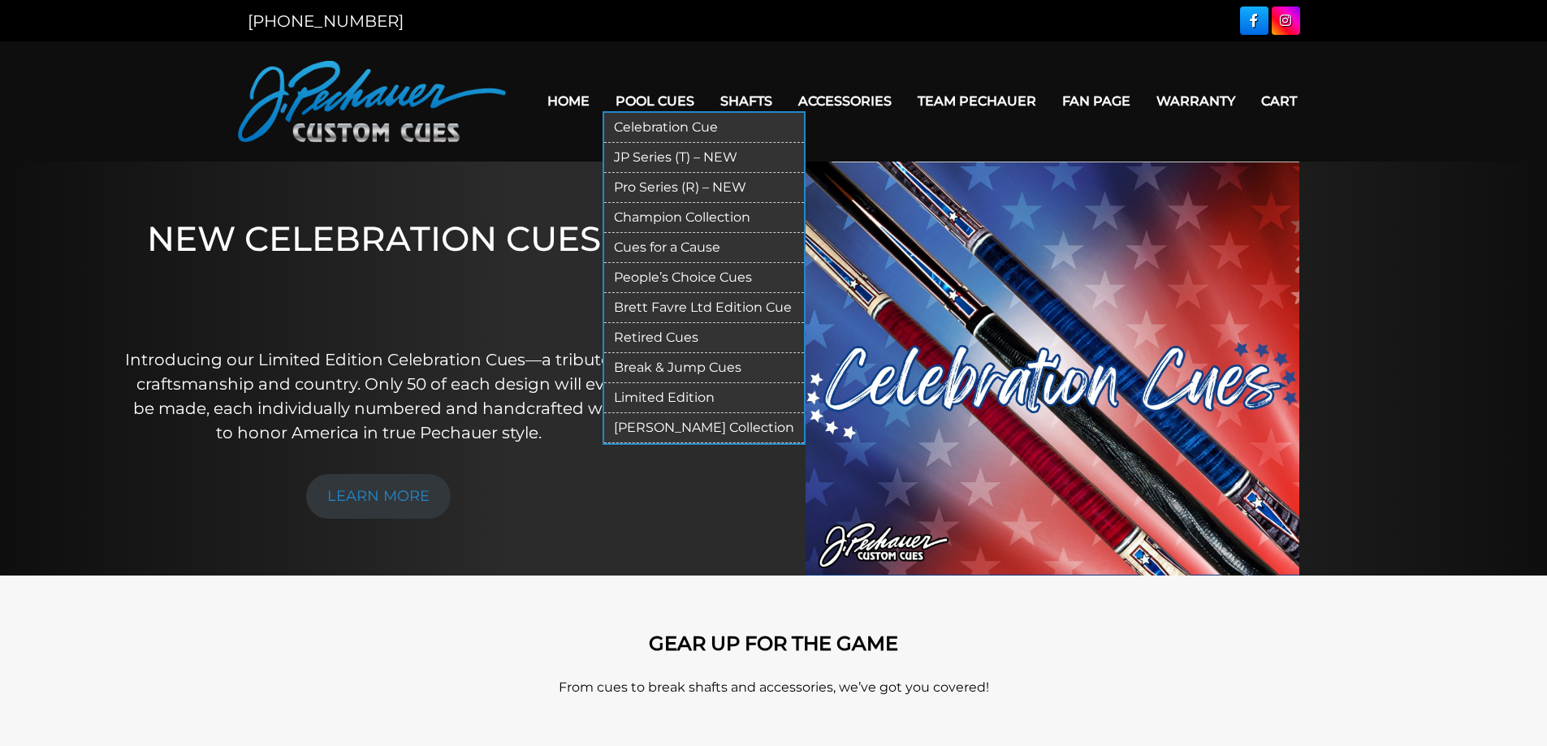
click at [659, 186] on link "Pro Series (R) – NEW" at bounding box center [704, 188] width 200 height 30
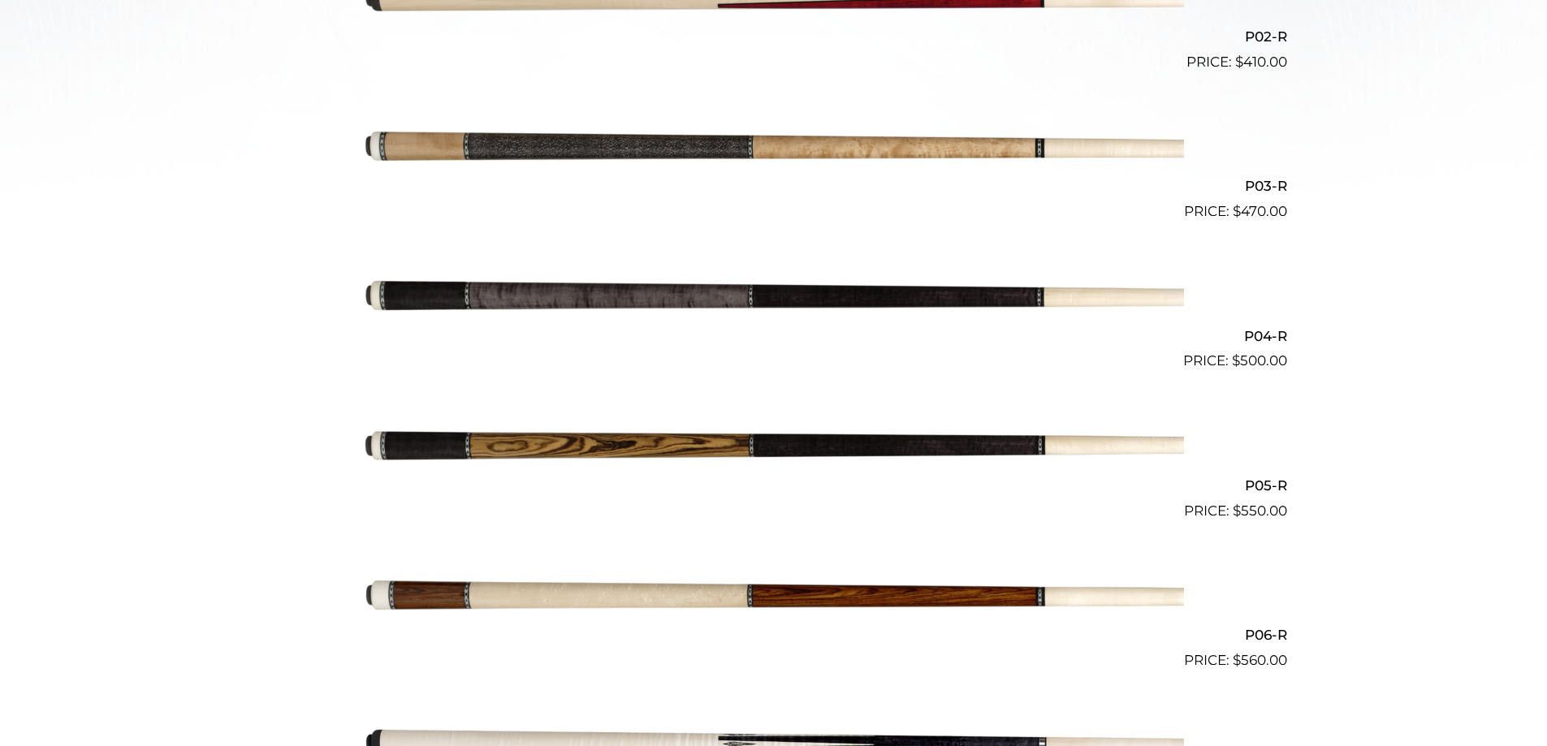
scroll to position [712, 0]
